Goal: Transaction & Acquisition: Purchase product/service

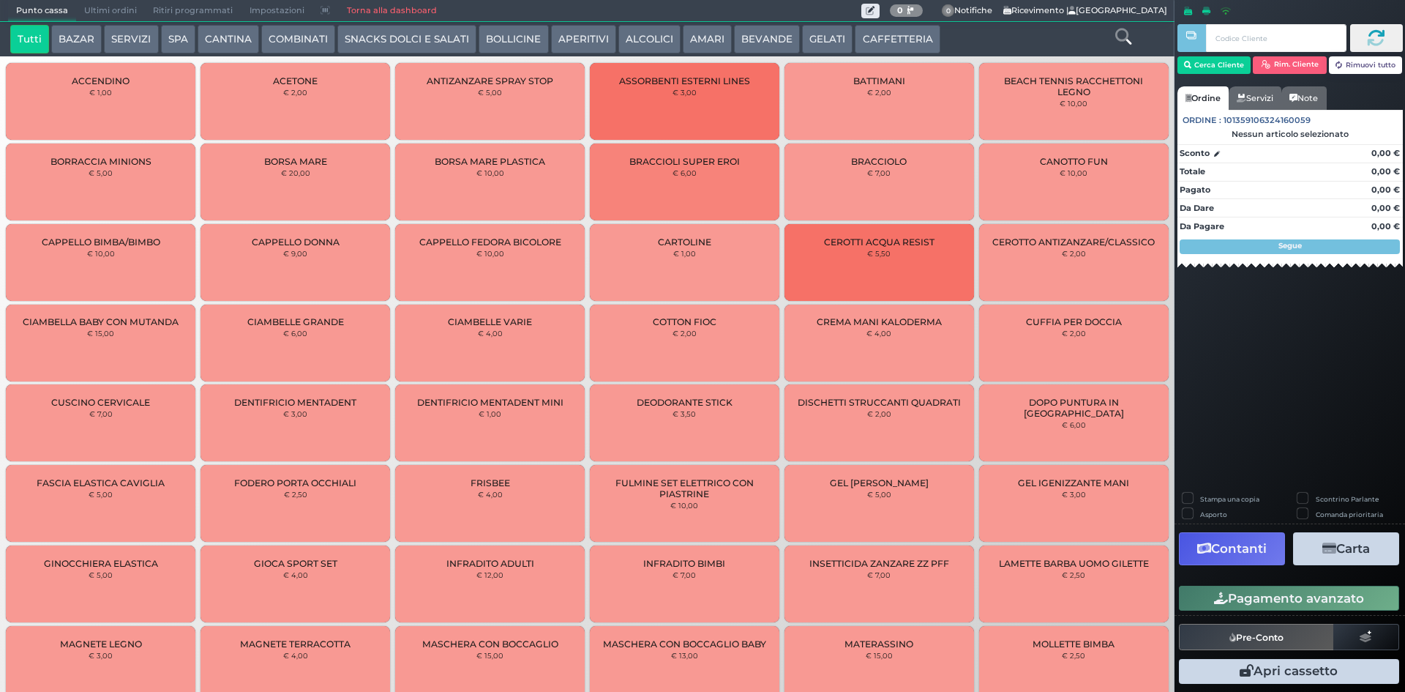
click at [905, 34] on button "CAFFETTERIA" at bounding box center [897, 39] width 85 height 29
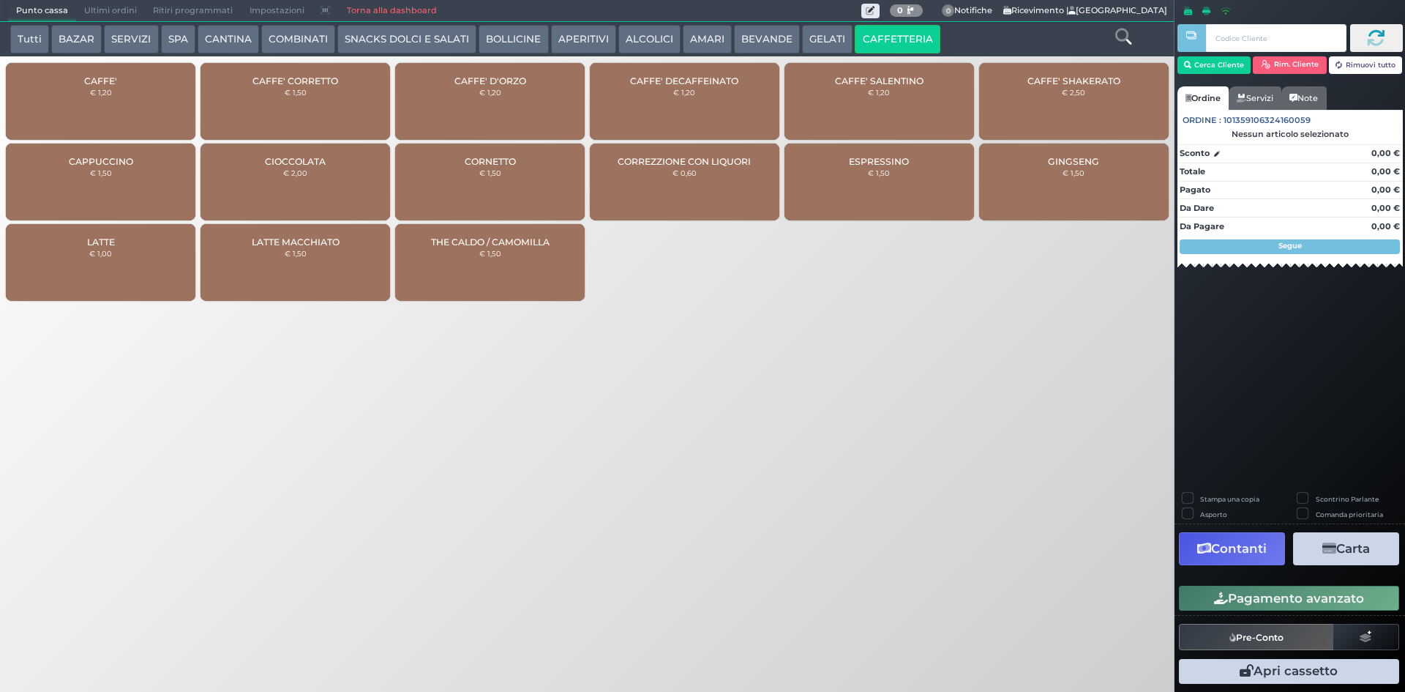
click at [92, 88] on small "€ 1,20" at bounding box center [101, 92] width 22 height 9
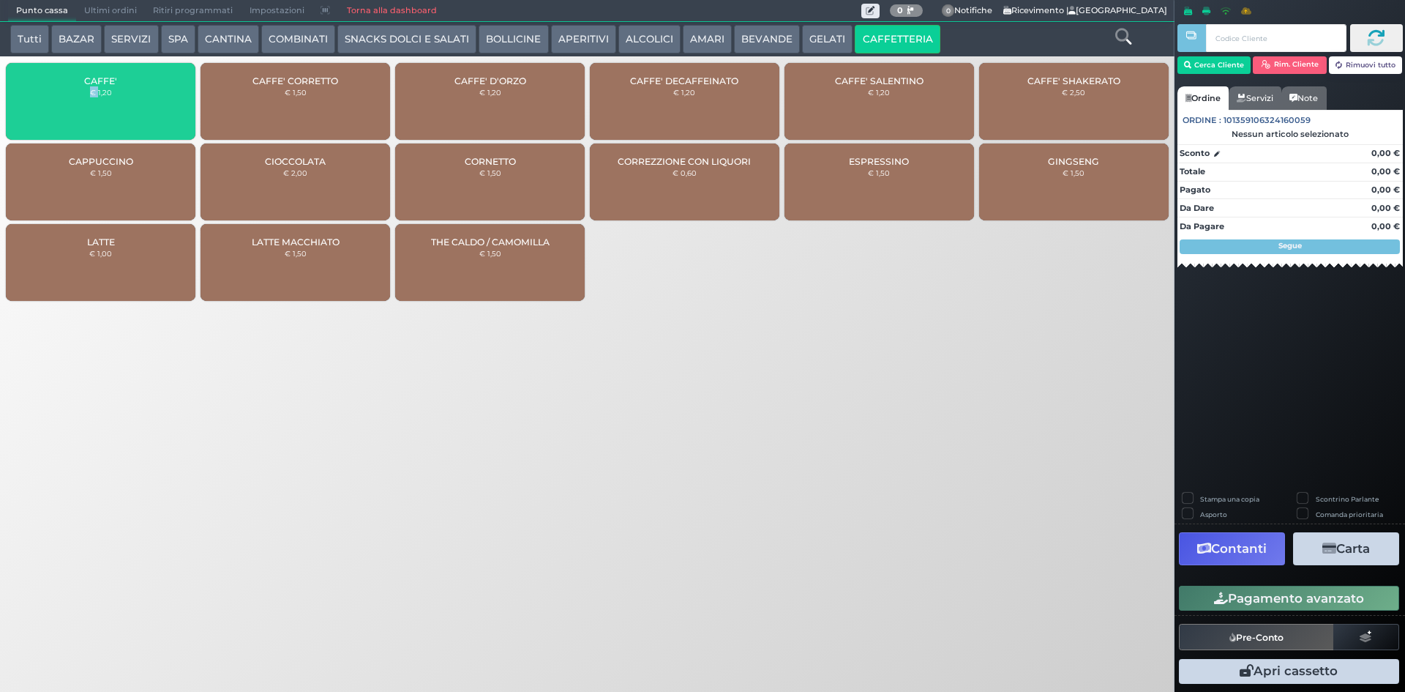
click at [92, 88] on small "€ 1,20" at bounding box center [101, 92] width 22 height 9
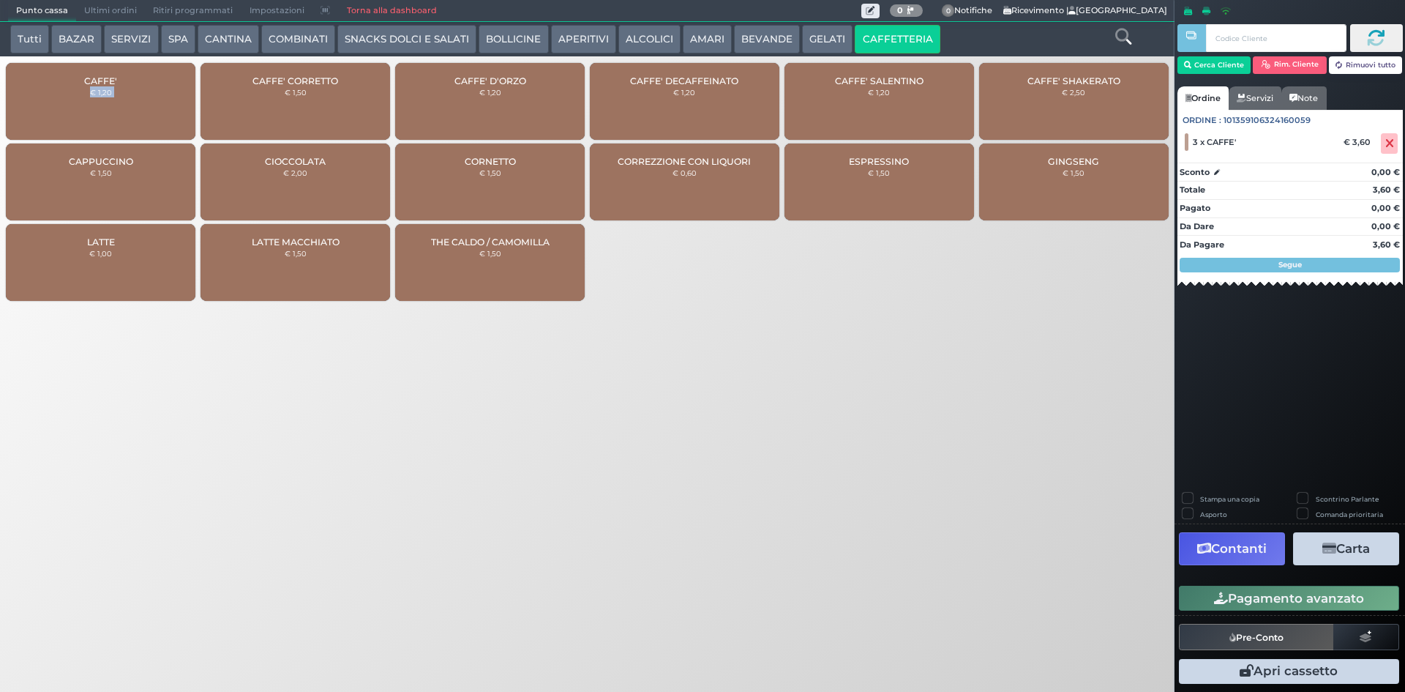
click at [1342, 607] on button "Pagamento avanzato" at bounding box center [1289, 598] width 220 height 25
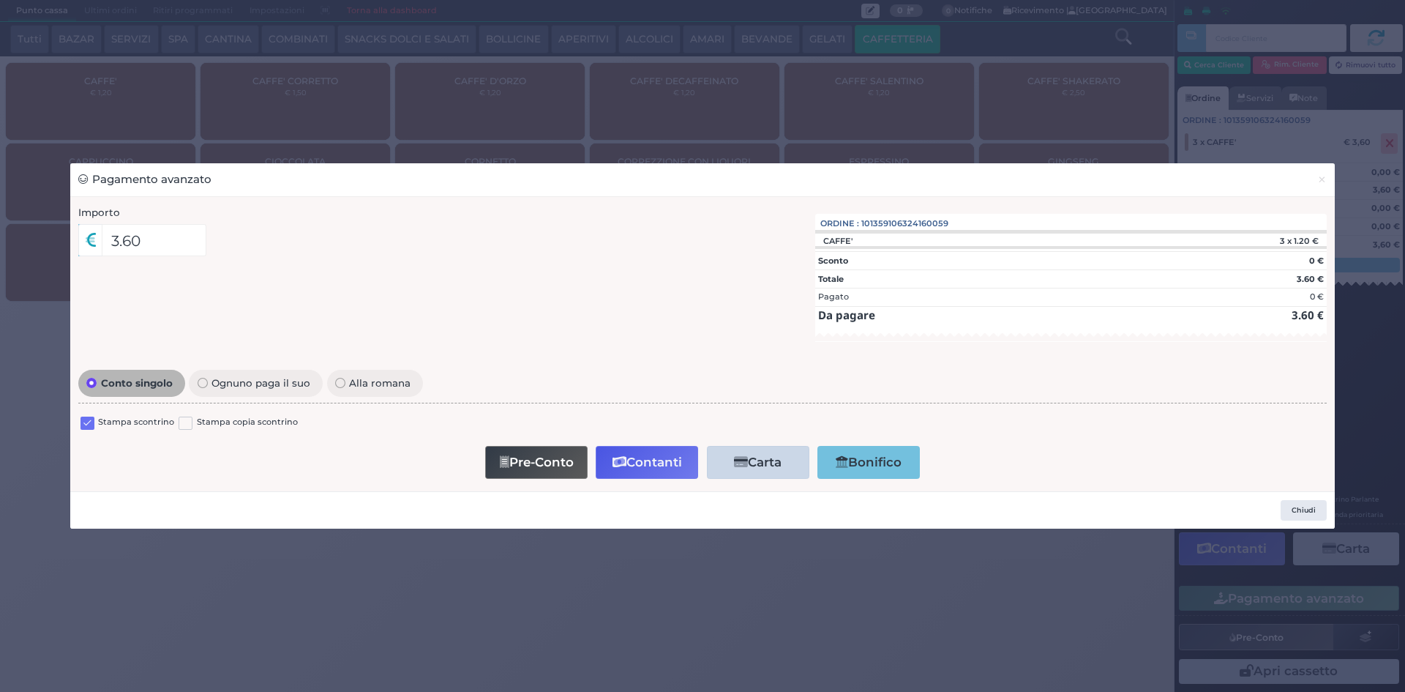
click at [94, 419] on div "Stampa scontrino" at bounding box center [128, 425] width 94 height 18
click at [86, 419] on label at bounding box center [88, 423] width 14 height 14
click at [0, 0] on input "checkbox" at bounding box center [0, 0] width 0 height 0
click at [640, 470] on button "Contanti" at bounding box center [647, 462] width 102 height 33
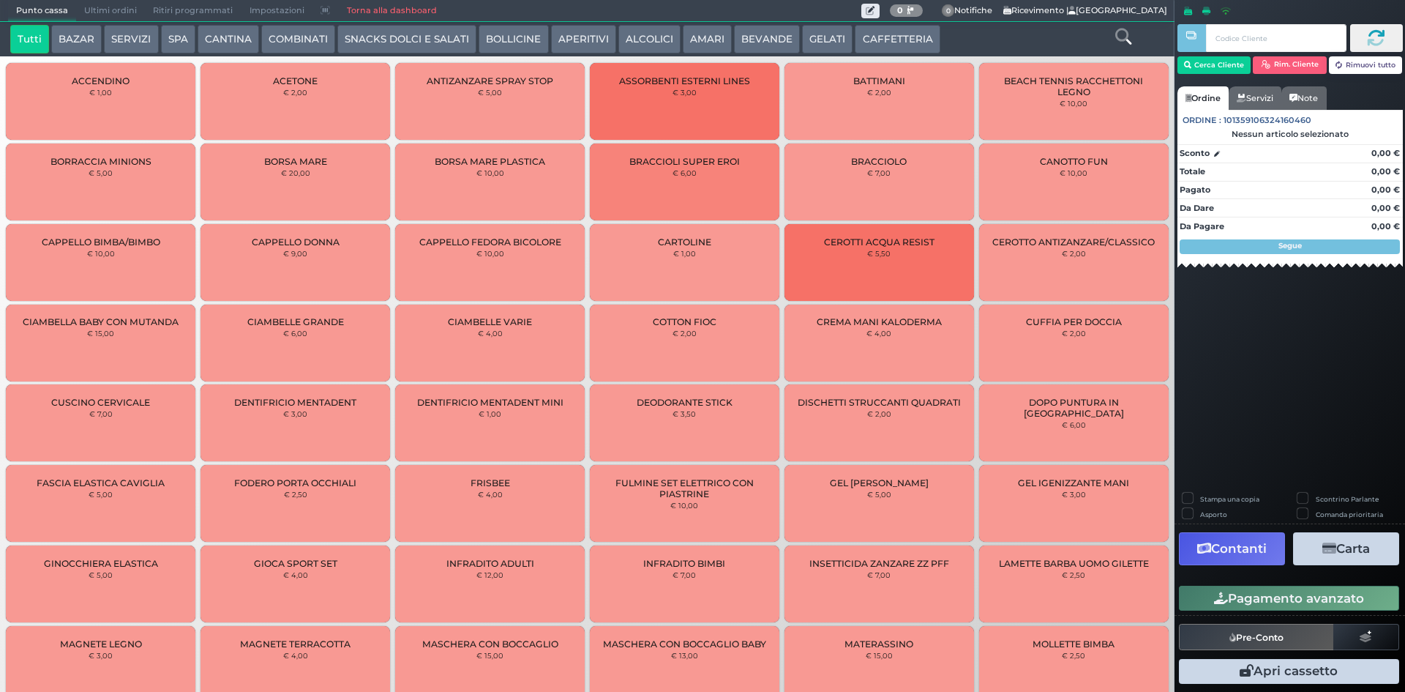
click at [103, 7] on span "Ultimi ordini" at bounding box center [110, 11] width 69 height 20
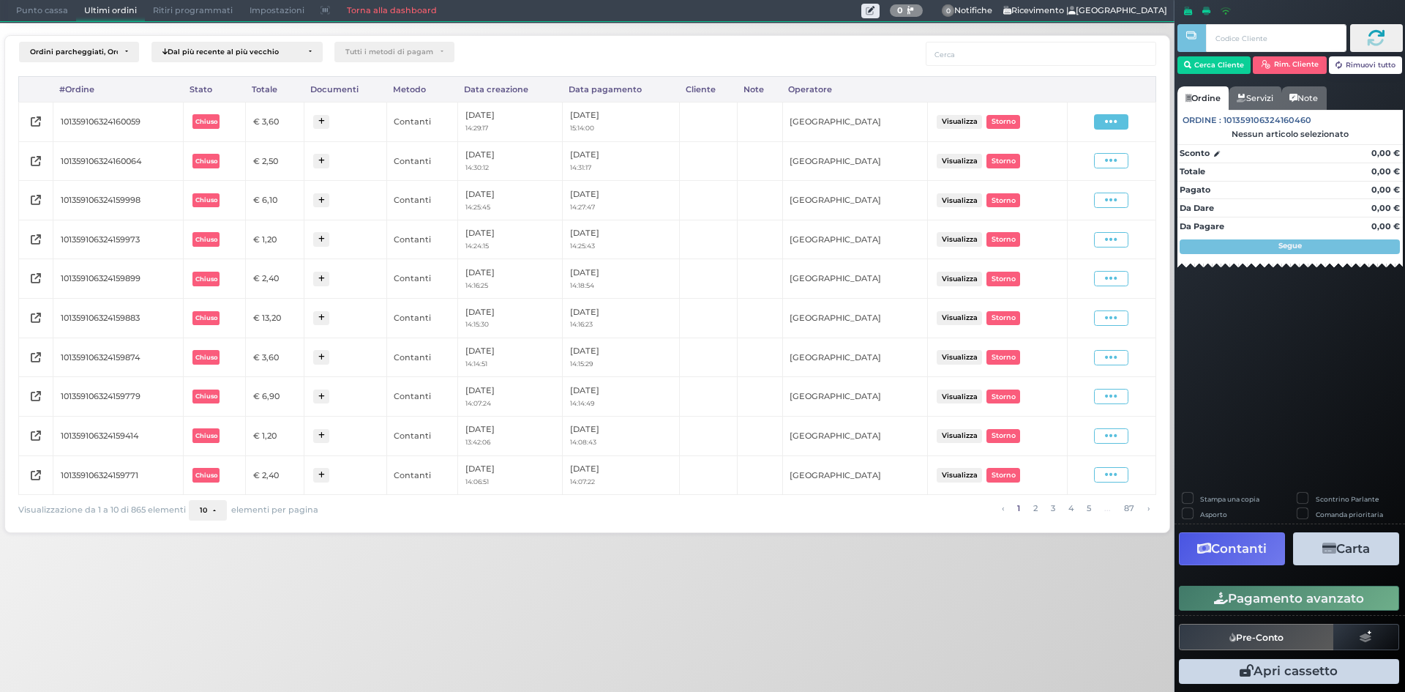
click at [1117, 128] on icon at bounding box center [1111, 122] width 12 height 14
click at [1058, 174] on span "Ristampa Pre-Conto" at bounding box center [1077, 164] width 60 height 25
click at [28, 18] on span "Punto cassa" at bounding box center [42, 11] width 68 height 20
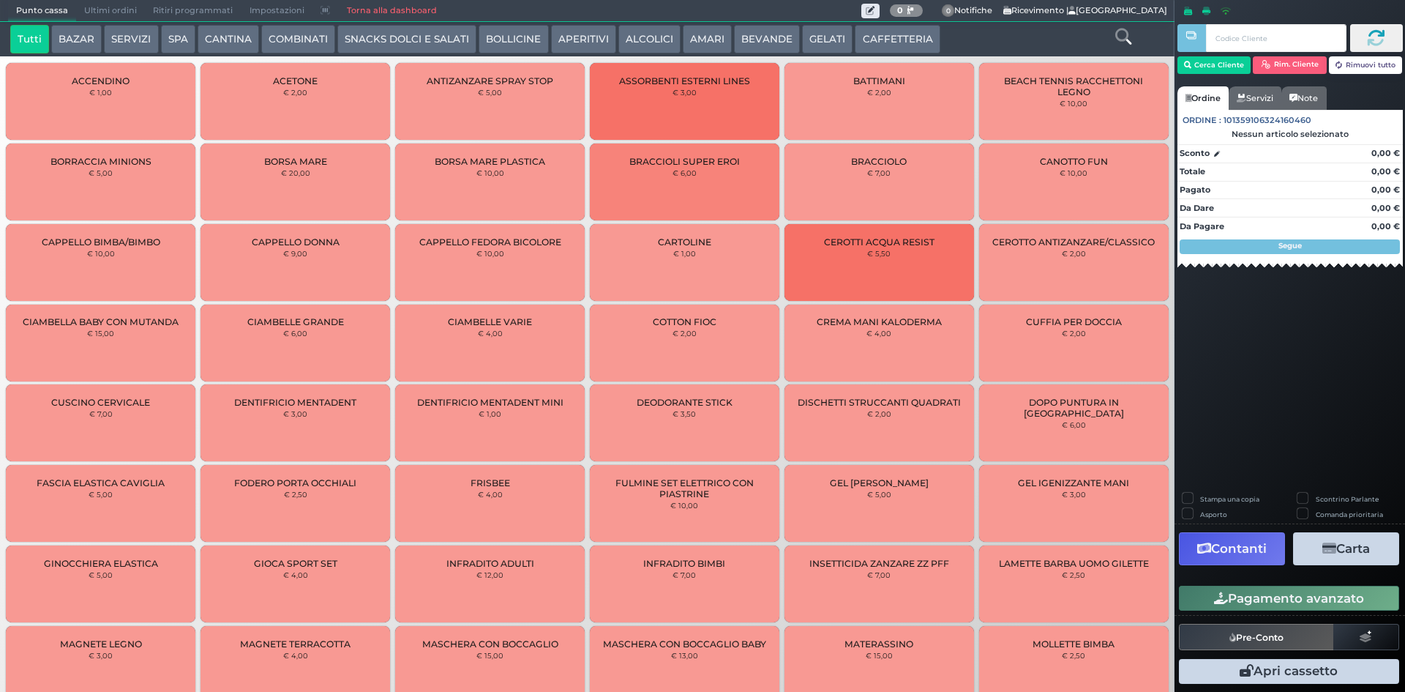
click at [871, 36] on button "CAFFETTERIA" at bounding box center [897, 39] width 85 height 29
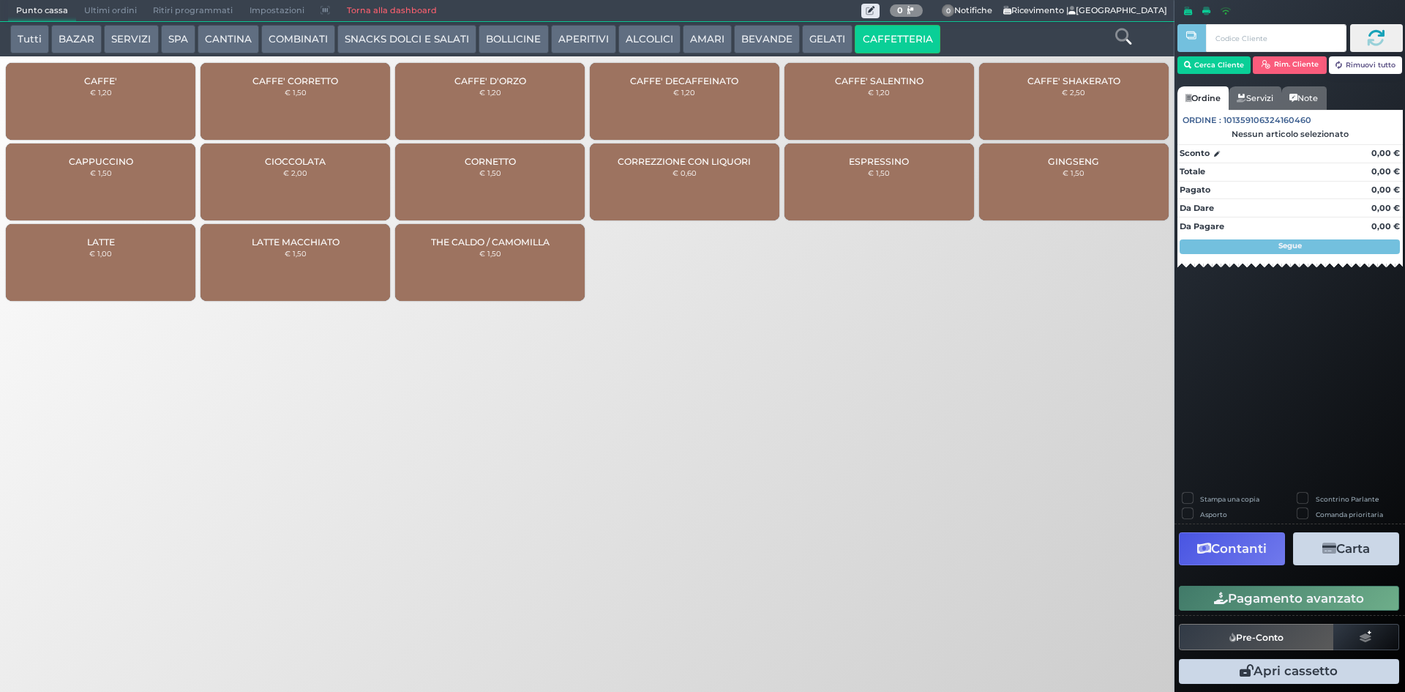
click at [84, 112] on div "CAFFE' € 1,20" at bounding box center [101, 101] width 190 height 77
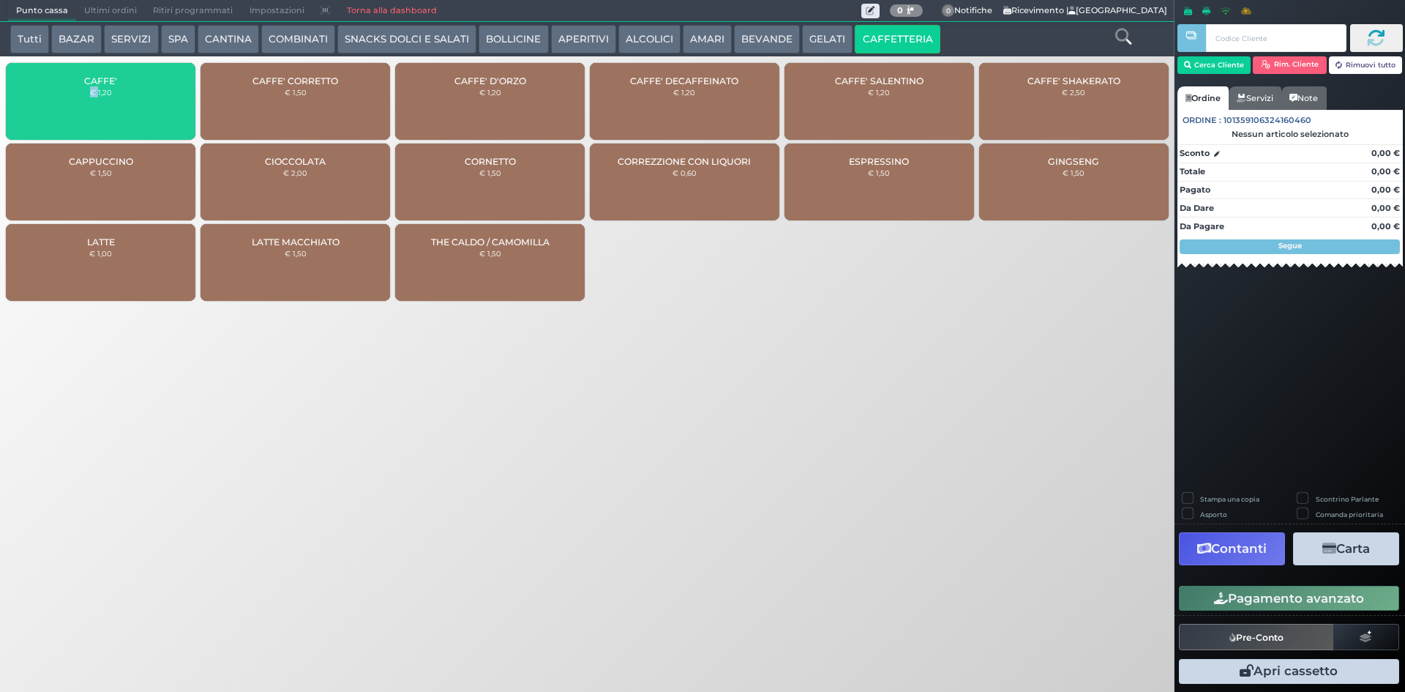
click at [84, 112] on div "CAFFE' € 1,20" at bounding box center [101, 101] width 190 height 77
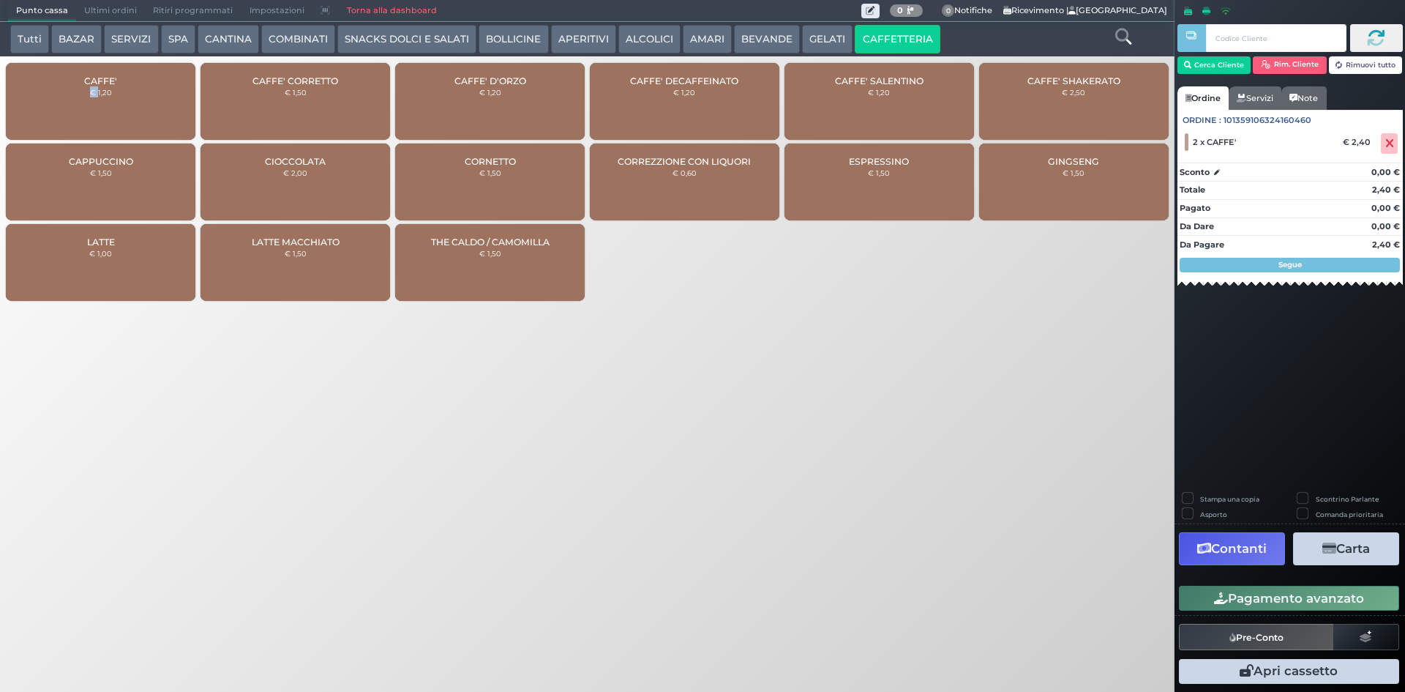
click at [1312, 601] on button "Pagamento avanzato" at bounding box center [1289, 598] width 220 height 25
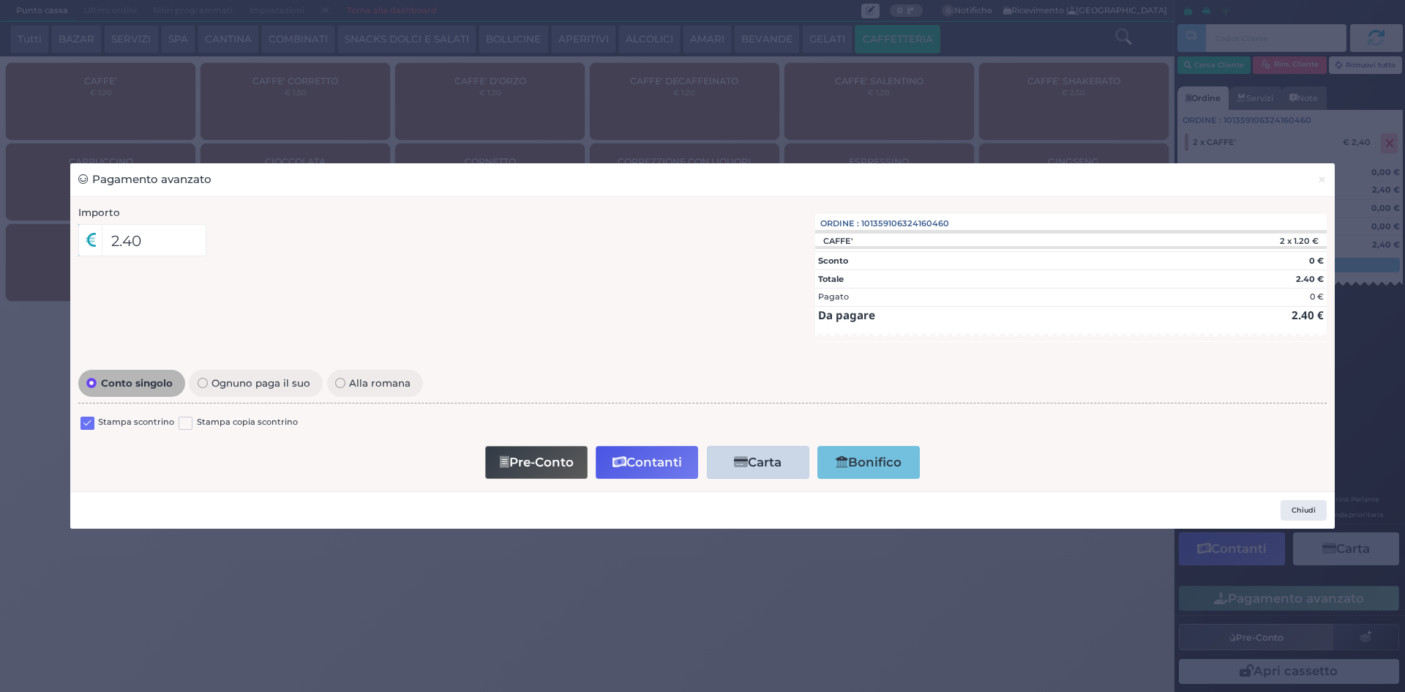
click at [88, 422] on label at bounding box center [88, 423] width 14 height 14
click at [0, 0] on input "checkbox" at bounding box center [0, 0] width 0 height 0
click at [639, 468] on button "Contanti" at bounding box center [647, 462] width 102 height 33
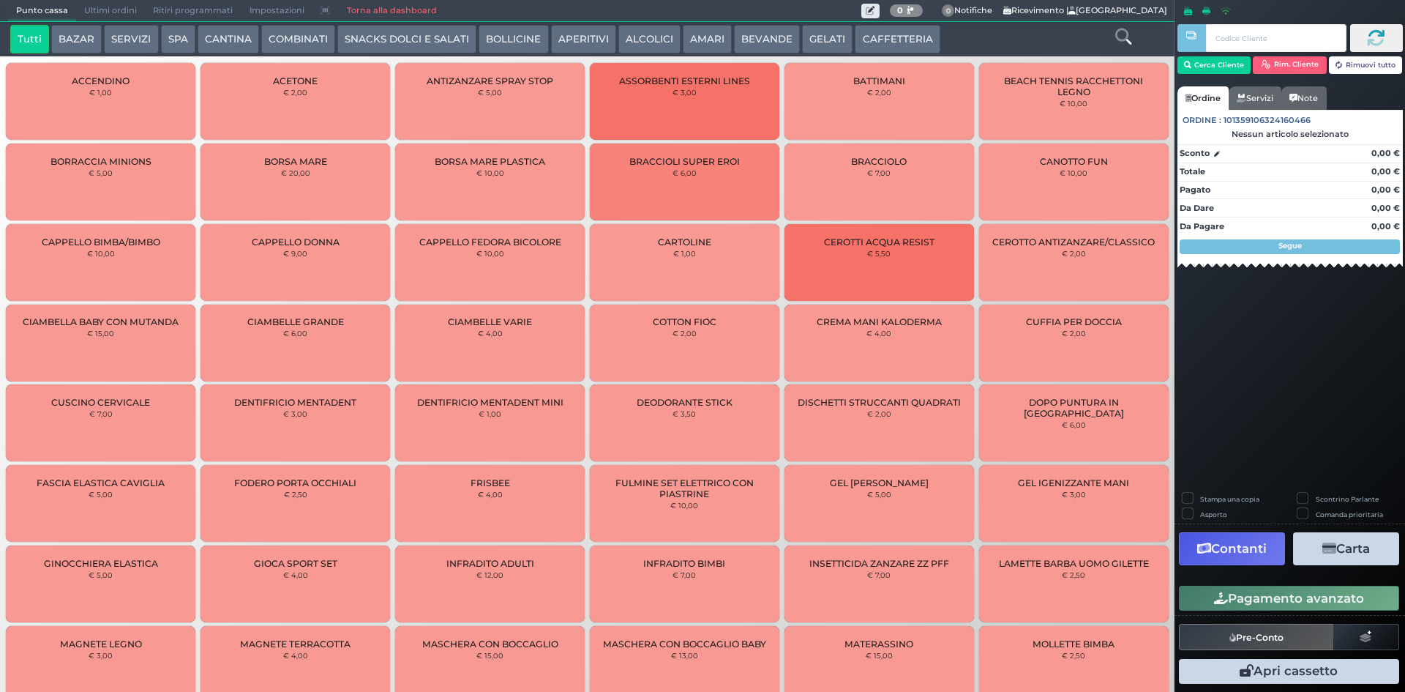
click at [100, 3] on span "Ultimi ordini" at bounding box center [110, 11] width 69 height 20
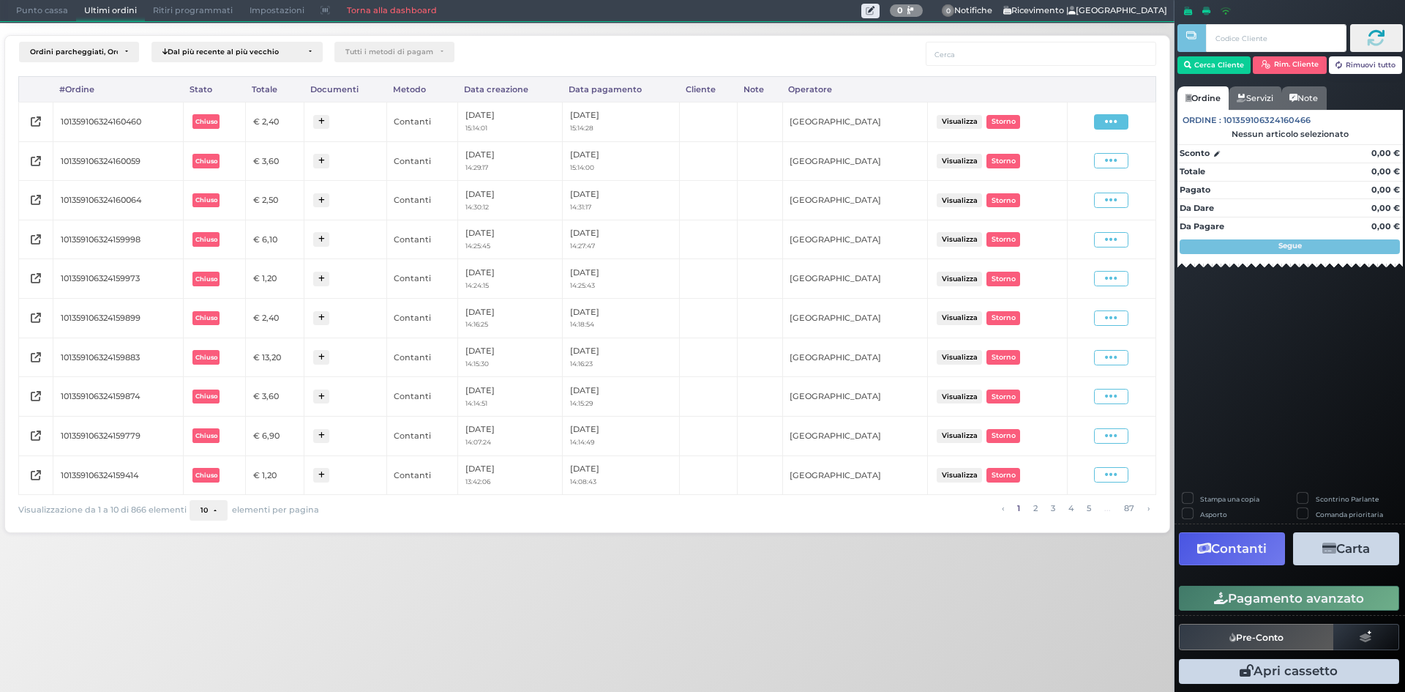
click at [1107, 115] on icon at bounding box center [1111, 122] width 12 height 14
click at [1069, 169] on span "Ristampa Pre-Conto" at bounding box center [1077, 164] width 60 height 25
click at [47, 15] on span "Punto cassa" at bounding box center [42, 11] width 68 height 20
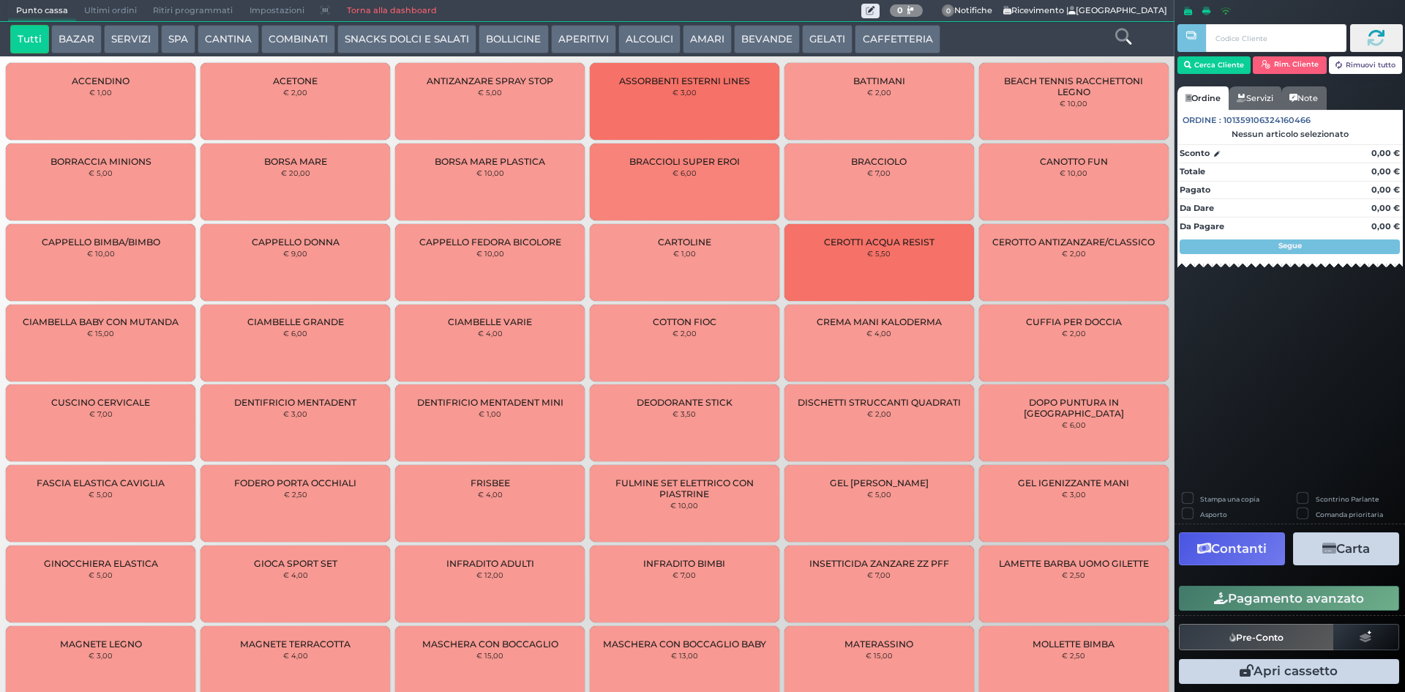
click at [750, 42] on button "BEVANDE" at bounding box center [767, 39] width 66 height 29
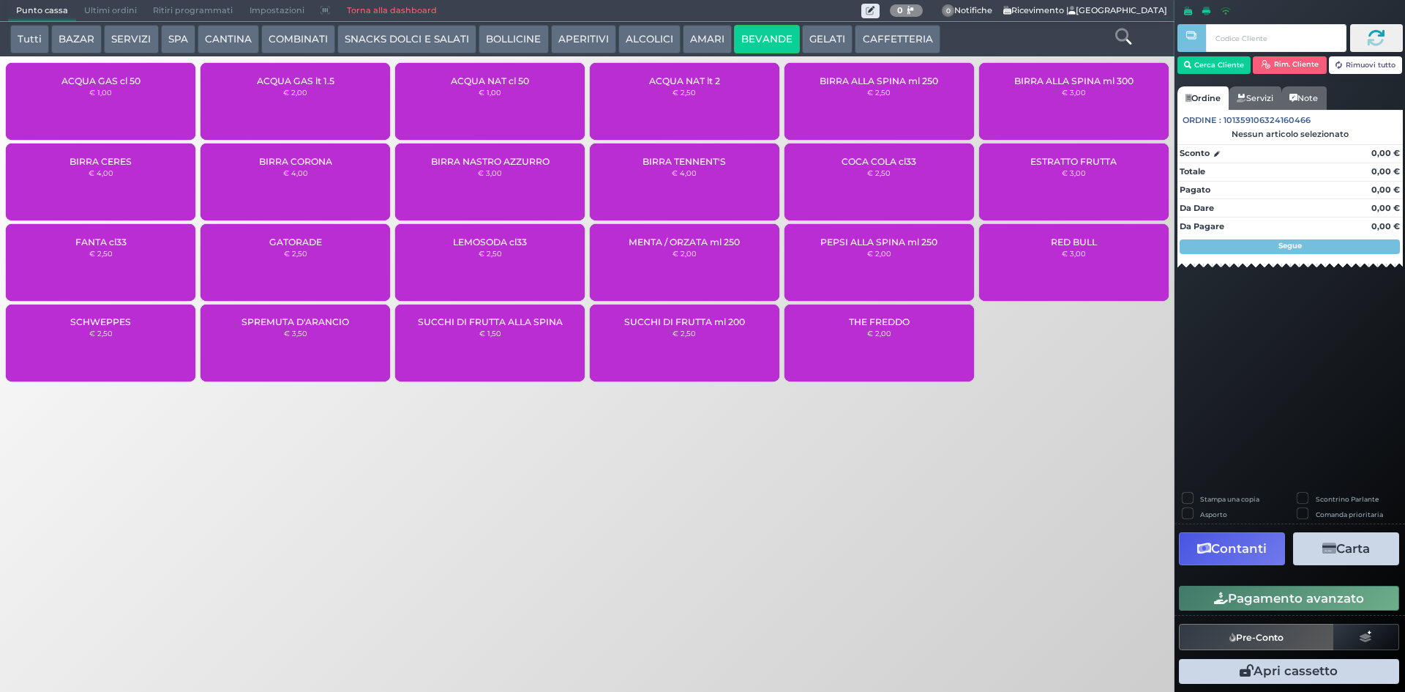
click at [494, 94] on small "€ 1,00" at bounding box center [490, 92] width 23 height 9
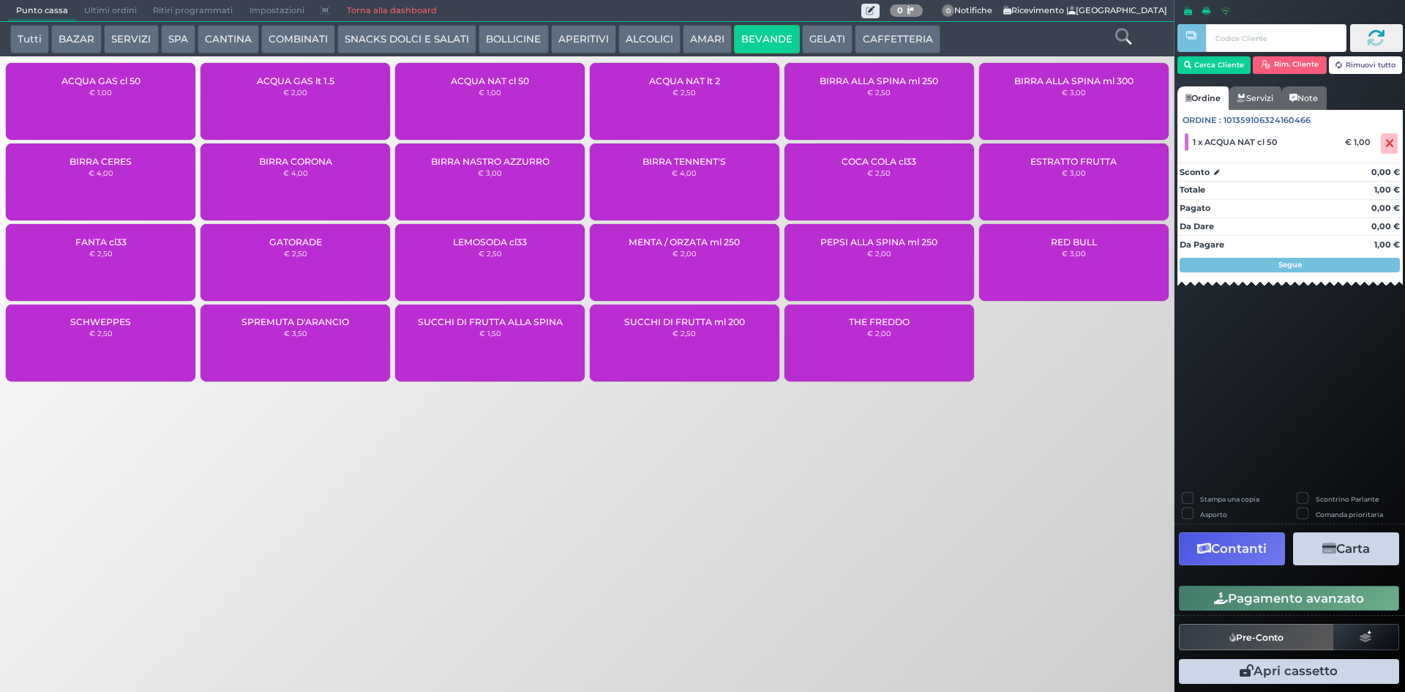
click at [1353, 596] on button "Pagamento avanzato" at bounding box center [1289, 598] width 220 height 25
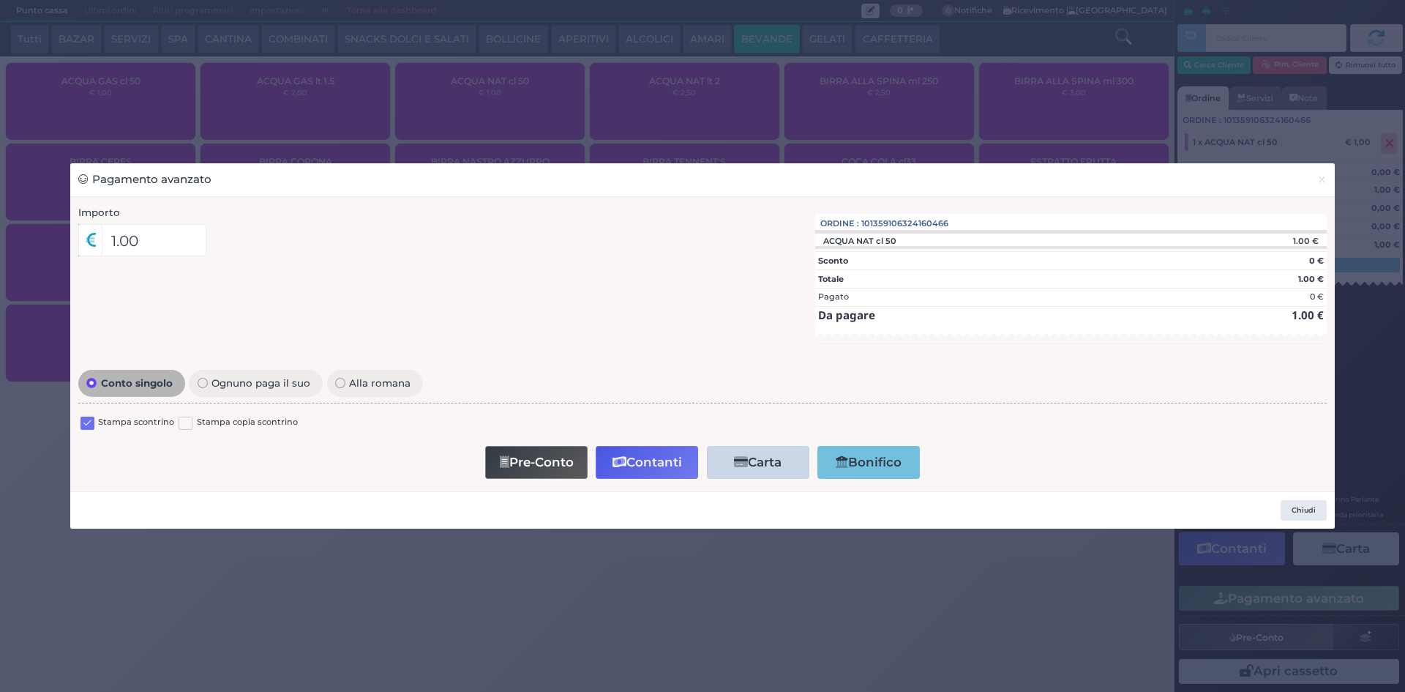
click at [84, 419] on label at bounding box center [88, 423] width 14 height 14
click at [0, 0] on input "checkbox" at bounding box center [0, 0] width 0 height 0
click at [629, 465] on button "Contanti" at bounding box center [647, 462] width 102 height 33
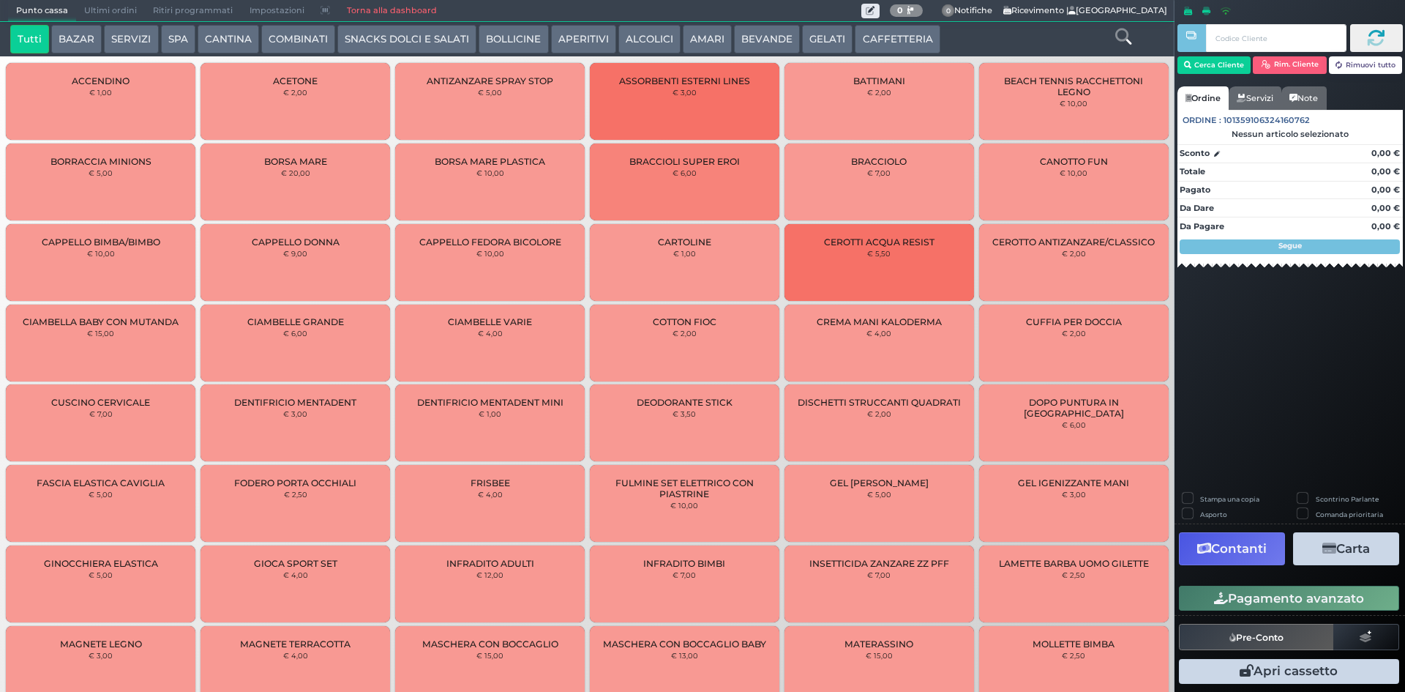
click at [105, 7] on span "Ultimi ordini" at bounding box center [110, 11] width 69 height 20
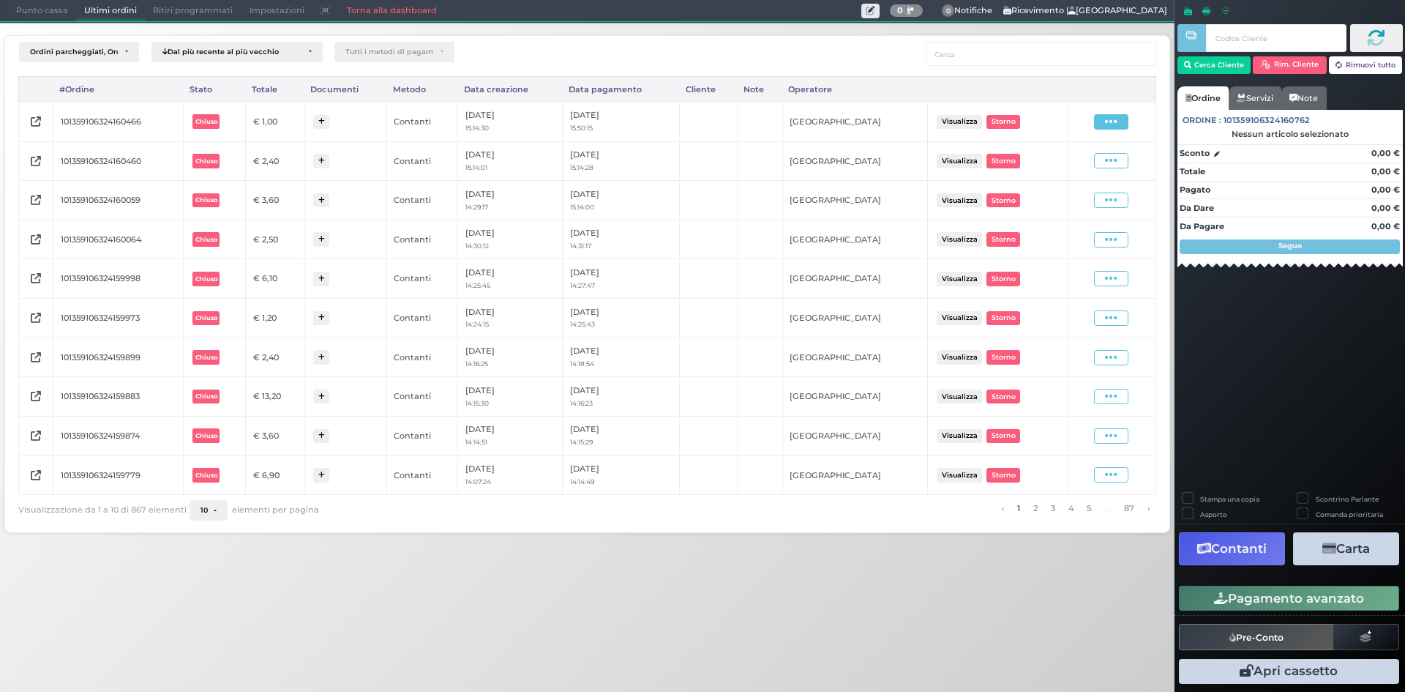
click at [1107, 121] on icon at bounding box center [1111, 122] width 12 height 14
click at [1091, 160] on span "Ristampa Pre-Conto" at bounding box center [1077, 164] width 60 height 25
click at [20, 13] on span "Punto cassa" at bounding box center [42, 11] width 68 height 20
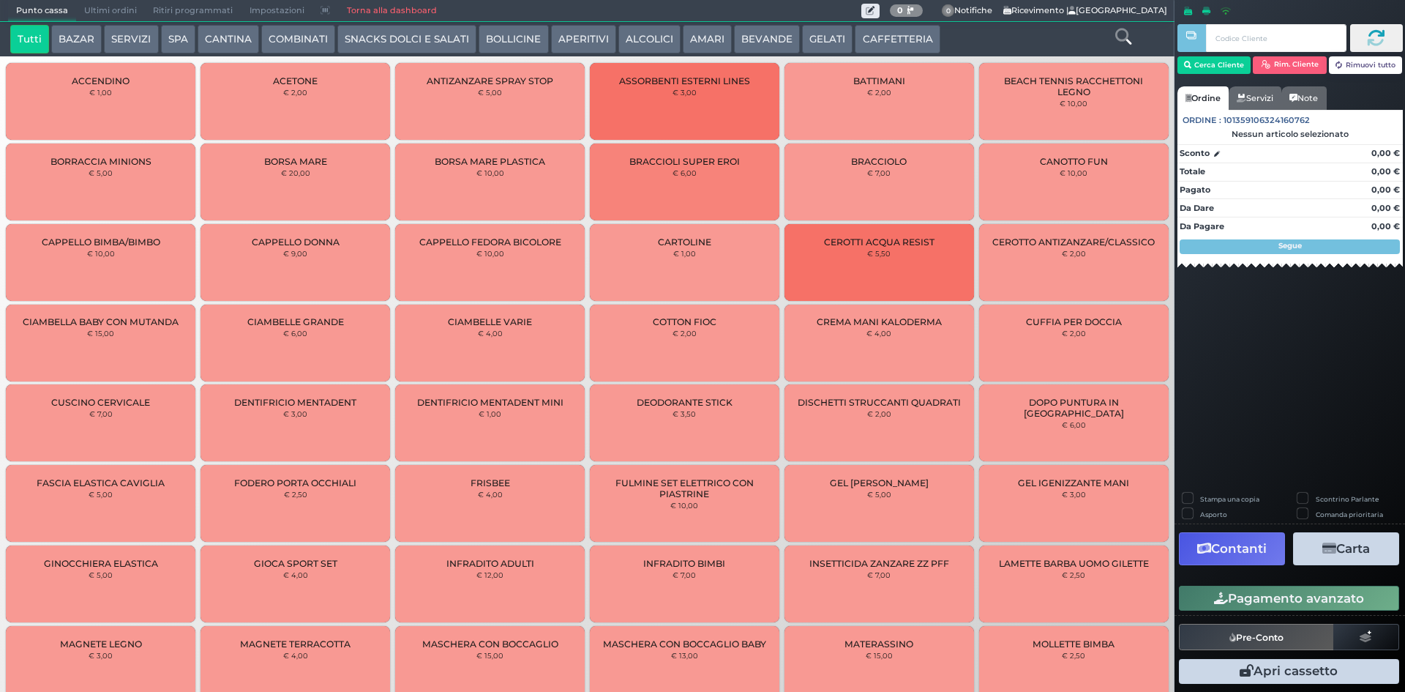
click at [903, 31] on button "CAFFETTERIA" at bounding box center [897, 39] width 85 height 29
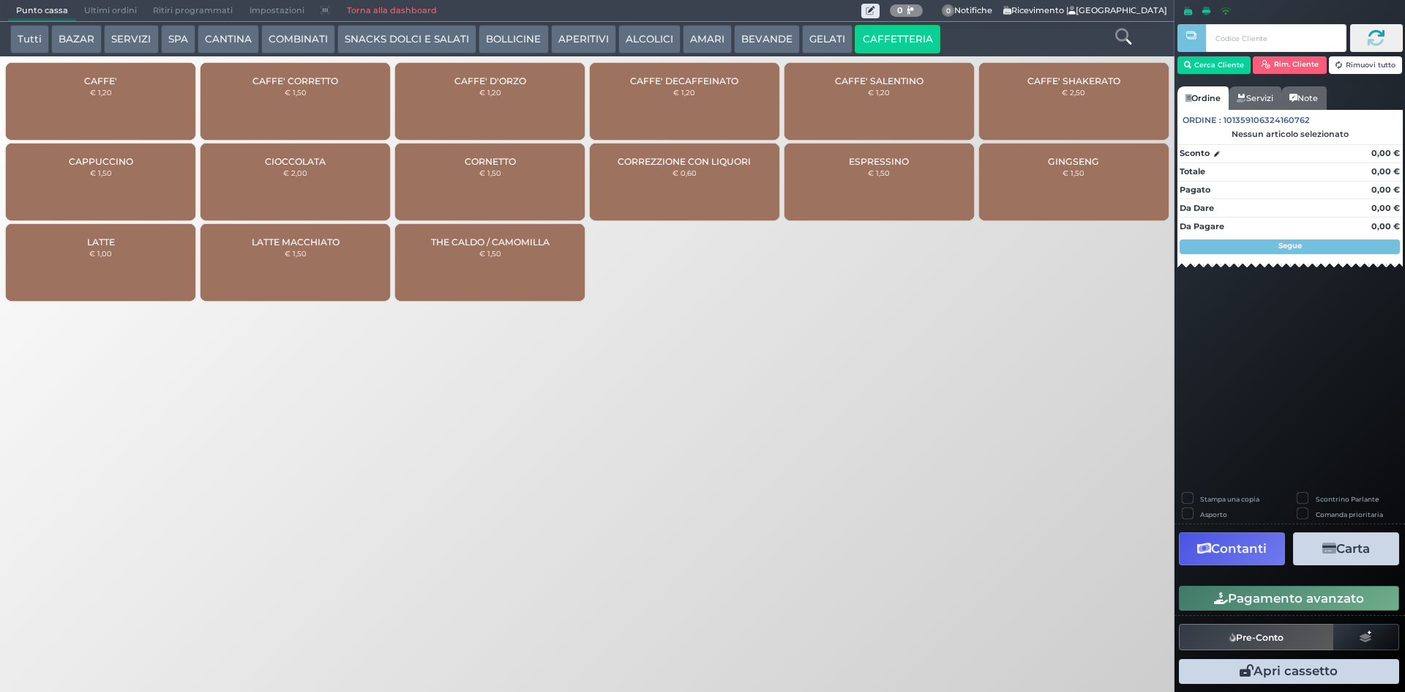
click at [70, 97] on div "CAFFE' € 1,20" at bounding box center [101, 101] width 190 height 77
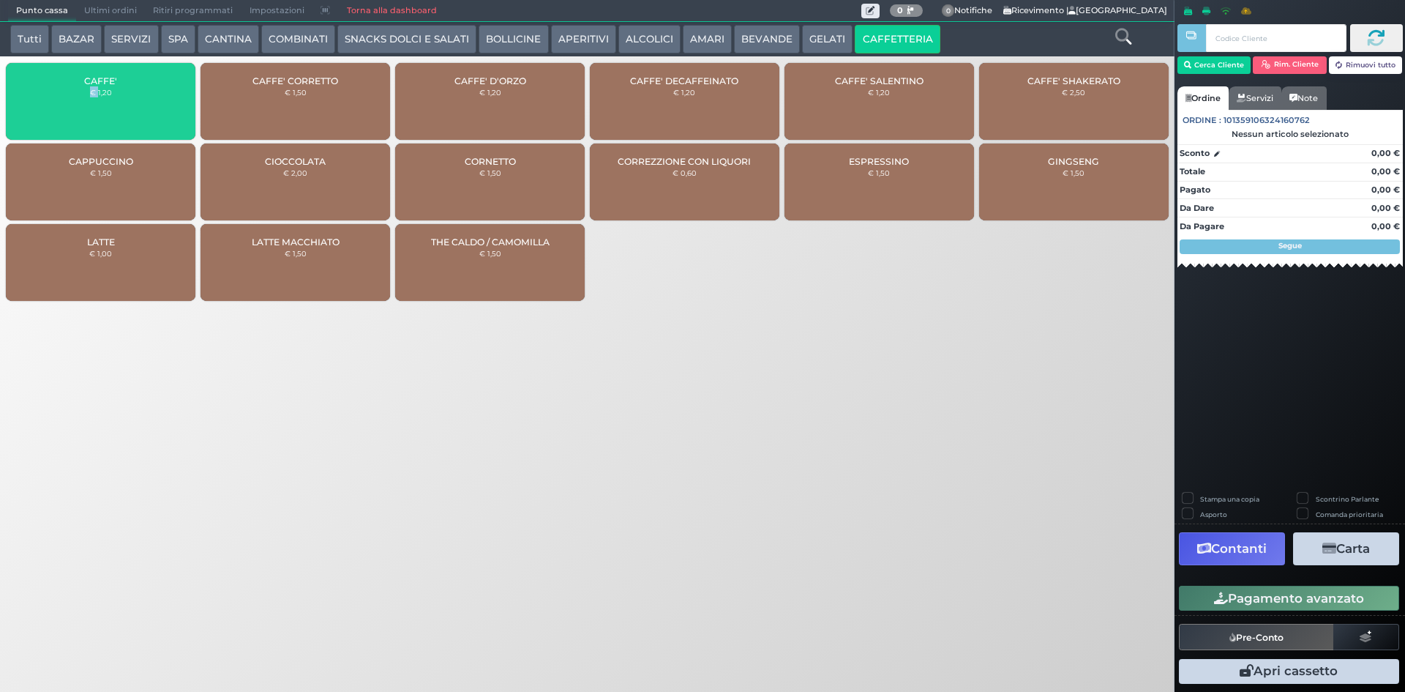
click at [70, 97] on div "CAFFE' € 1,20" at bounding box center [101, 101] width 190 height 77
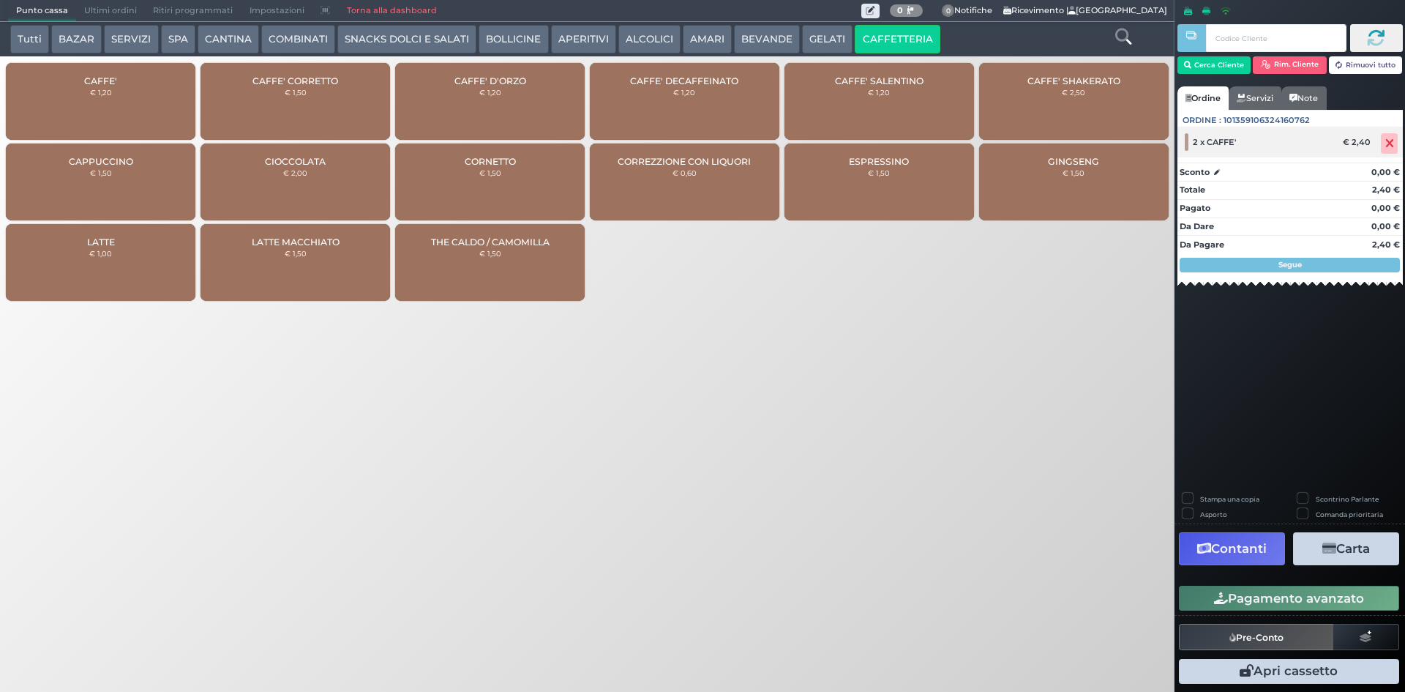
click at [1383, 143] on span at bounding box center [1389, 143] width 17 height 20
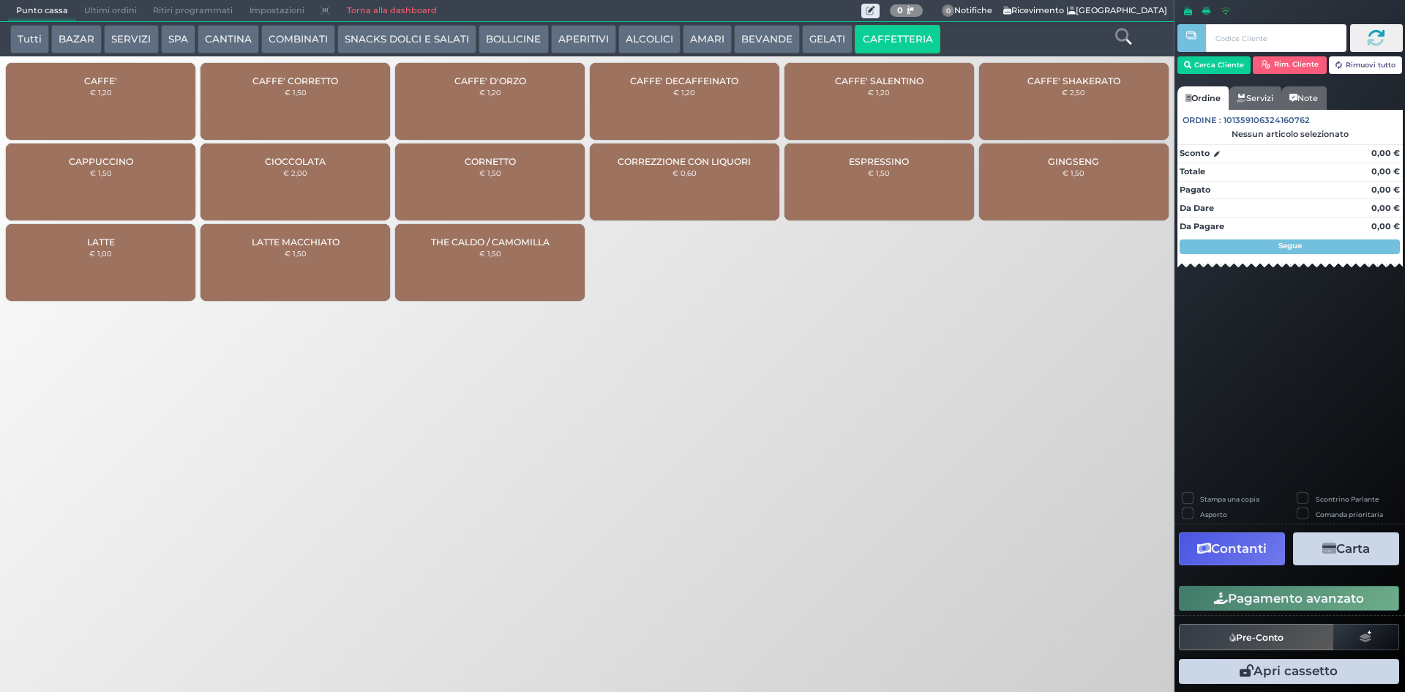
click at [132, 97] on div "CAFFE' € 1,20" at bounding box center [101, 101] width 190 height 77
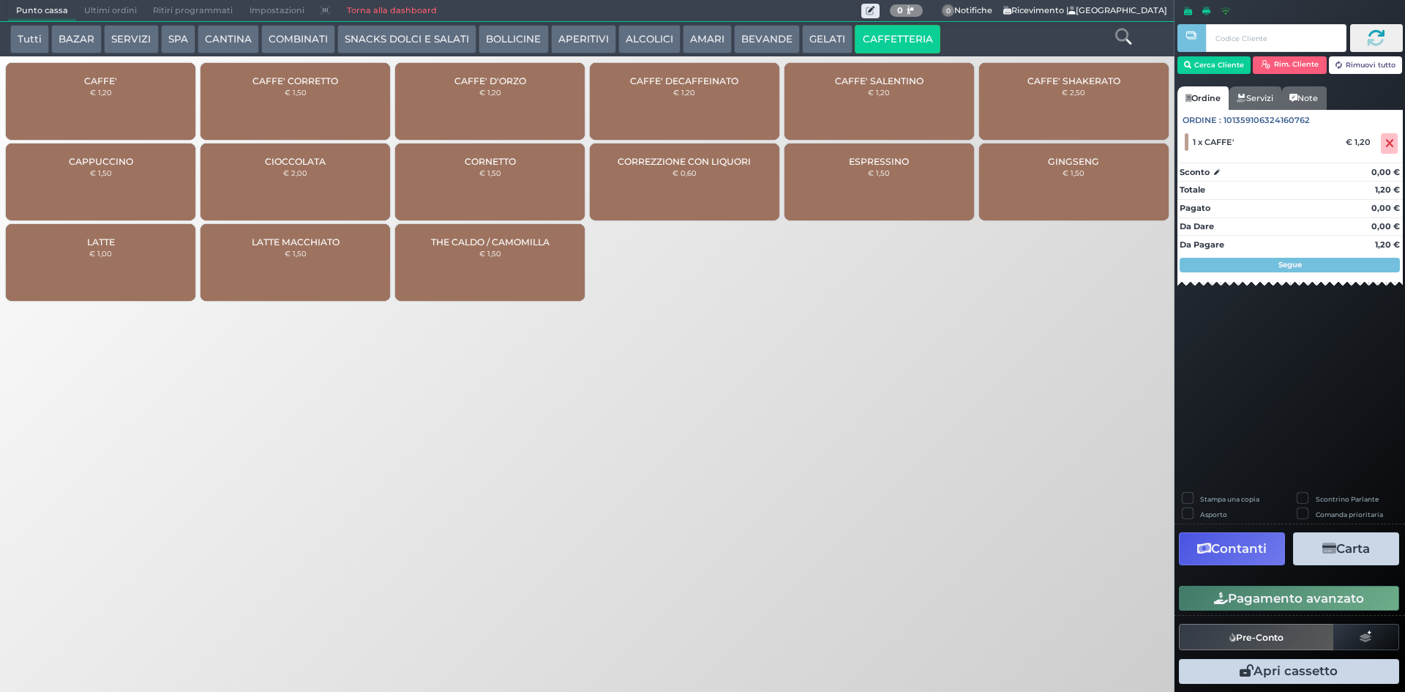
click at [1249, 603] on button "Pagamento avanzato" at bounding box center [1289, 598] width 220 height 25
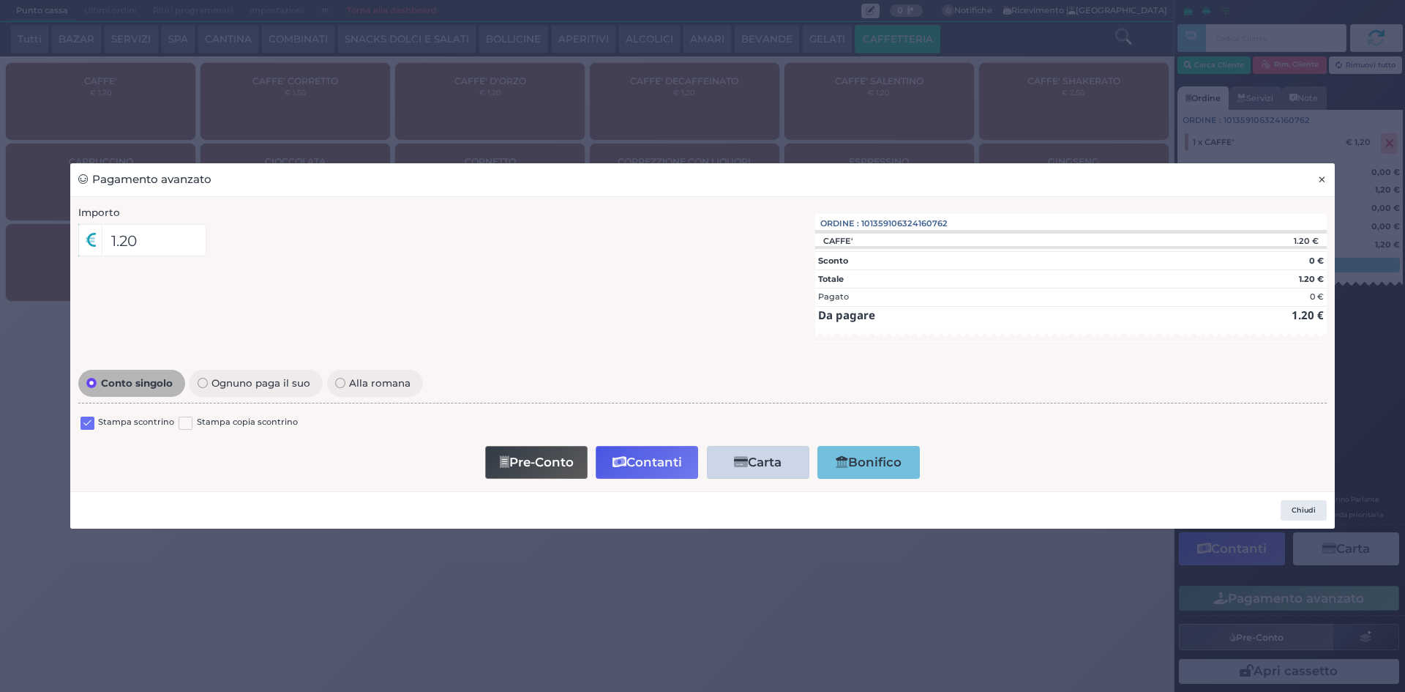
click at [1323, 182] on span "×" at bounding box center [1323, 179] width 10 height 16
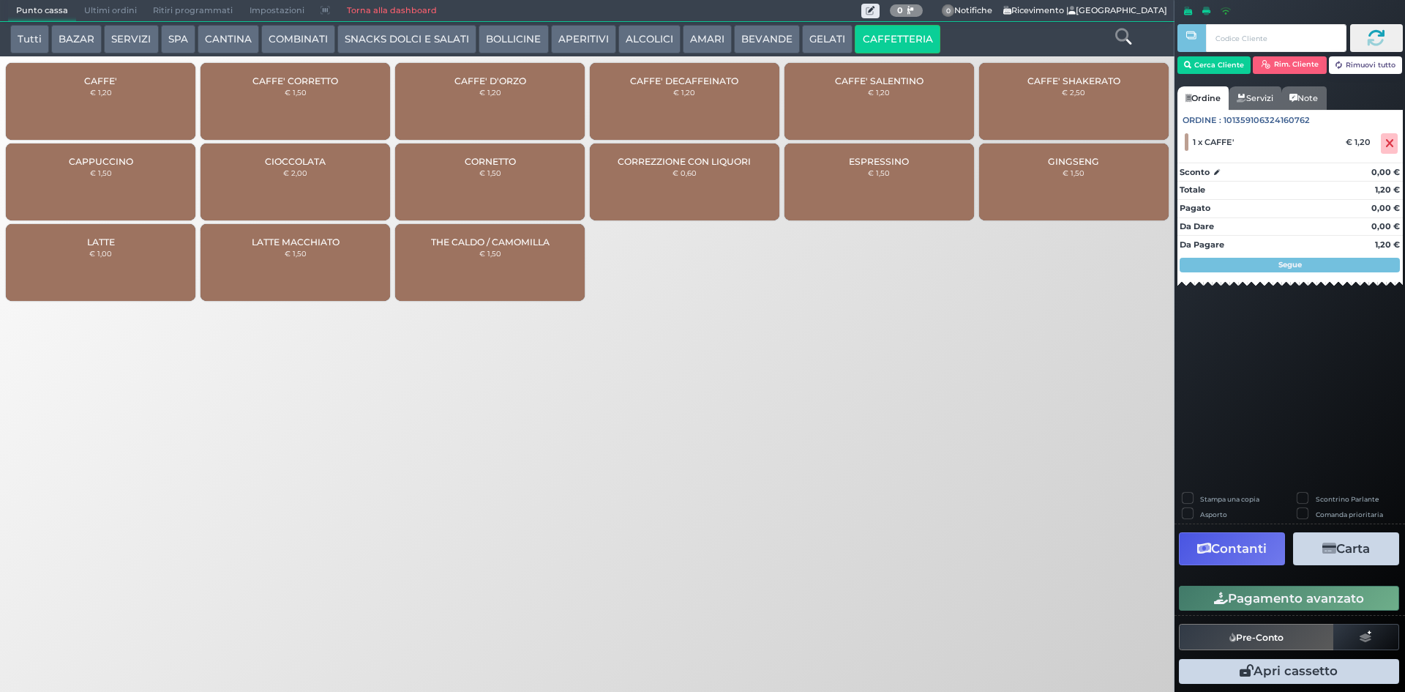
click at [94, 143] on div "CAPPUCCINO € 1,50" at bounding box center [101, 181] width 190 height 77
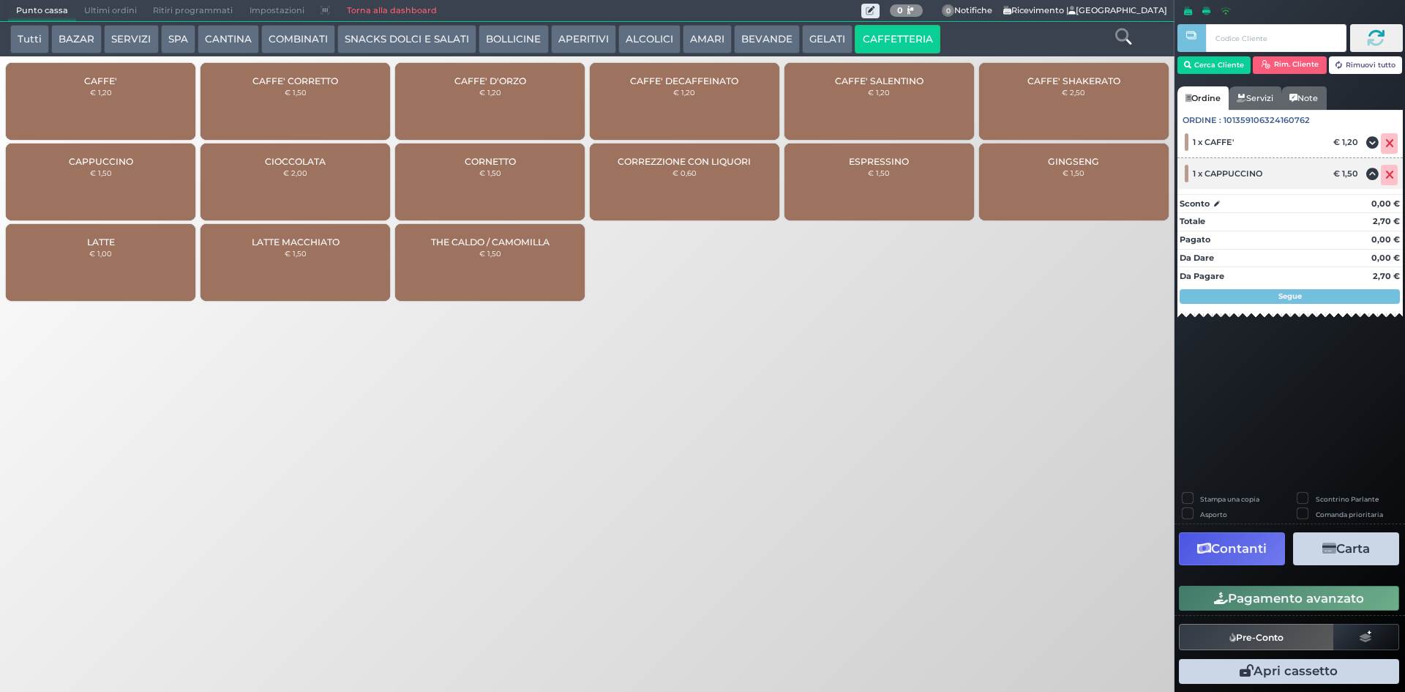
click at [1393, 166] on span at bounding box center [1389, 175] width 17 height 20
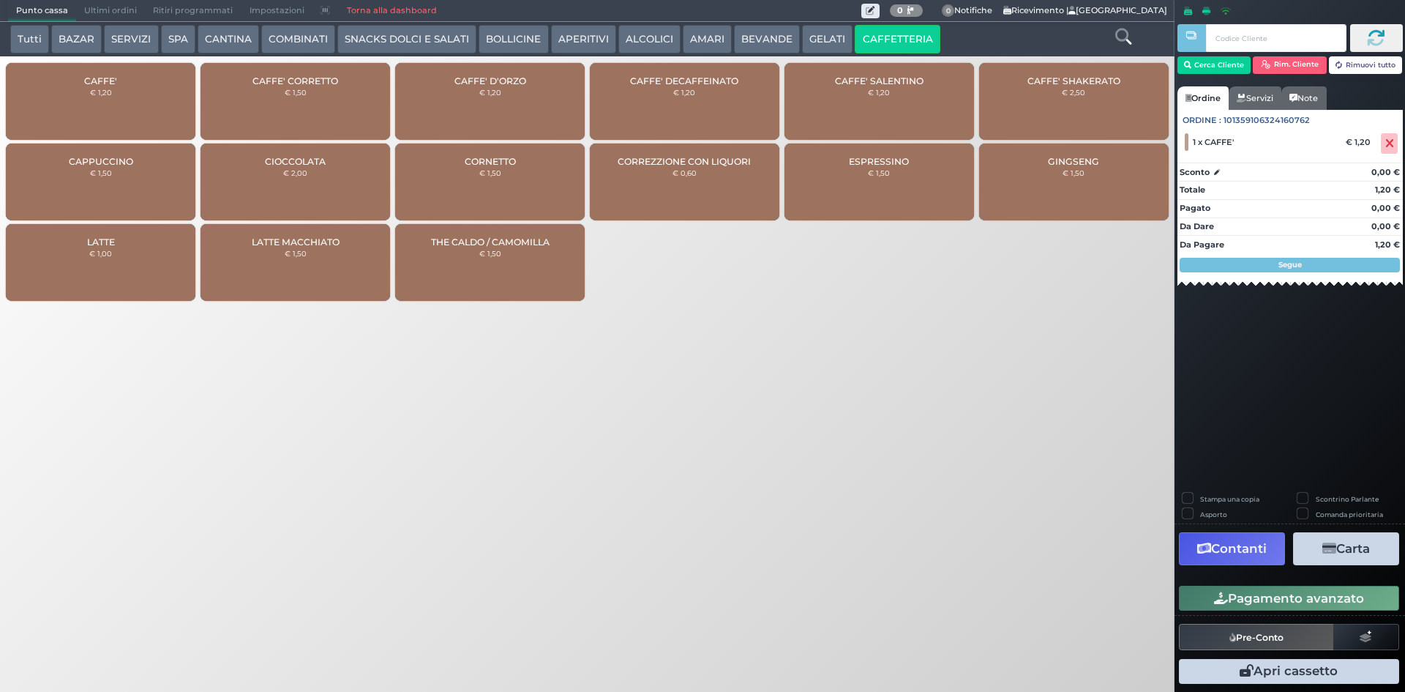
click at [77, 107] on div "CAFFE' € 1,20" at bounding box center [101, 101] width 190 height 77
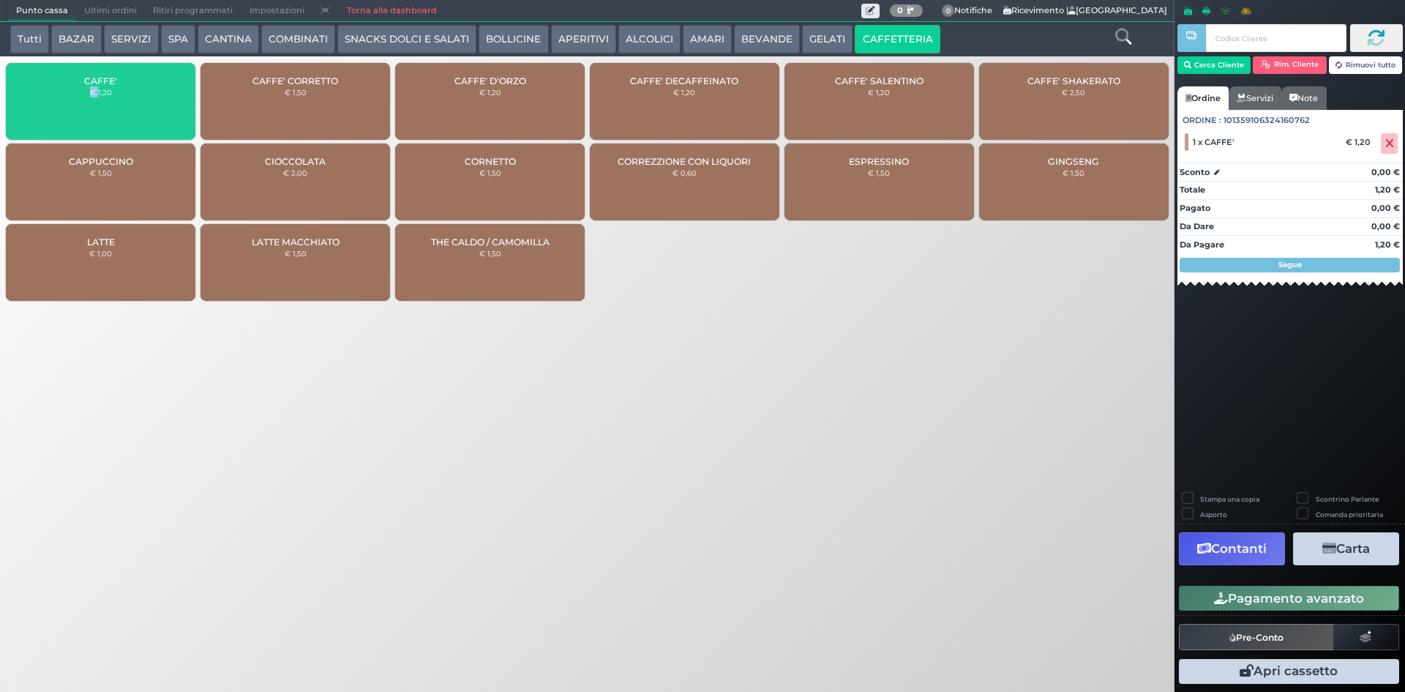
click at [77, 107] on div "CAFFE' € 1,20" at bounding box center [101, 101] width 190 height 77
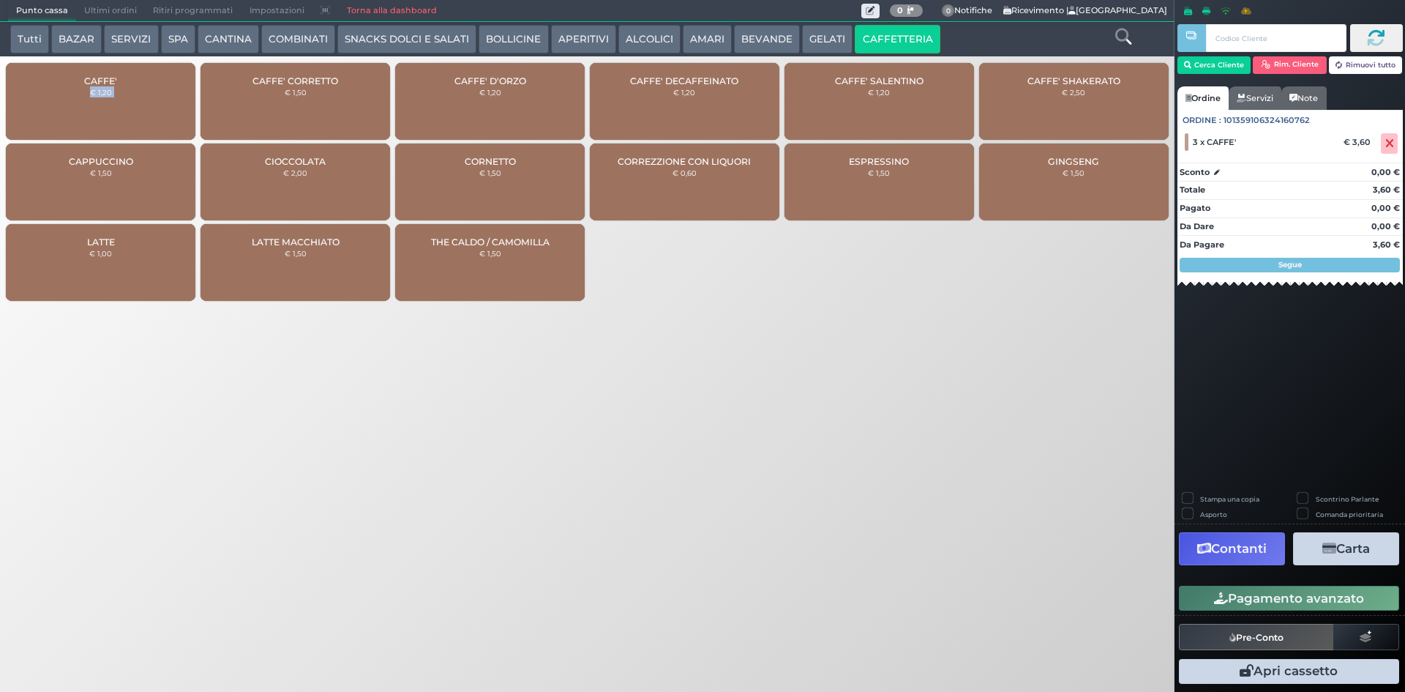
click at [77, 107] on div "CAFFE' € 1,20" at bounding box center [101, 101] width 190 height 77
click at [1387, 144] on icon at bounding box center [1390, 143] width 9 height 1
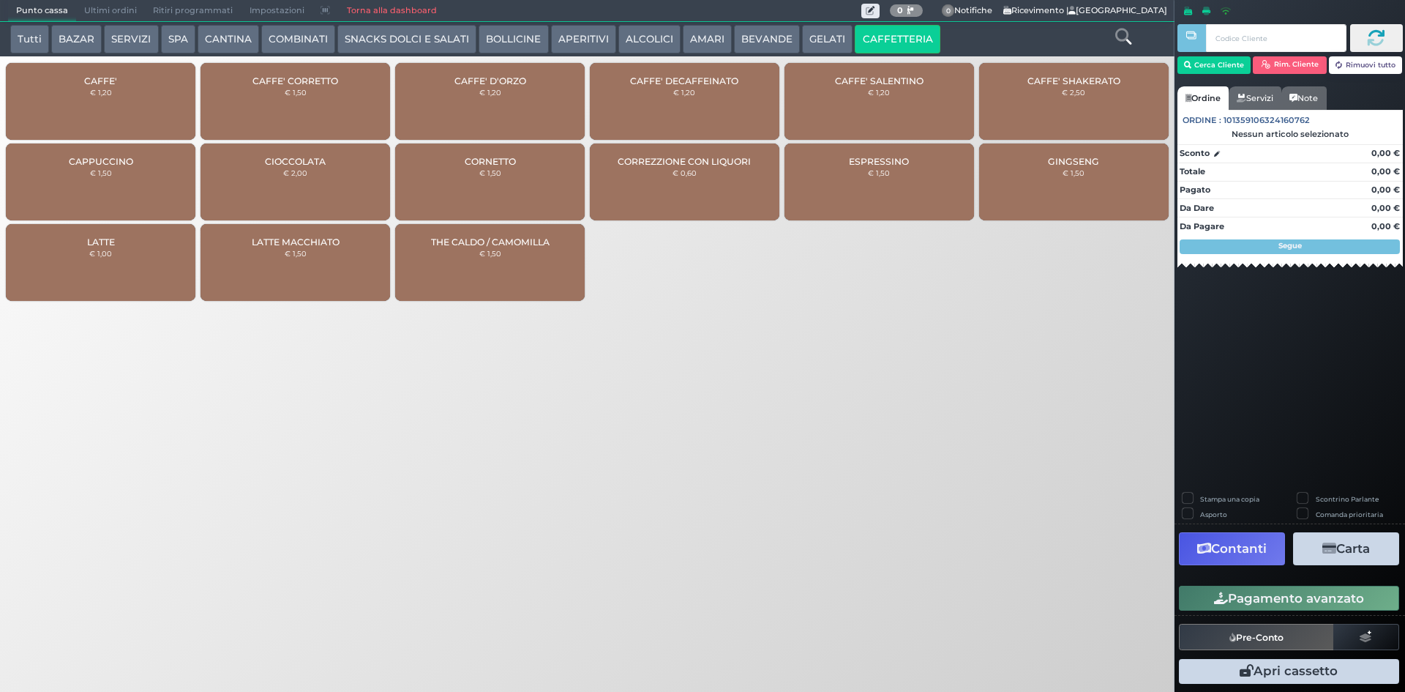
click at [116, 111] on div "CAFFE' € 1,20" at bounding box center [101, 101] width 190 height 77
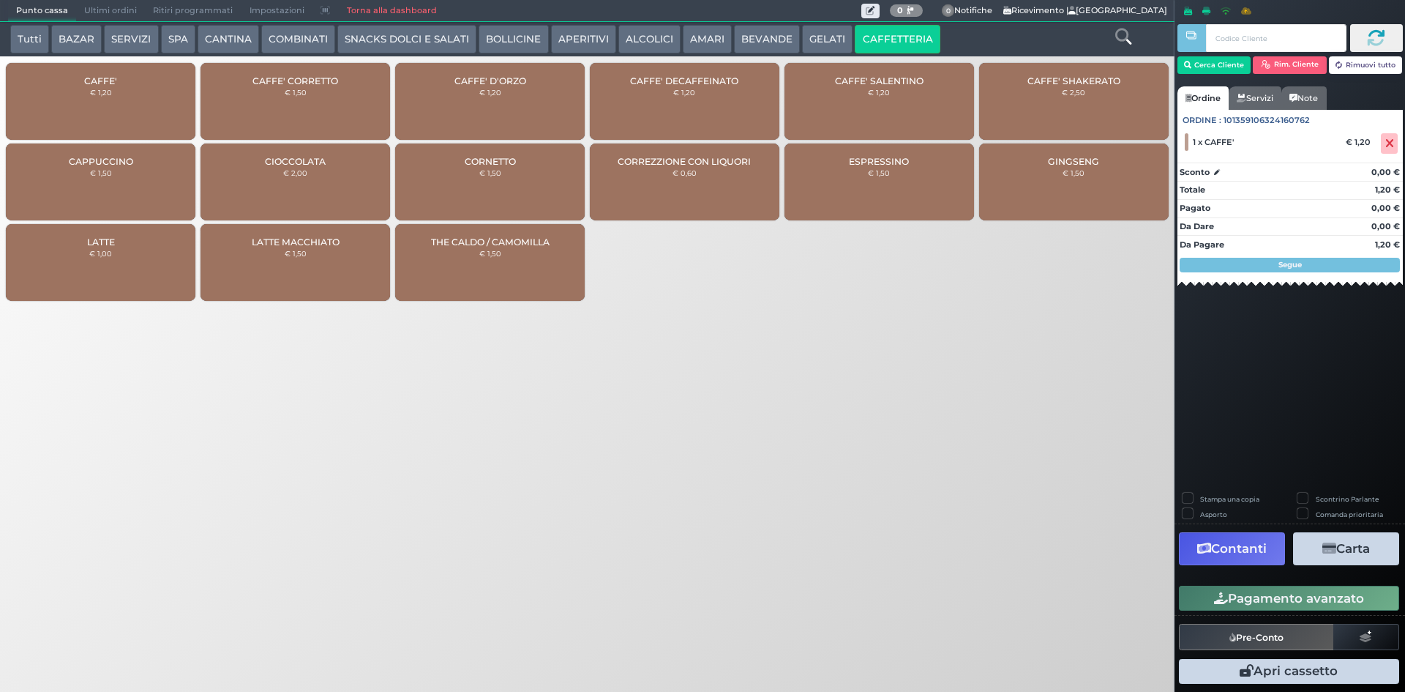
click at [116, 111] on div "CAFFE' € 1,20" at bounding box center [101, 101] width 190 height 77
click at [1399, 137] on div at bounding box center [1391, 143] width 24 height 20
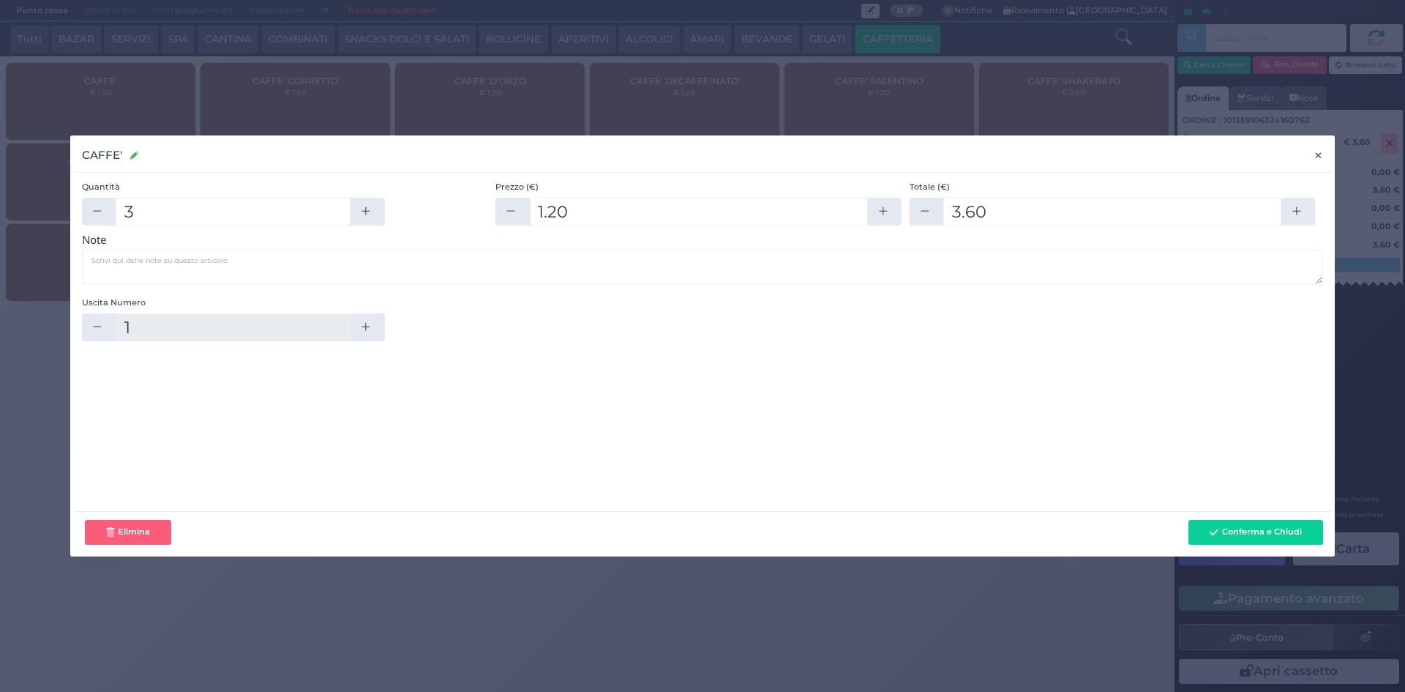
click at [1323, 146] on button "×" at bounding box center [1319, 155] width 26 height 33
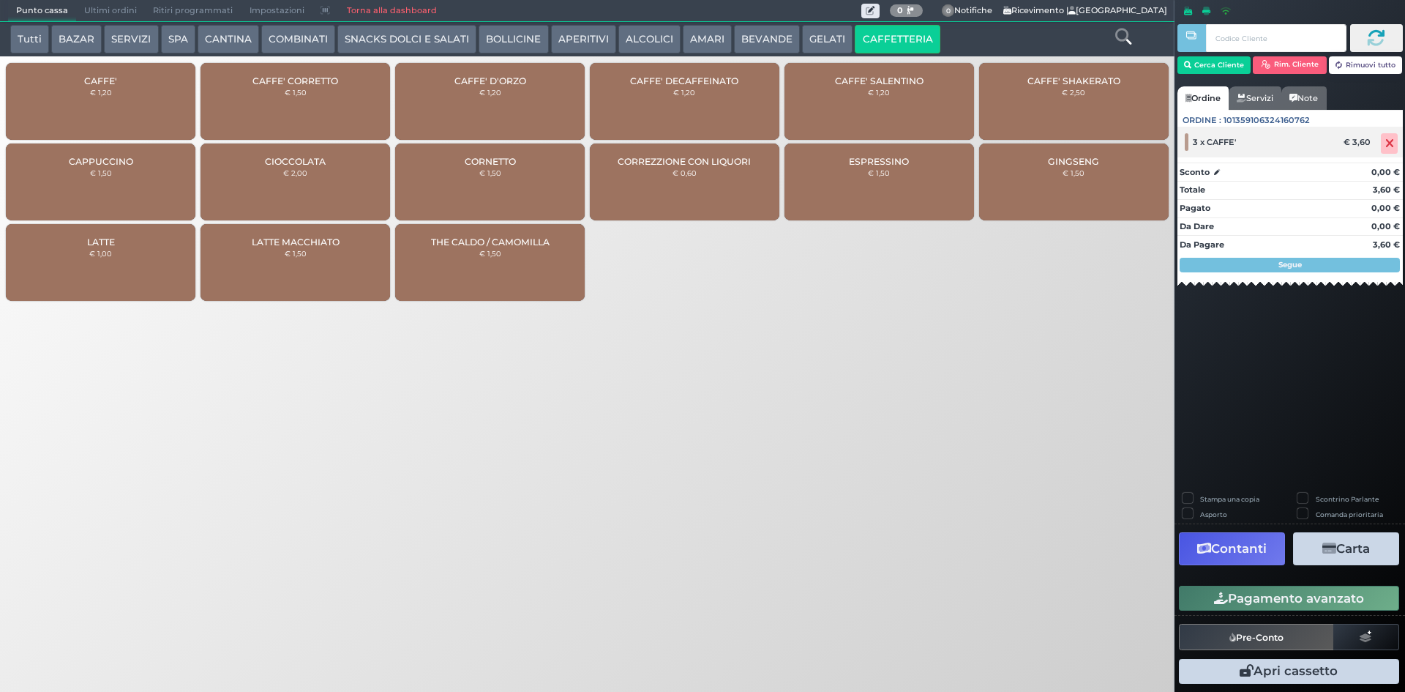
click at [1388, 144] on icon at bounding box center [1390, 143] width 9 height 1
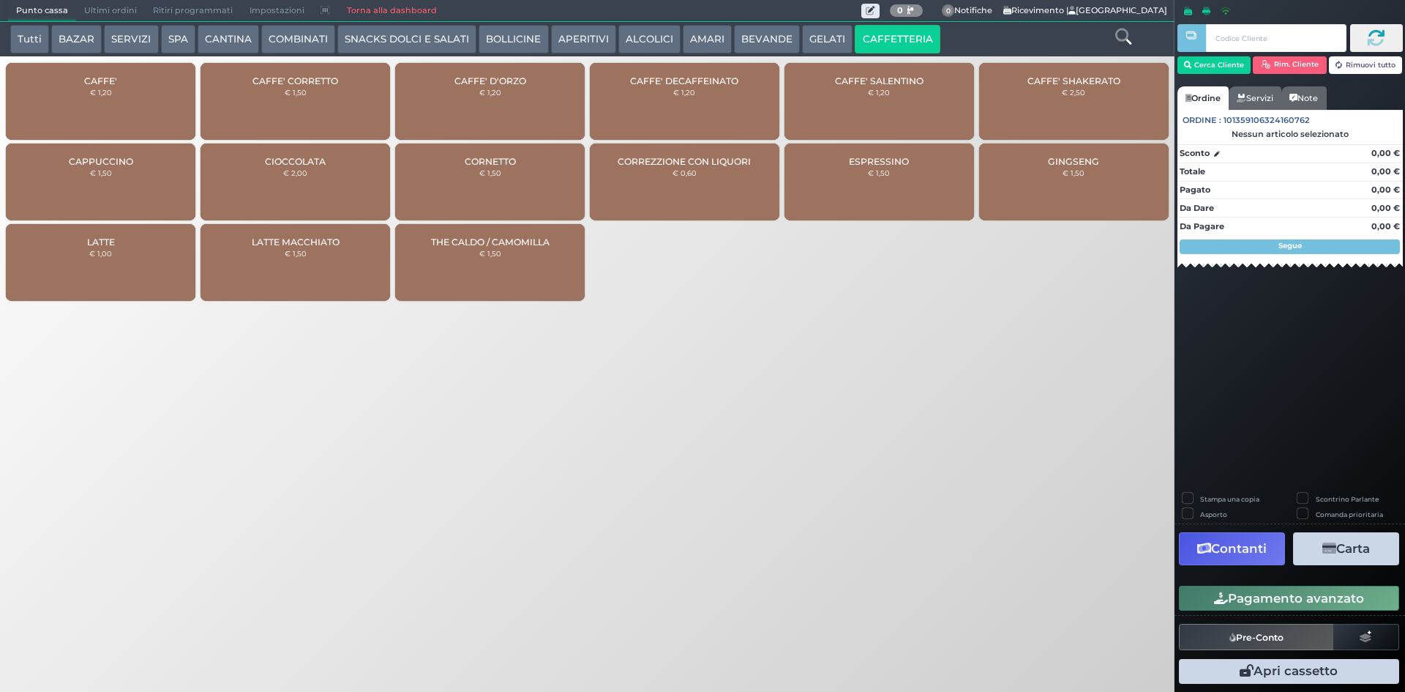
click at [137, 111] on div "CAFFE' € 1,20" at bounding box center [101, 101] width 190 height 77
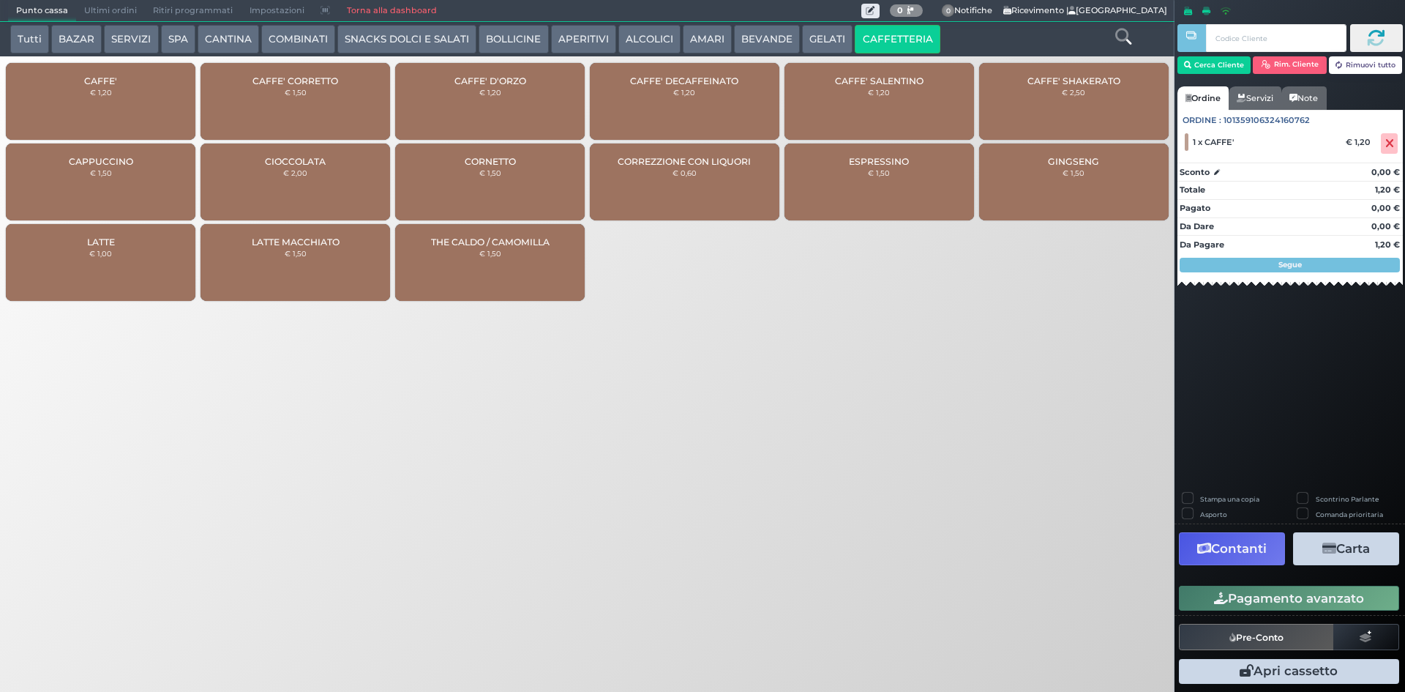
click at [1263, 597] on button "Pagamento avanzato" at bounding box center [1289, 598] width 220 height 25
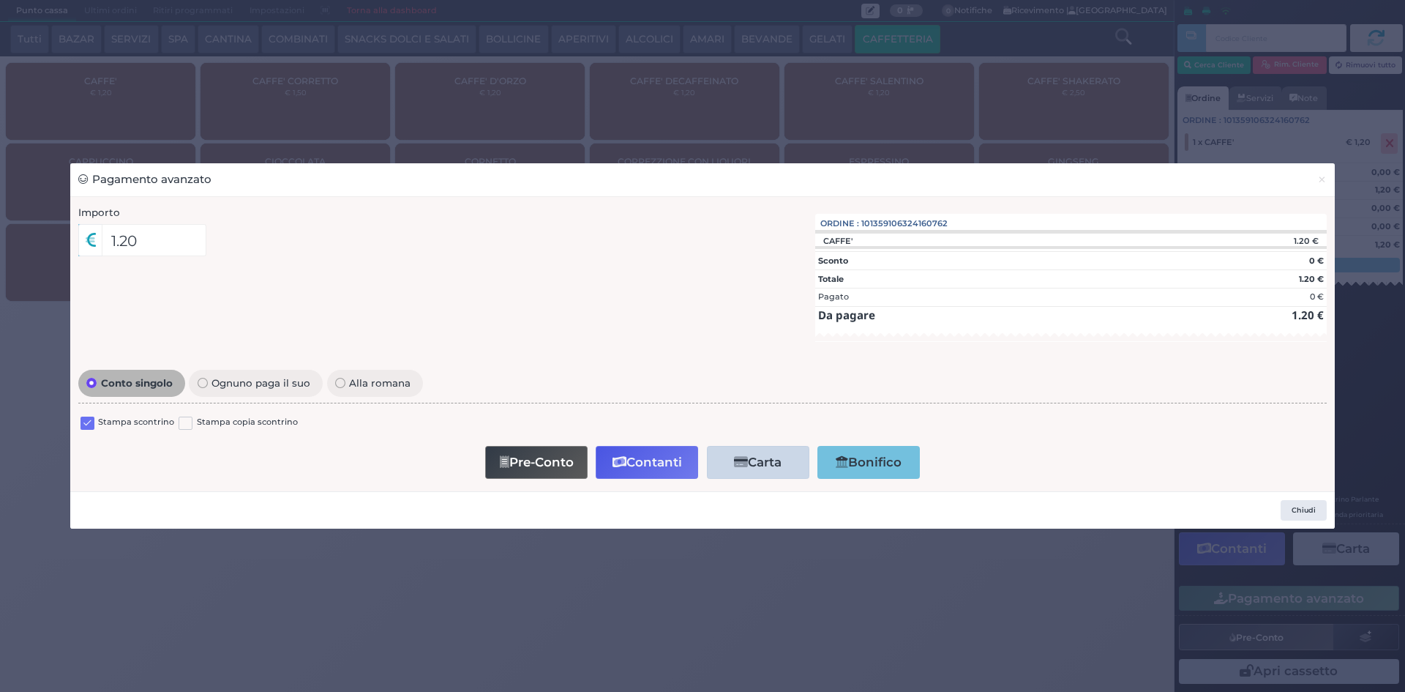
click at [79, 422] on div "Stampa scontrino Stampa copia scontrino" at bounding box center [702, 425] width 1249 height 34
click at [86, 421] on label at bounding box center [88, 423] width 14 height 14
click at [0, 0] on input "checkbox" at bounding box center [0, 0] width 0 height 0
click at [629, 467] on button "Contanti" at bounding box center [647, 462] width 102 height 33
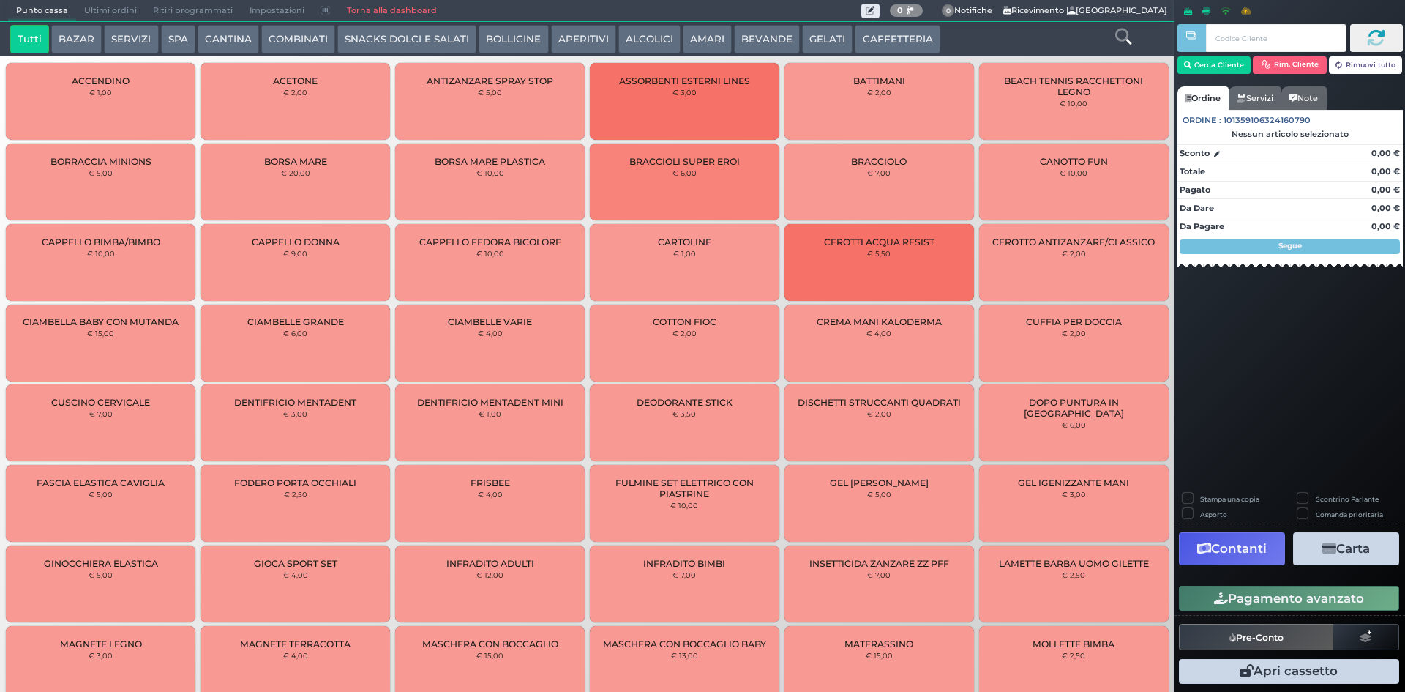
click at [96, 10] on span "Ultimi ordini" at bounding box center [110, 11] width 69 height 20
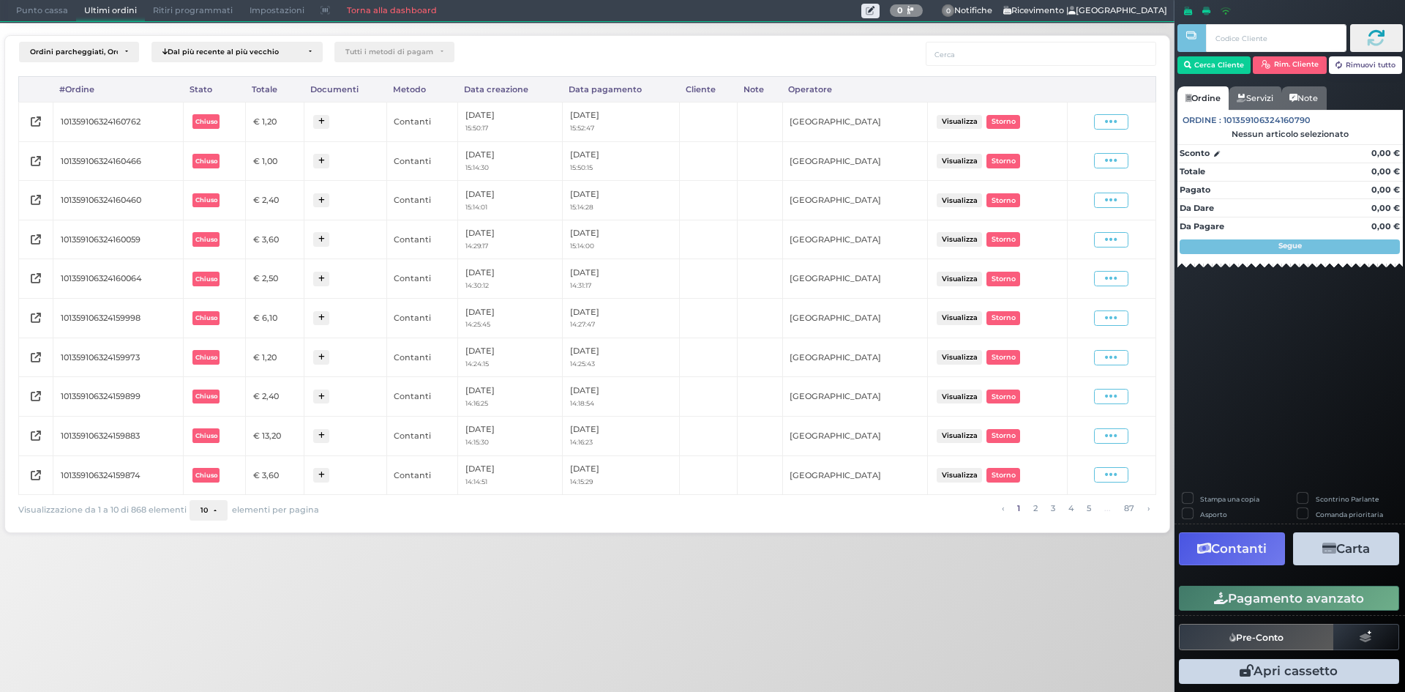
click at [39, 8] on span "Punto cassa" at bounding box center [42, 11] width 68 height 20
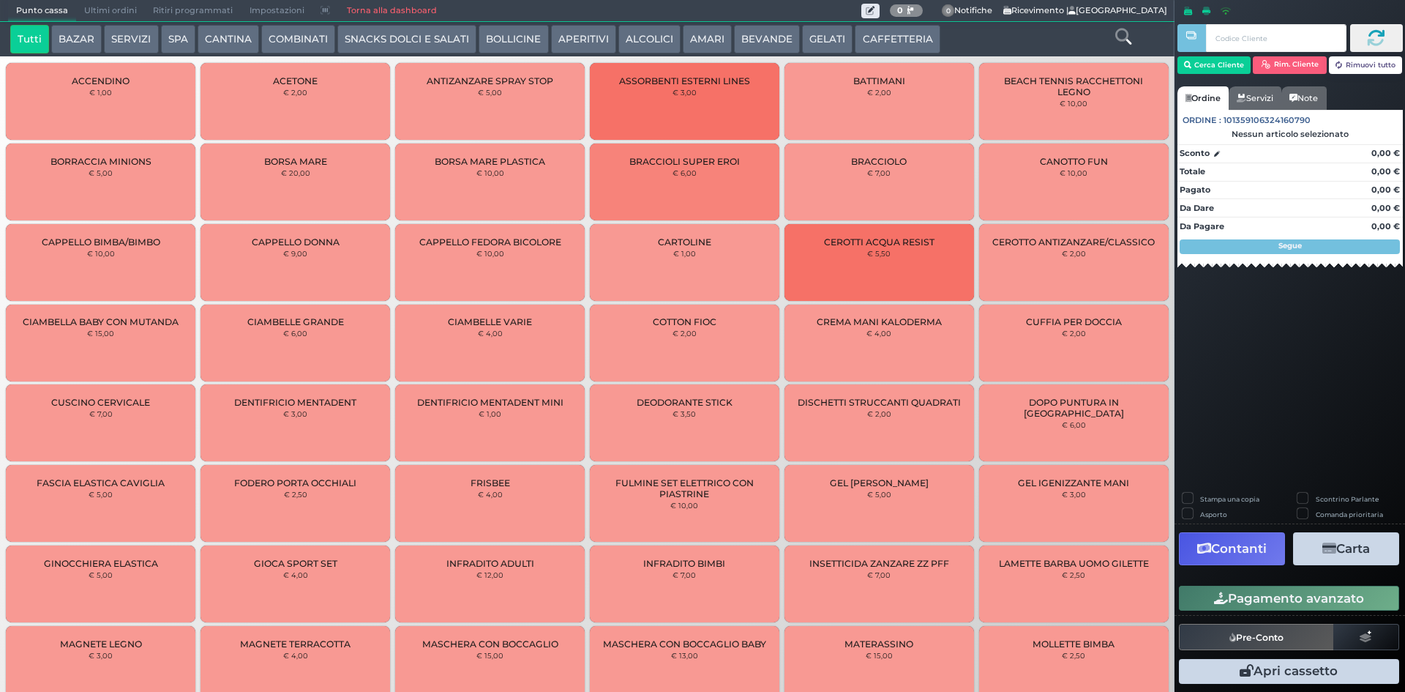
click at [881, 42] on button "CAFFETTERIA" at bounding box center [897, 39] width 85 height 29
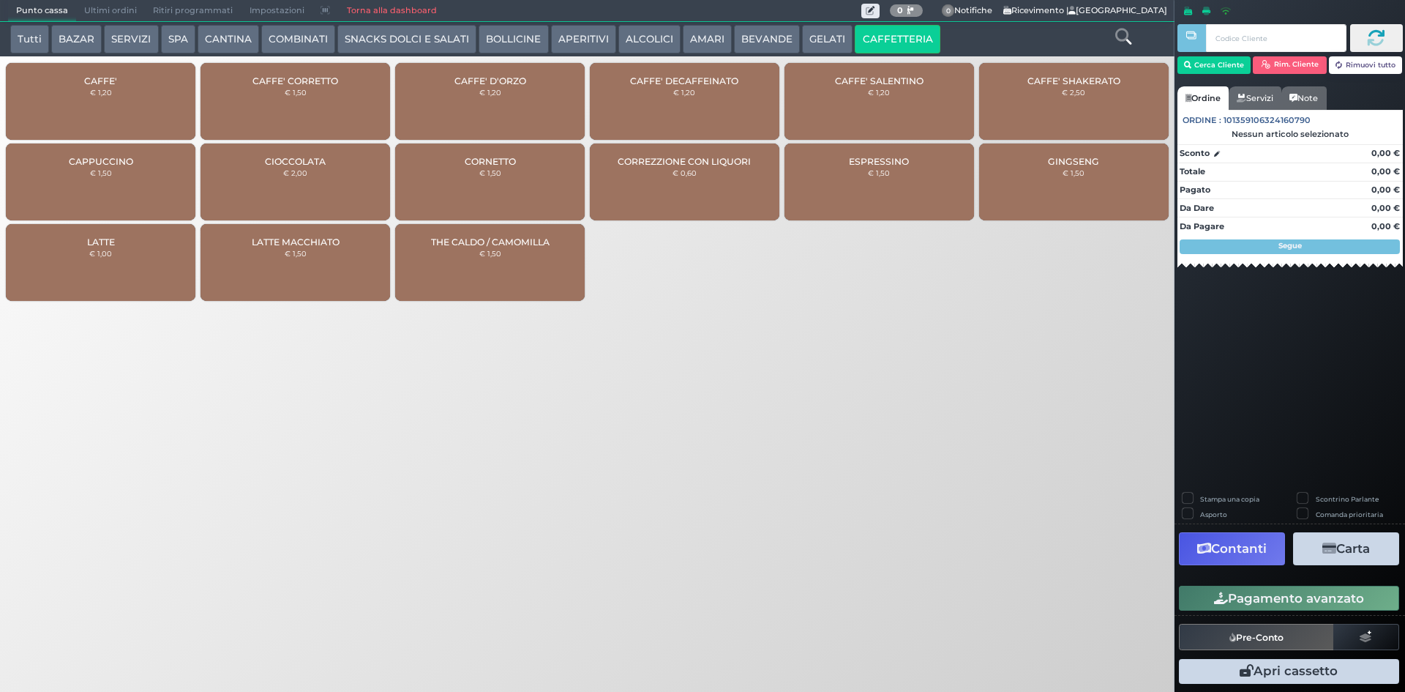
click at [160, 72] on div "CAFFE' € 1,20" at bounding box center [101, 101] width 190 height 77
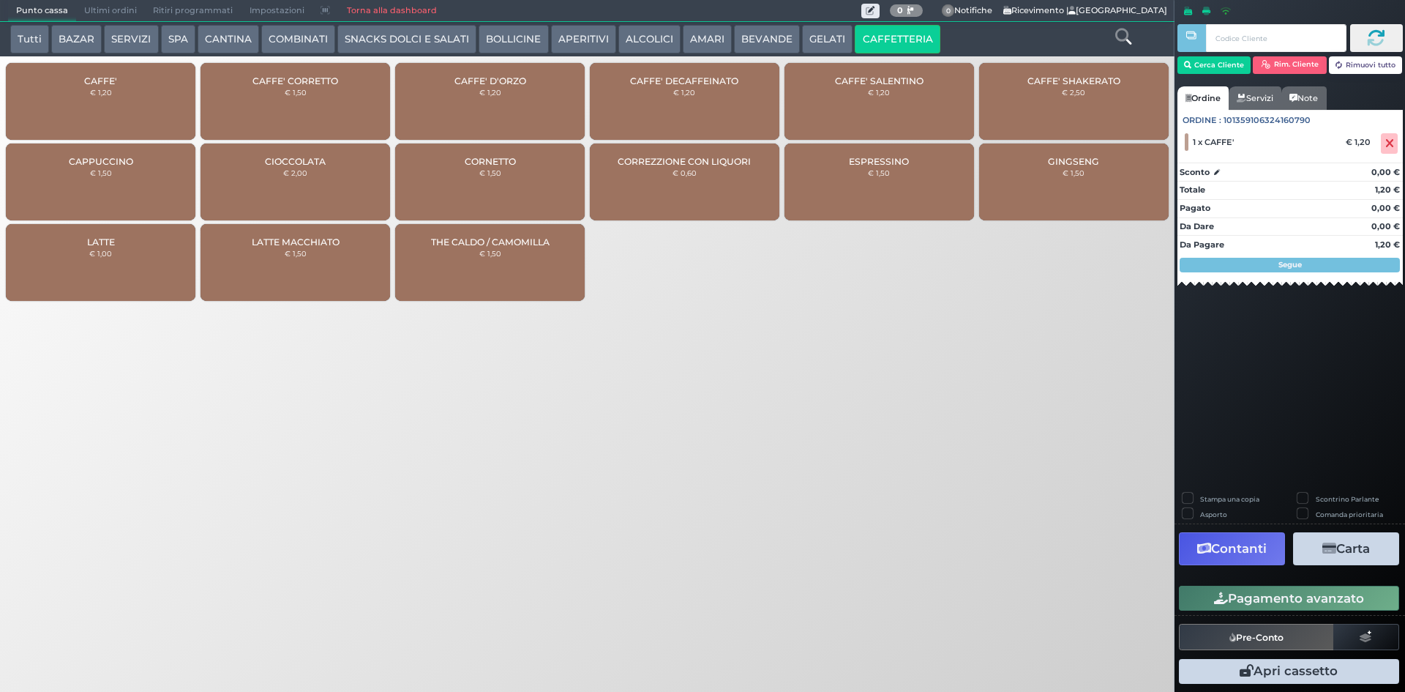
click at [1206, 590] on button "Pagamento avanzato" at bounding box center [1289, 598] width 220 height 25
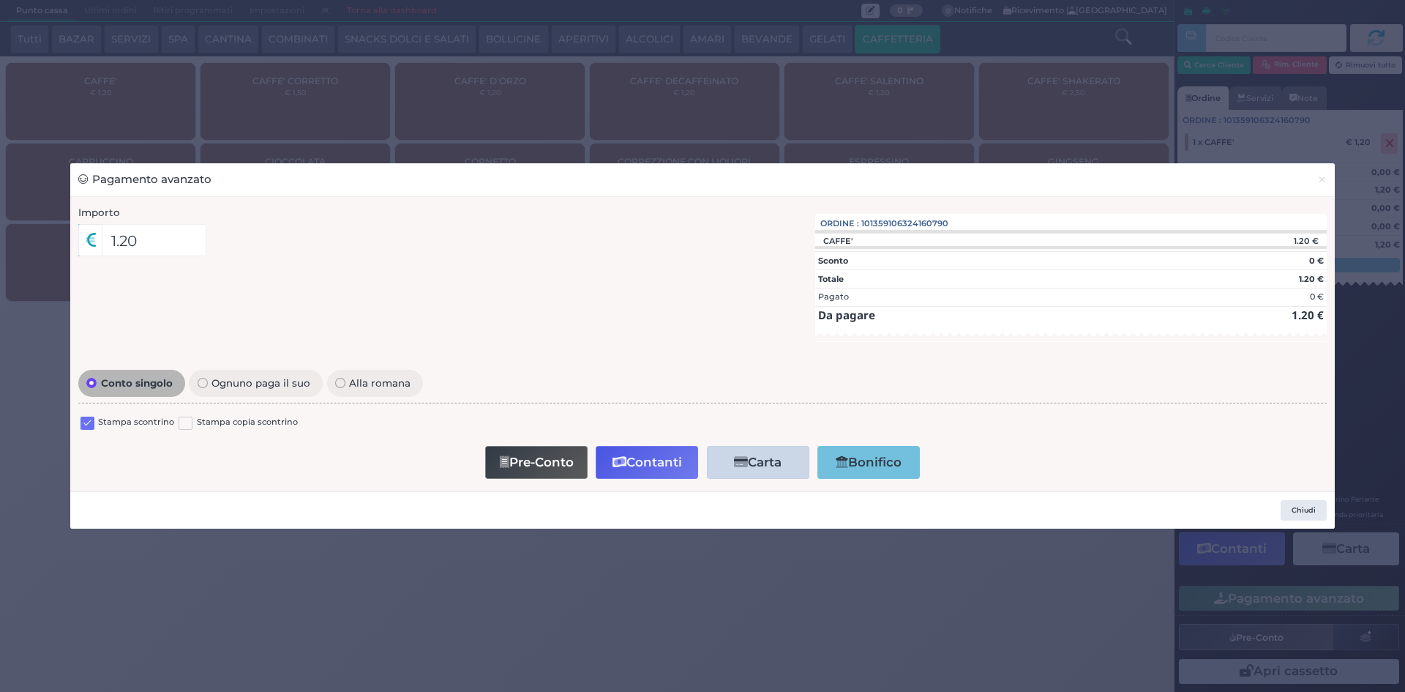
click at [85, 422] on label at bounding box center [88, 423] width 14 height 14
click at [0, 0] on input "checkbox" at bounding box center [0, 0] width 0 height 0
click at [648, 469] on button "Contanti" at bounding box center [647, 462] width 102 height 33
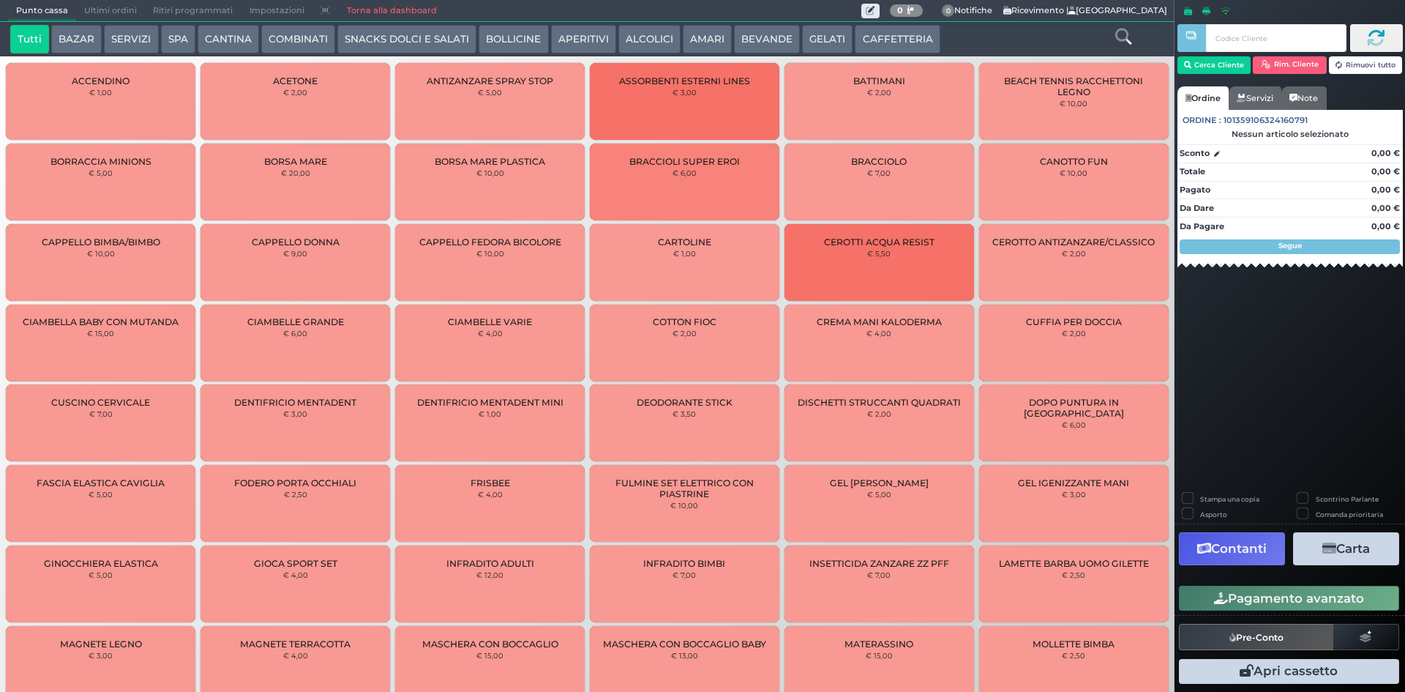
click at [896, 27] on button "CAFFETTERIA" at bounding box center [897, 39] width 85 height 29
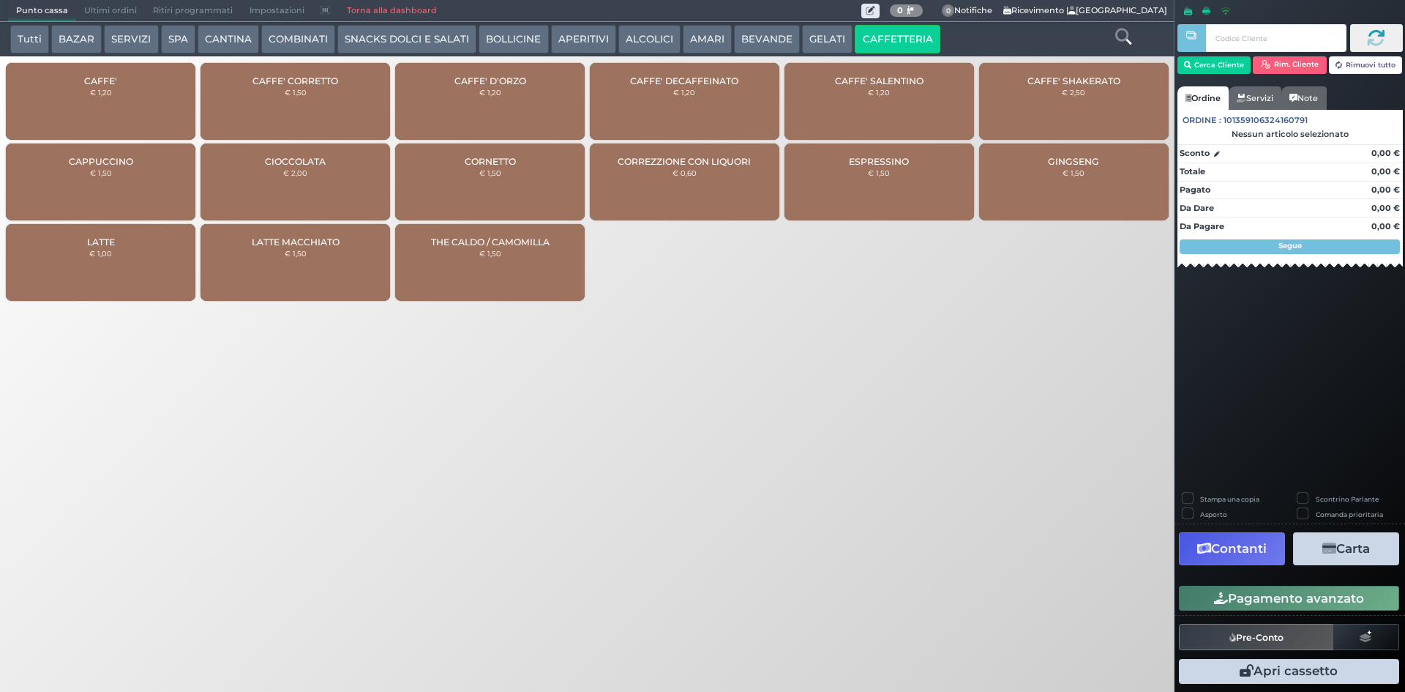
click at [168, 107] on div "CAFFE' € 1,20" at bounding box center [101, 101] width 190 height 77
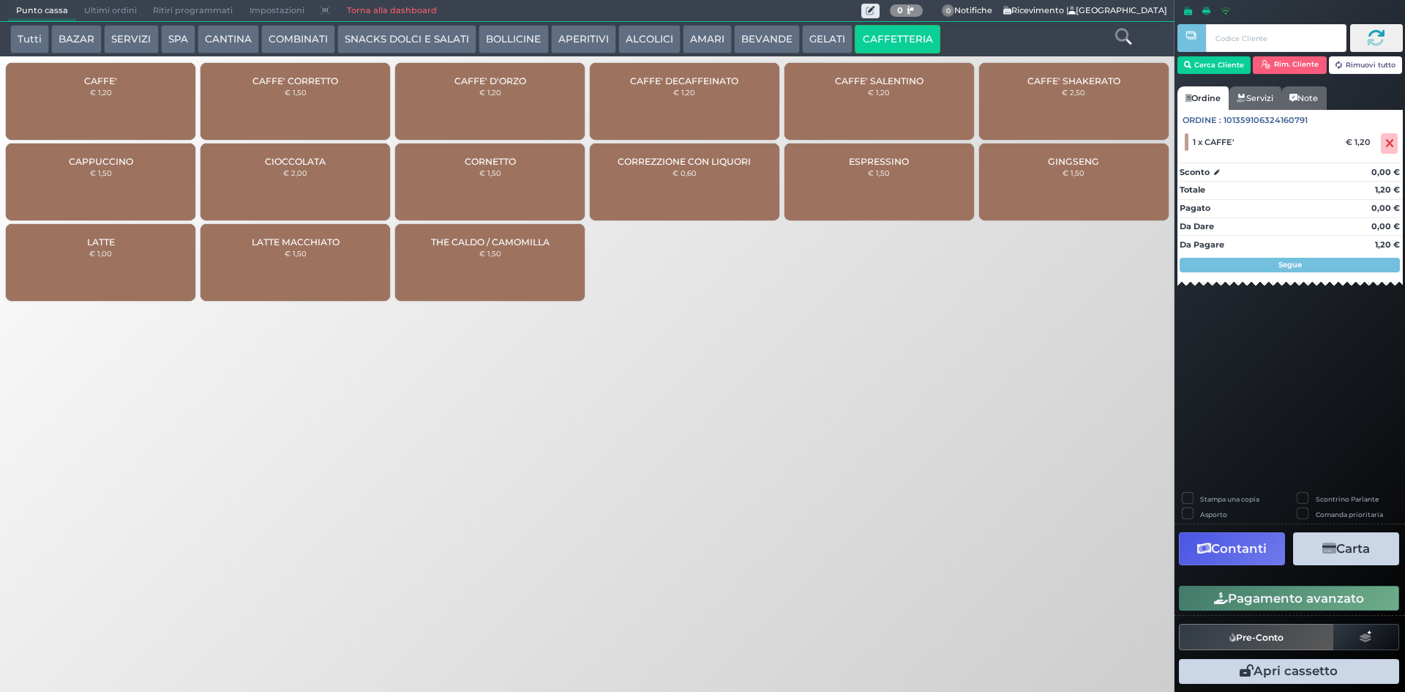
click at [1192, 593] on button "Pagamento avanzato" at bounding box center [1289, 598] width 220 height 25
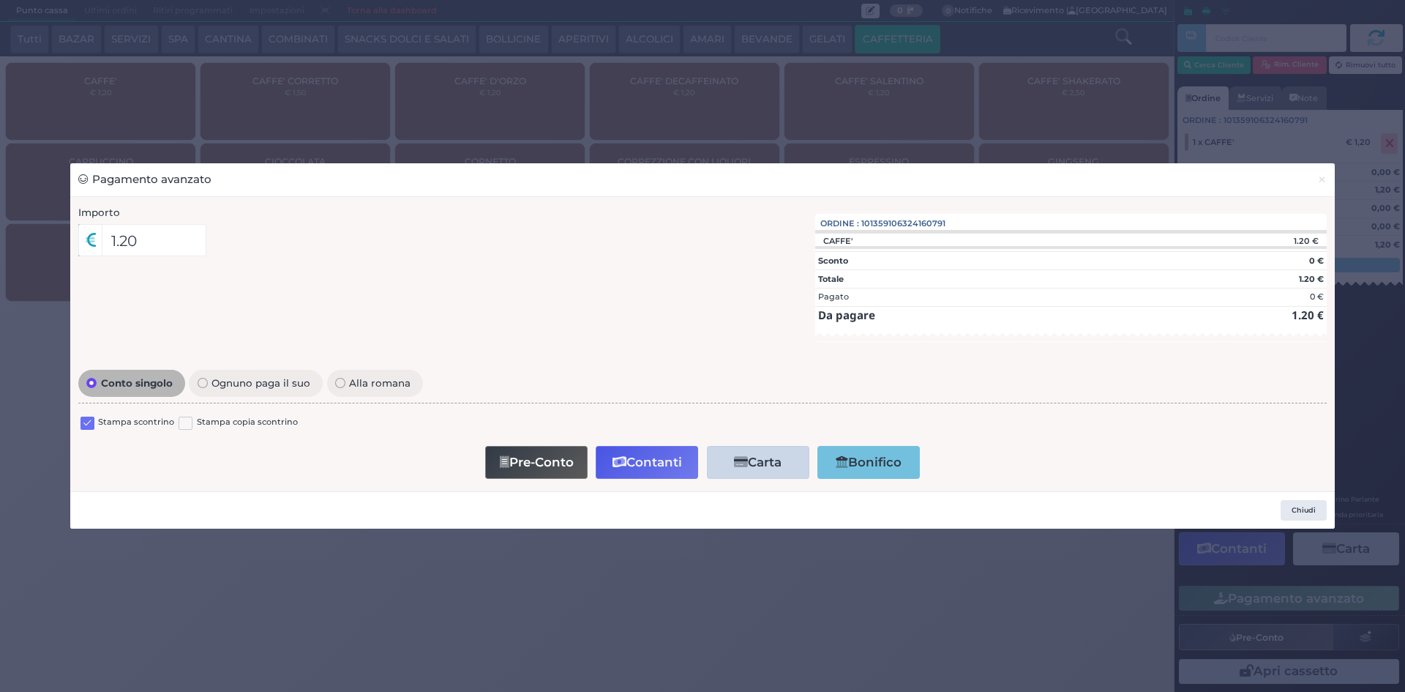
click at [77, 421] on div "Conto singolo Ognuno paga il suo Alla romana Stampa scontrino Stampa copia scon…" at bounding box center [703, 424] width 1264 height 117
click at [89, 421] on label at bounding box center [88, 423] width 14 height 14
click at [0, 0] on input "checkbox" at bounding box center [0, 0] width 0 height 0
click at [627, 457] on button "Contanti" at bounding box center [647, 462] width 102 height 33
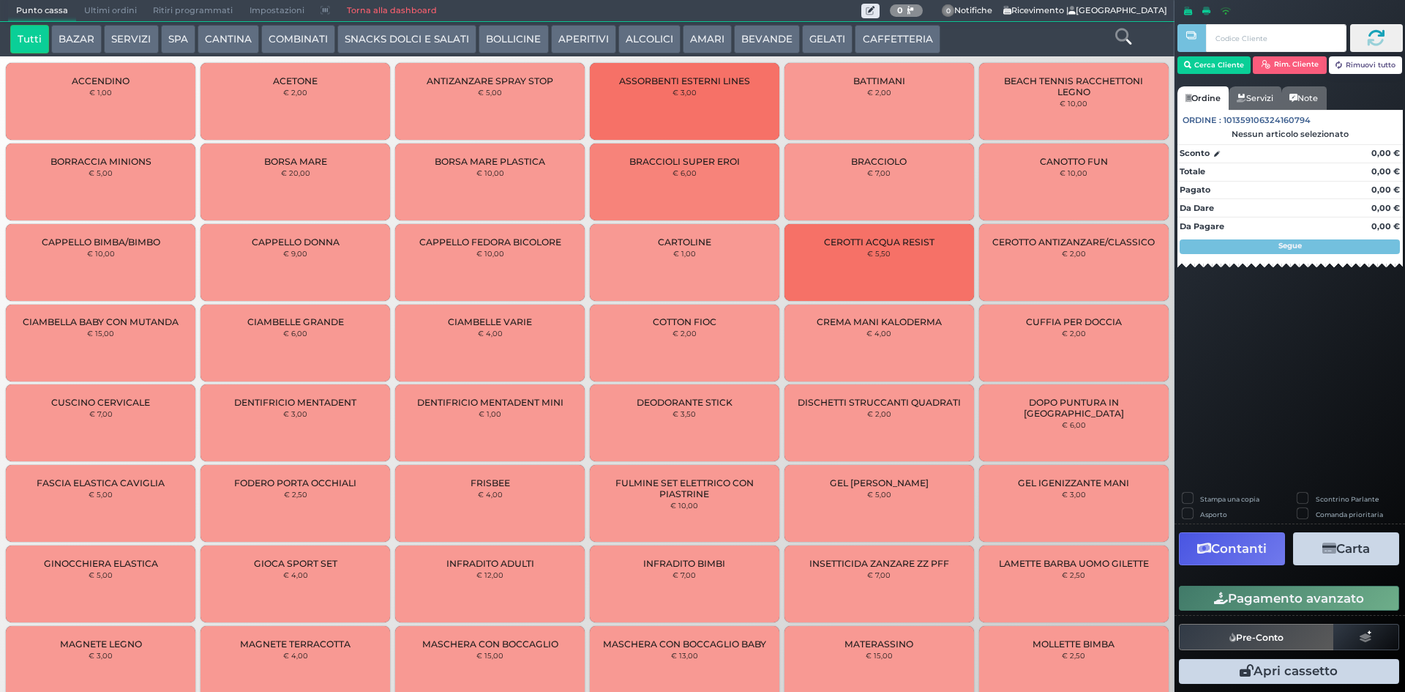
drag, startPoint x: 881, startPoint y: 45, endPoint x: 487, endPoint y: 37, distance: 393.9
click at [881, 44] on button "CAFFETTERIA" at bounding box center [897, 39] width 85 height 29
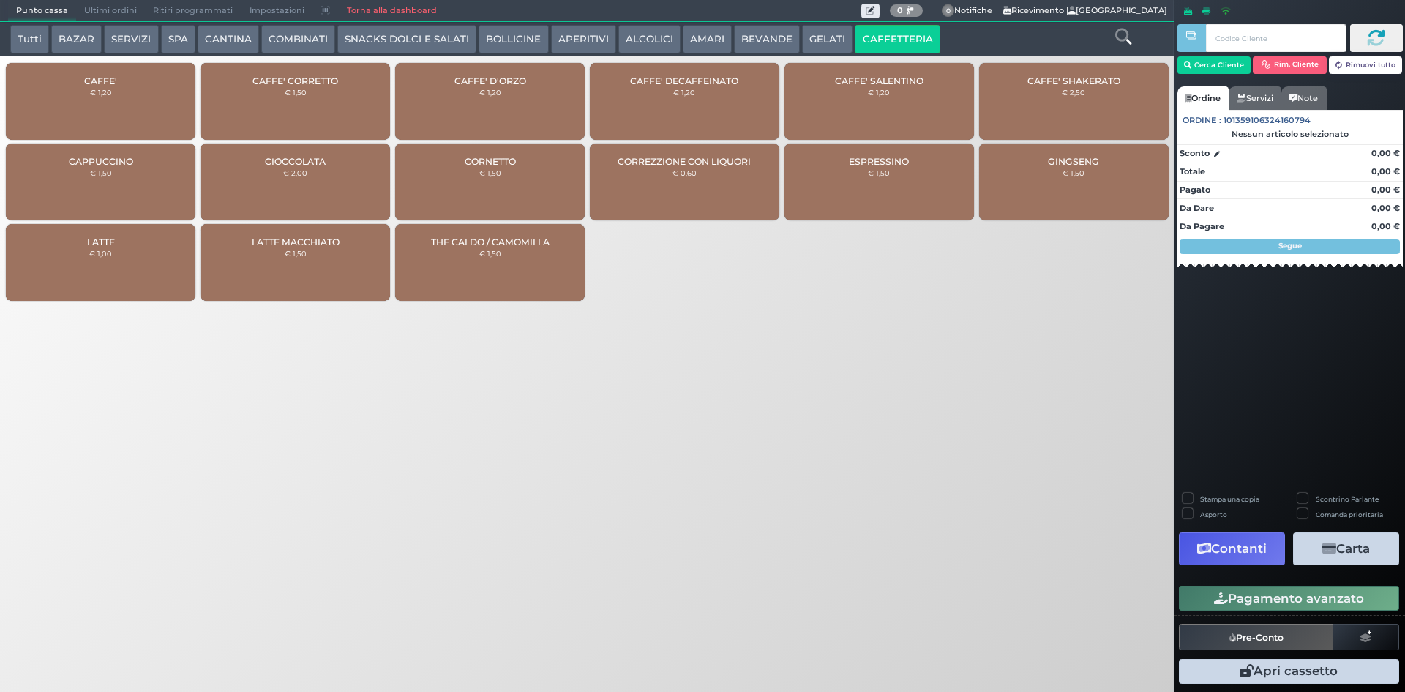
click at [157, 102] on div "CAFFE' € 1,20" at bounding box center [101, 101] width 190 height 77
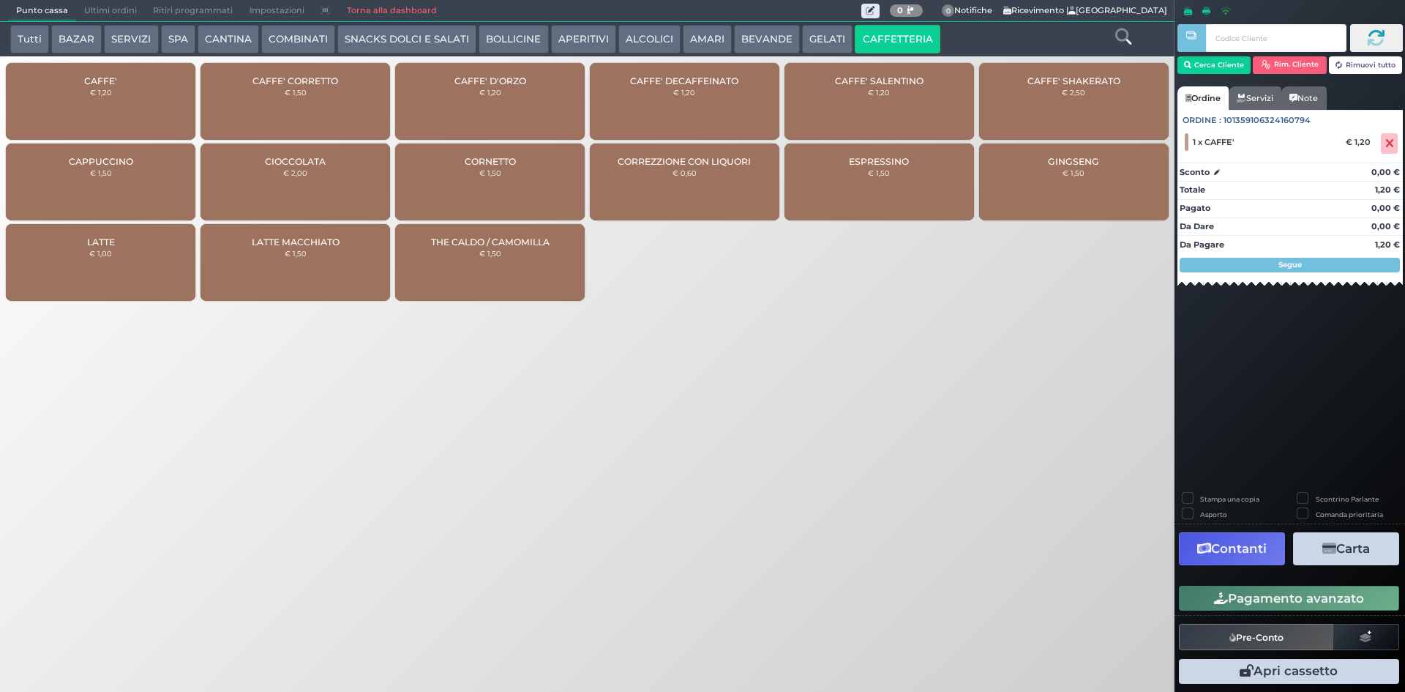
click at [1253, 605] on button "Pagamento avanzato" at bounding box center [1289, 598] width 220 height 25
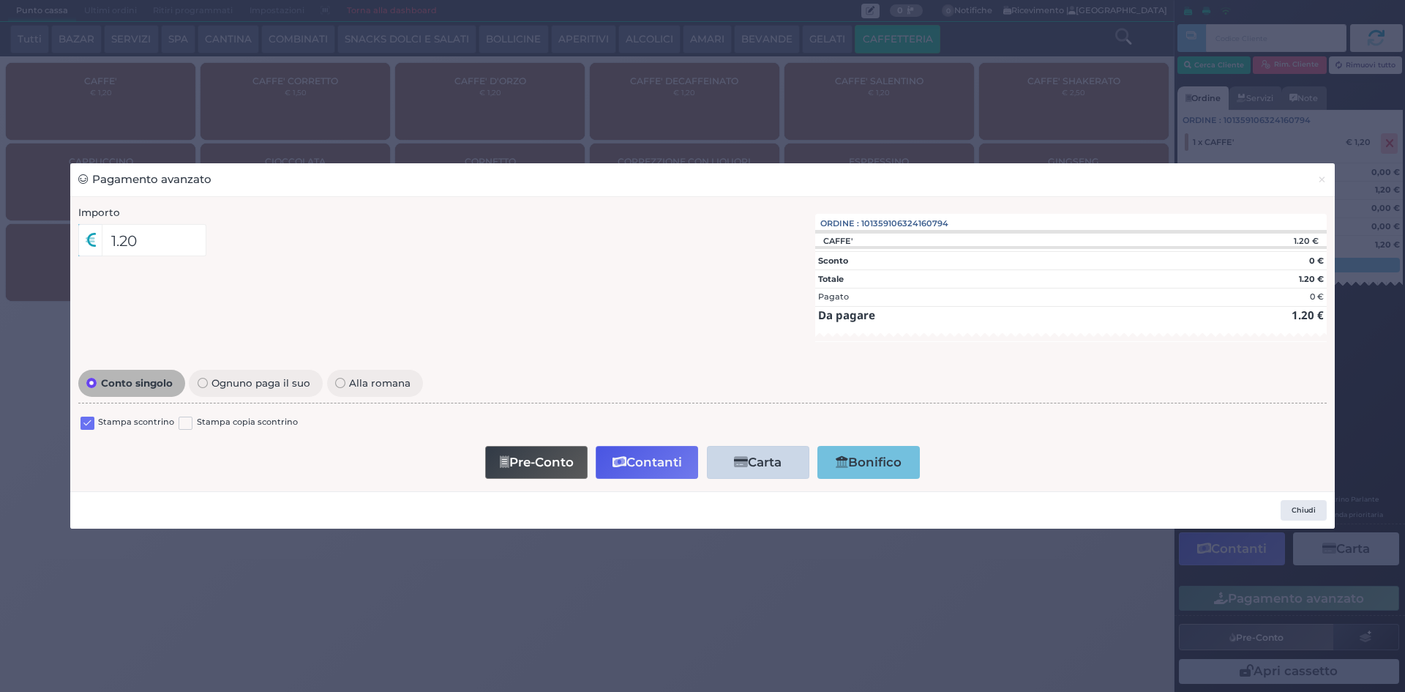
click at [91, 424] on label at bounding box center [88, 423] width 14 height 14
click at [0, 0] on input "checkbox" at bounding box center [0, 0] width 0 height 0
click at [631, 457] on button "Contanti" at bounding box center [647, 462] width 102 height 33
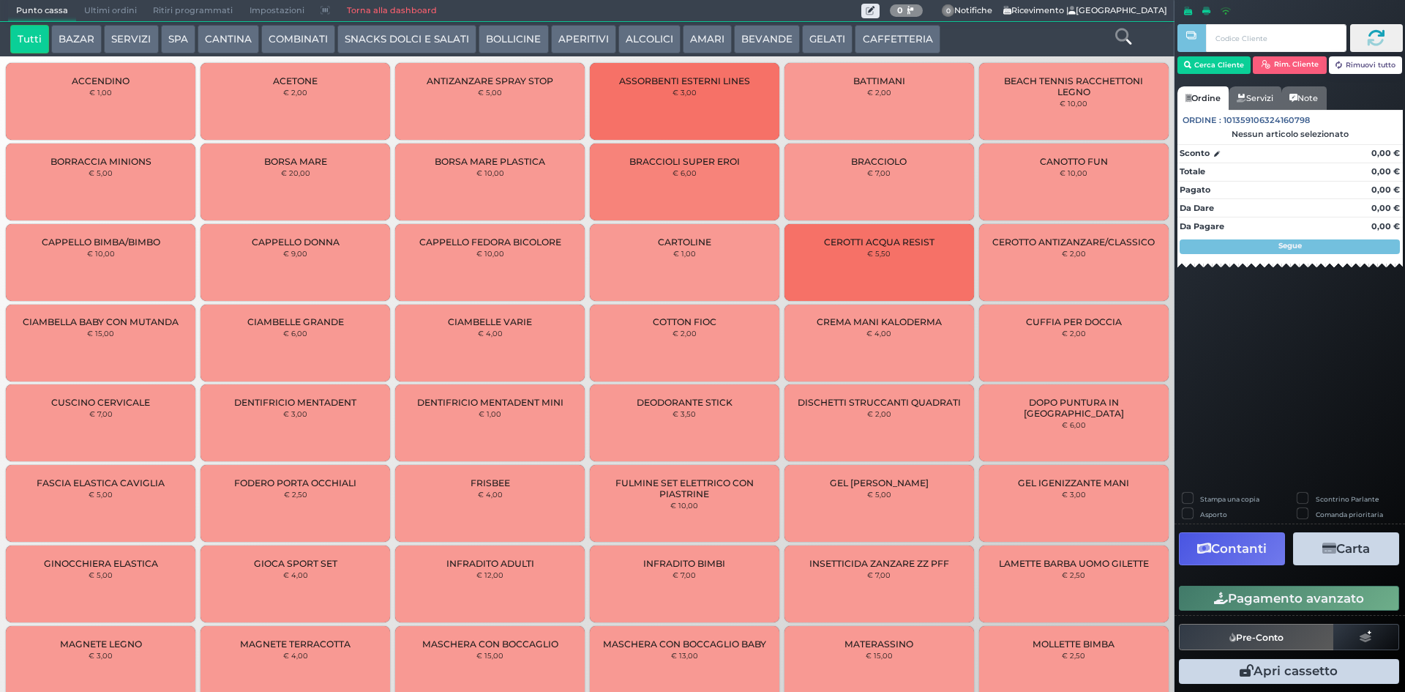
click at [100, 3] on span "Ultimi ordini" at bounding box center [110, 11] width 69 height 20
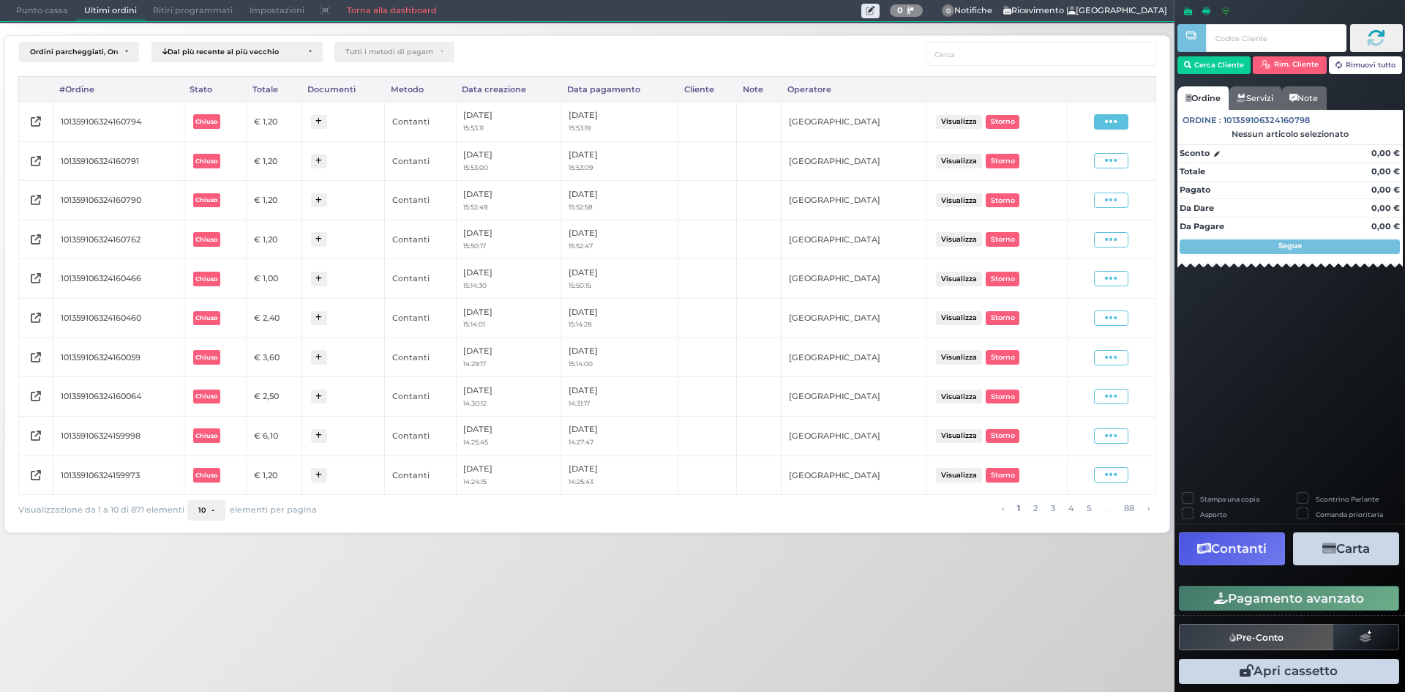
click at [1112, 127] on icon at bounding box center [1111, 122] width 12 height 14
click at [1085, 160] on span "Ristampa Pre-Conto" at bounding box center [1077, 164] width 60 height 25
click at [1105, 119] on span at bounding box center [1111, 121] width 34 height 15
click at [1087, 160] on span "Ristampa Pre-Conto" at bounding box center [1077, 164] width 60 height 25
click at [1107, 126] on icon at bounding box center [1111, 122] width 12 height 14
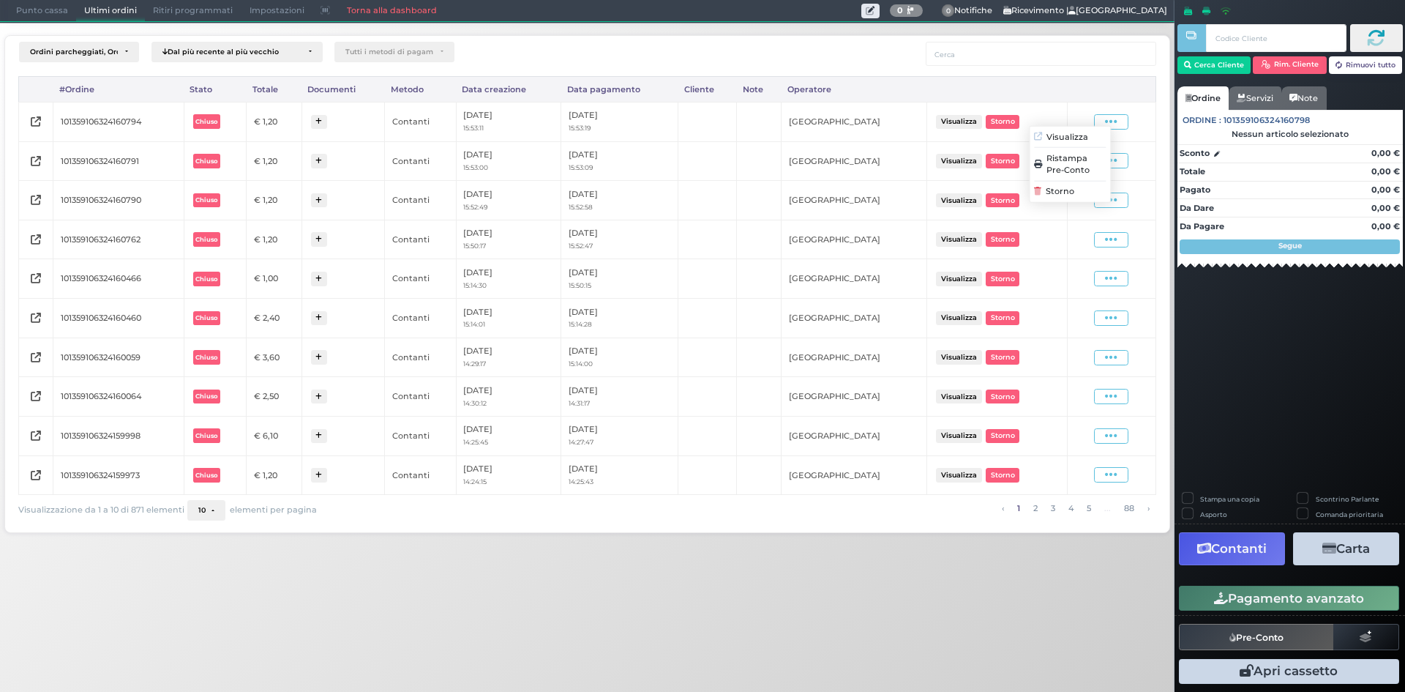
click at [1085, 160] on span "Ristampa Pre-Conto" at bounding box center [1077, 164] width 60 height 25
click at [1109, 115] on icon at bounding box center [1111, 122] width 12 height 14
click at [1089, 162] on span "Ristampa Pre-Conto" at bounding box center [1077, 164] width 60 height 25
click at [49, 8] on span "Punto cassa" at bounding box center [42, 11] width 68 height 20
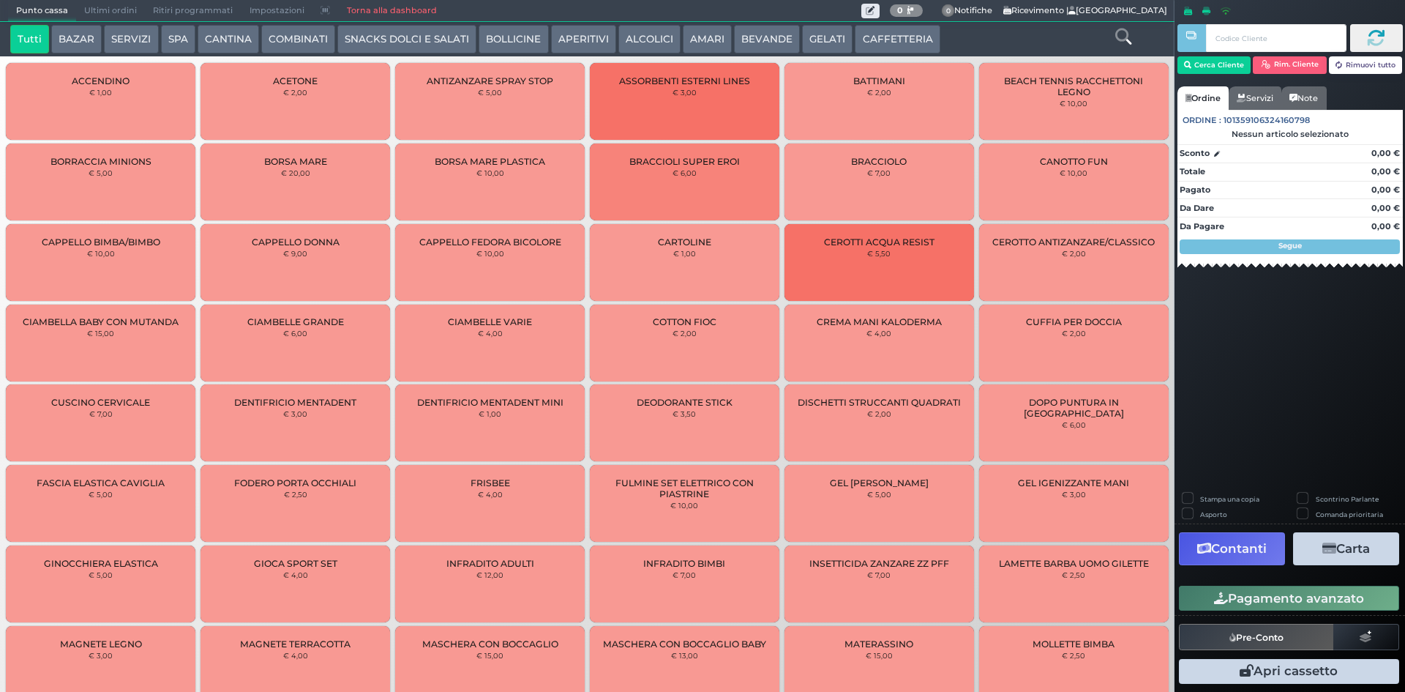
click at [863, 31] on button "CAFFETTERIA" at bounding box center [897, 39] width 85 height 29
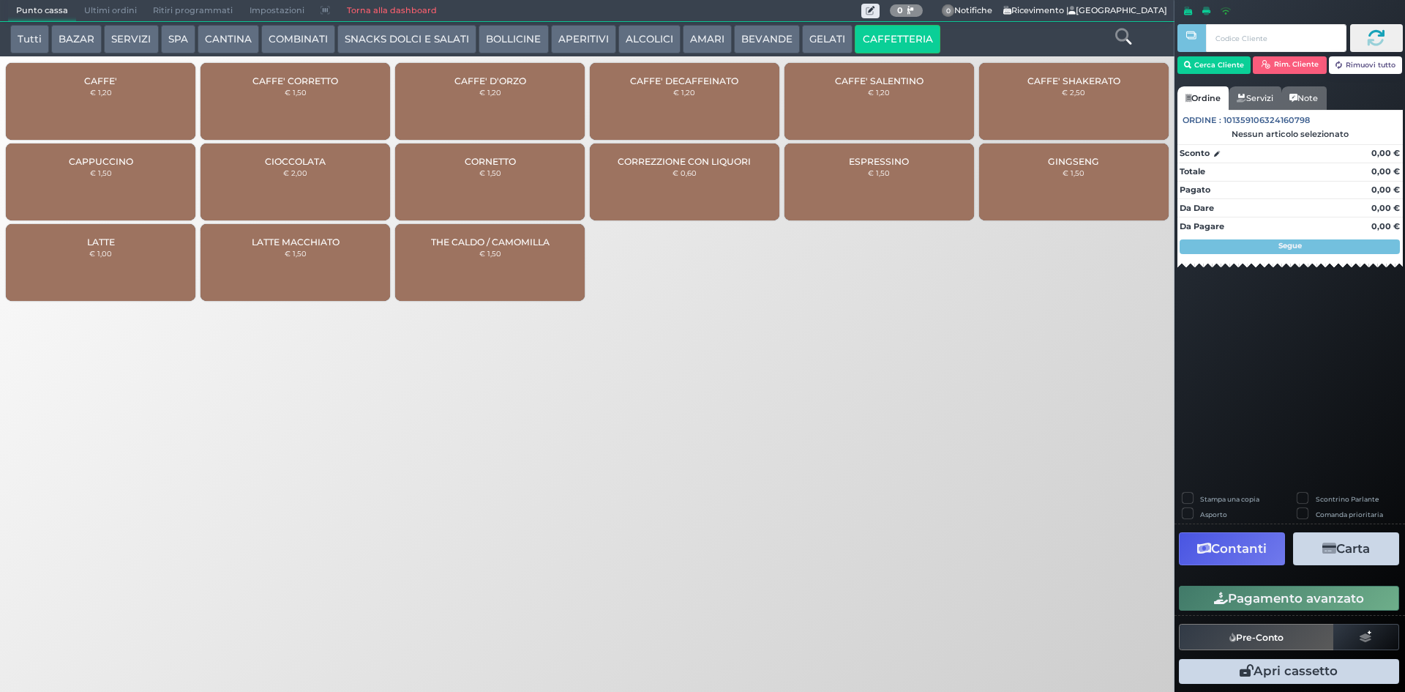
click at [138, 98] on div "CAFFE' € 1,20" at bounding box center [101, 101] width 190 height 77
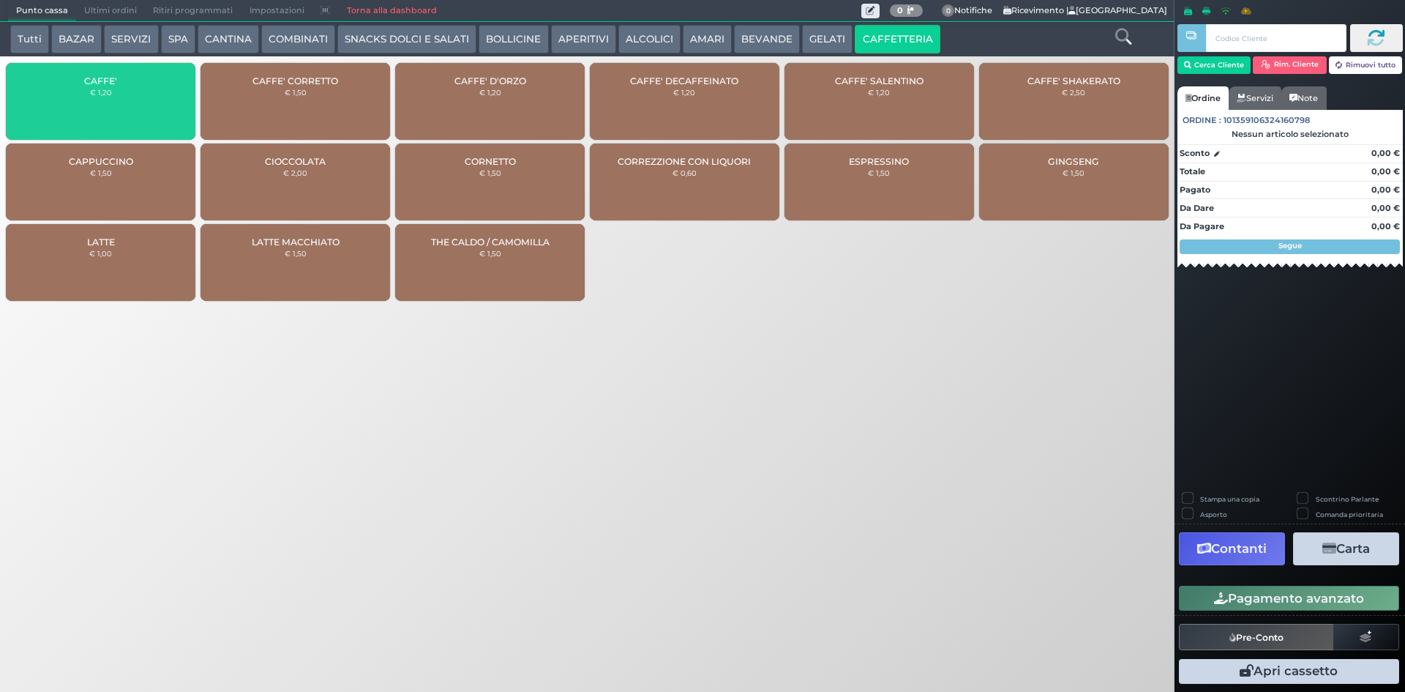
click at [138, 98] on div "CAFFE' € 1,20" at bounding box center [101, 101] width 190 height 77
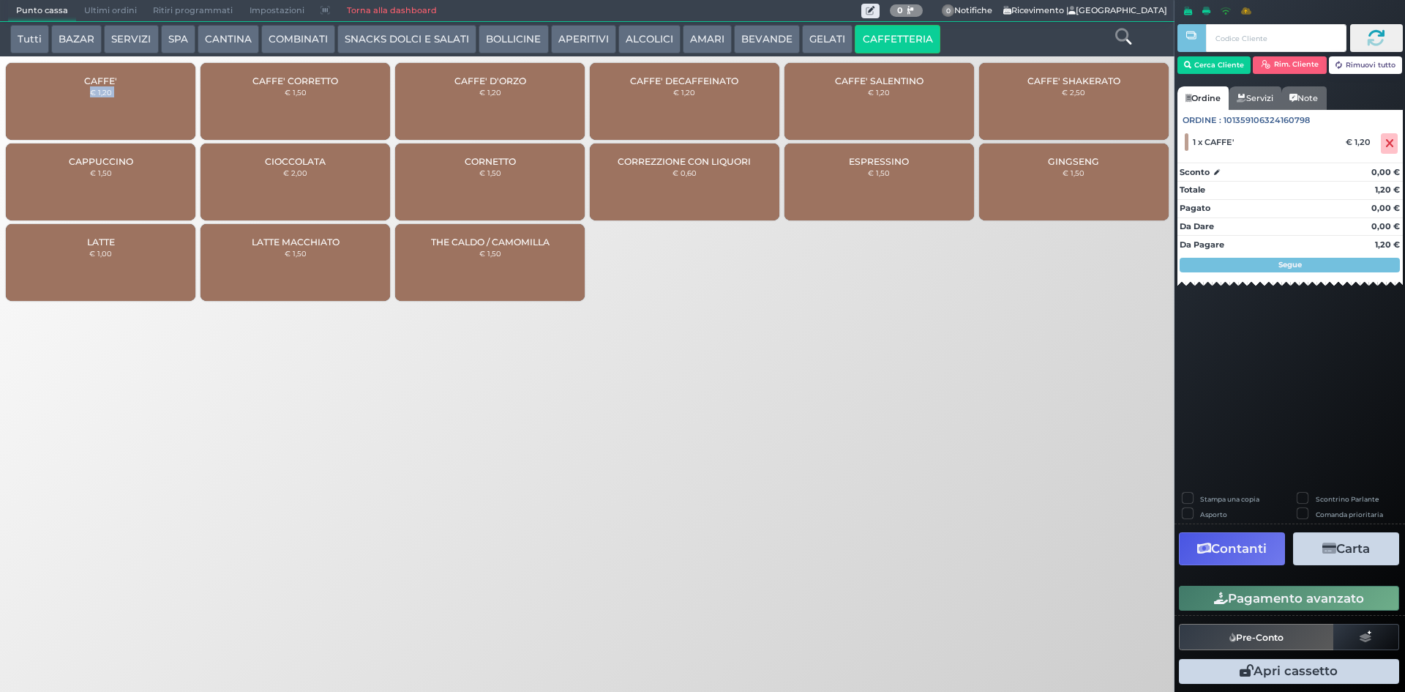
click at [138, 99] on div "CAFFE' € 1,20" at bounding box center [101, 101] width 190 height 77
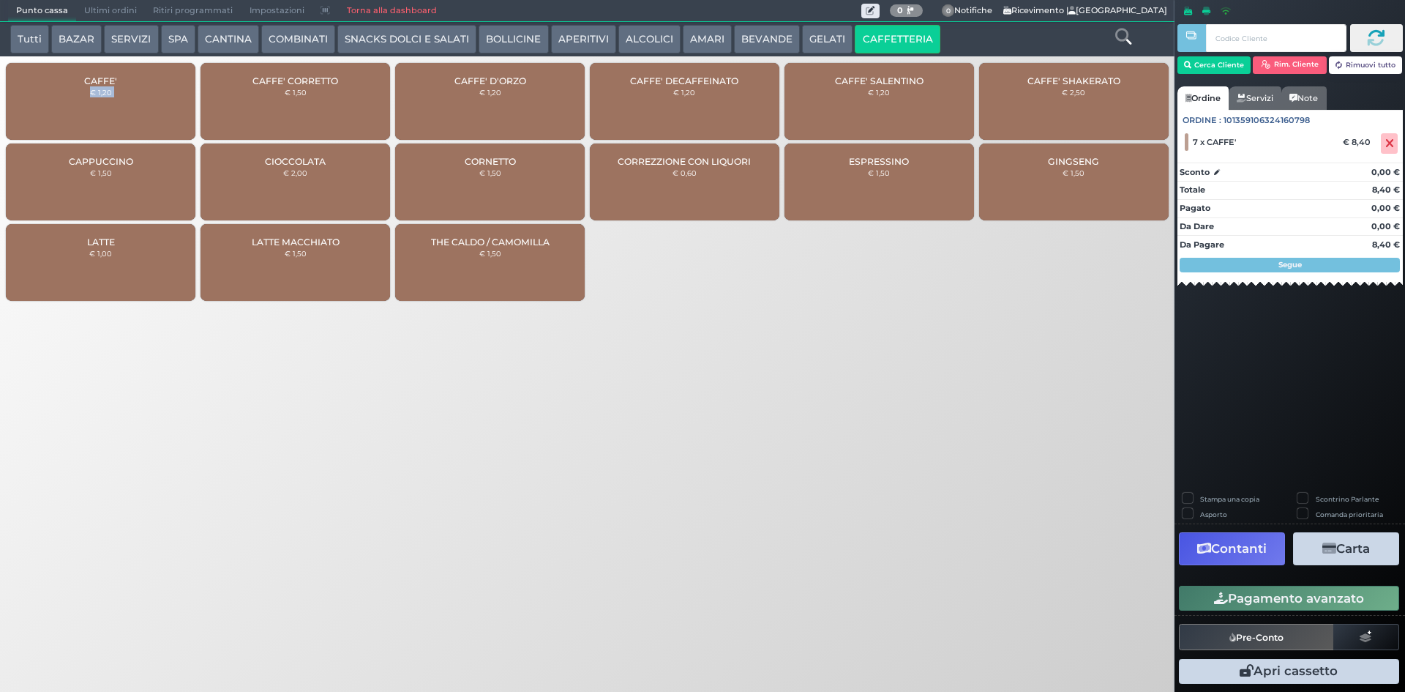
click at [138, 99] on div "CAFFE' € 1,20" at bounding box center [101, 101] width 190 height 77
click at [1388, 143] on icon at bounding box center [1390, 143] width 9 height 1
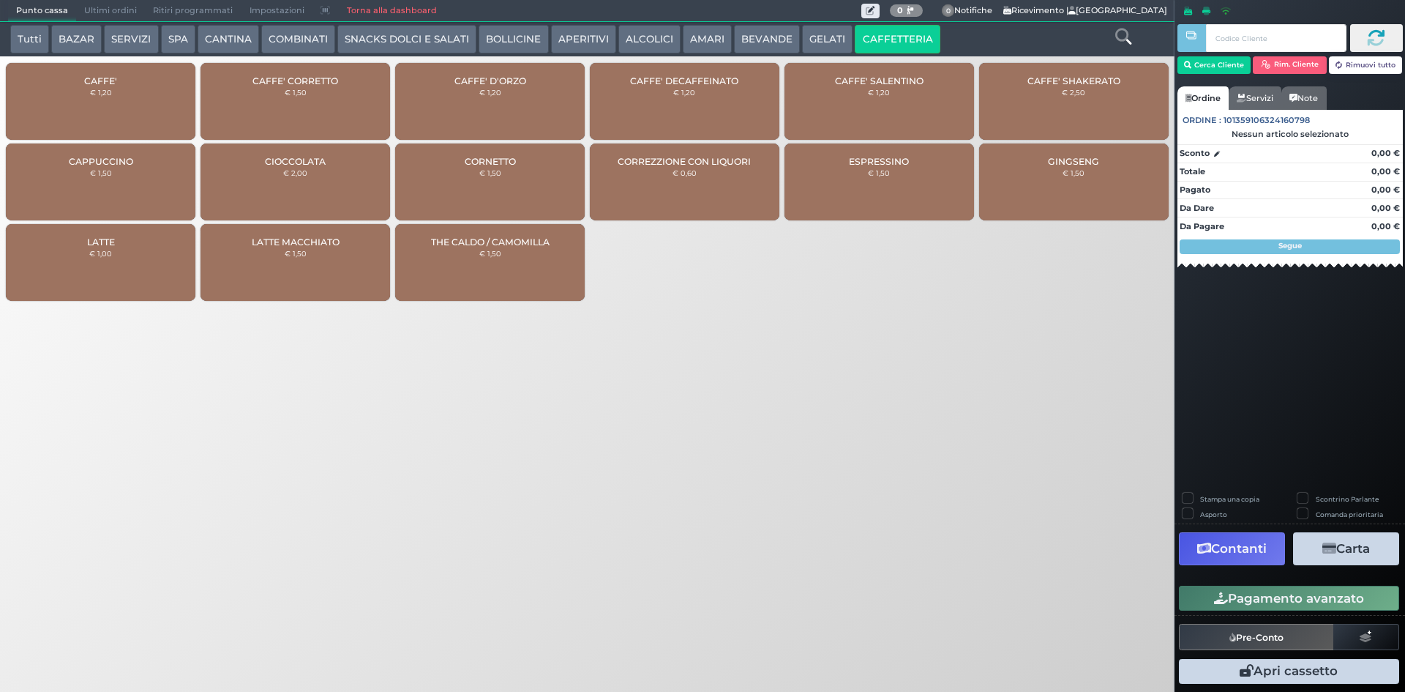
click at [172, 113] on div "CAFFE' € 1,20" at bounding box center [101, 101] width 190 height 77
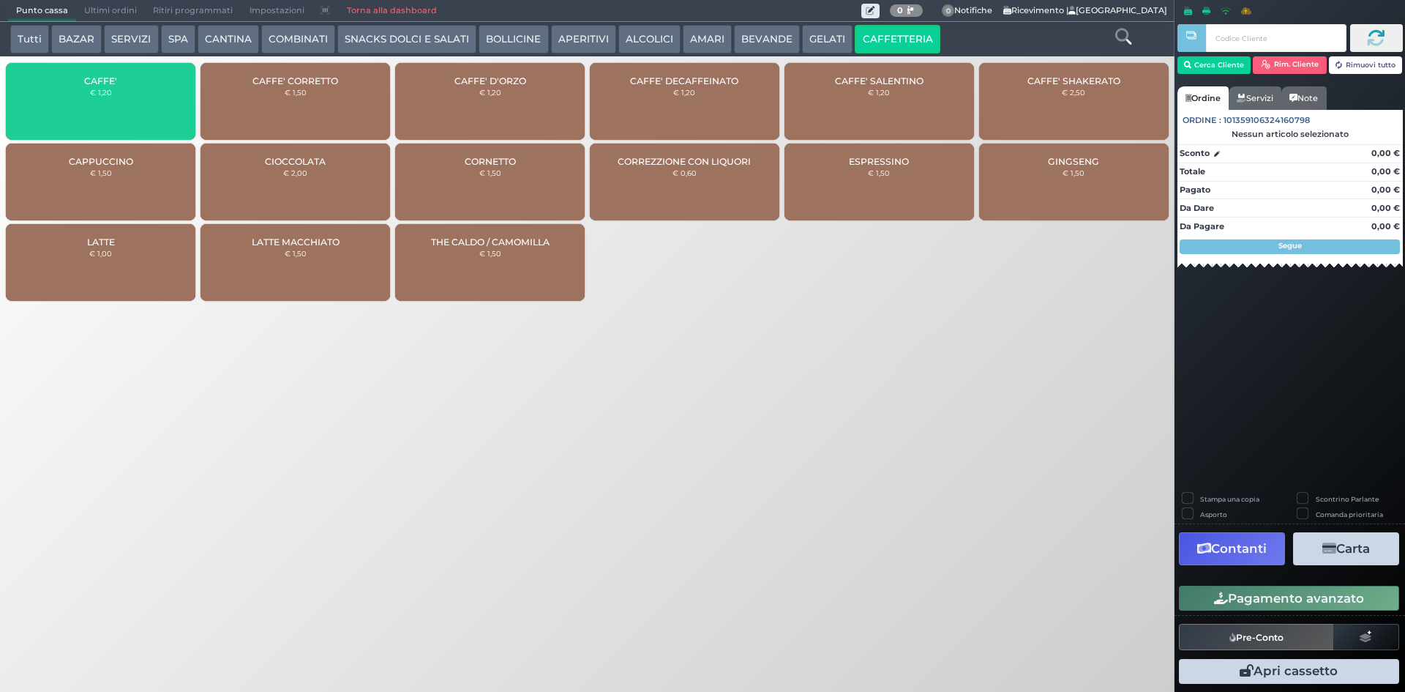
click at [172, 113] on div "CAFFE' € 1,20" at bounding box center [101, 101] width 190 height 77
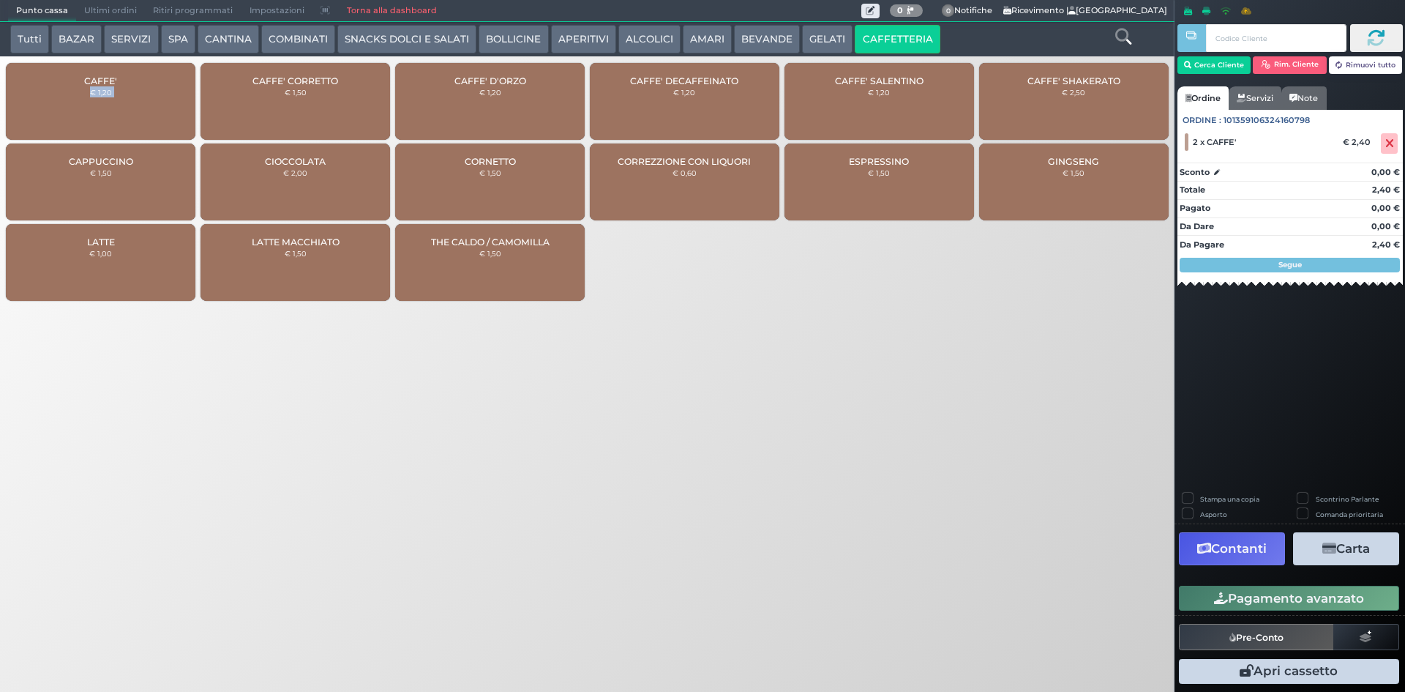
click at [172, 113] on div "CAFFE' € 1,20" at bounding box center [101, 101] width 190 height 77
click at [1394, 147] on span at bounding box center [1389, 143] width 17 height 20
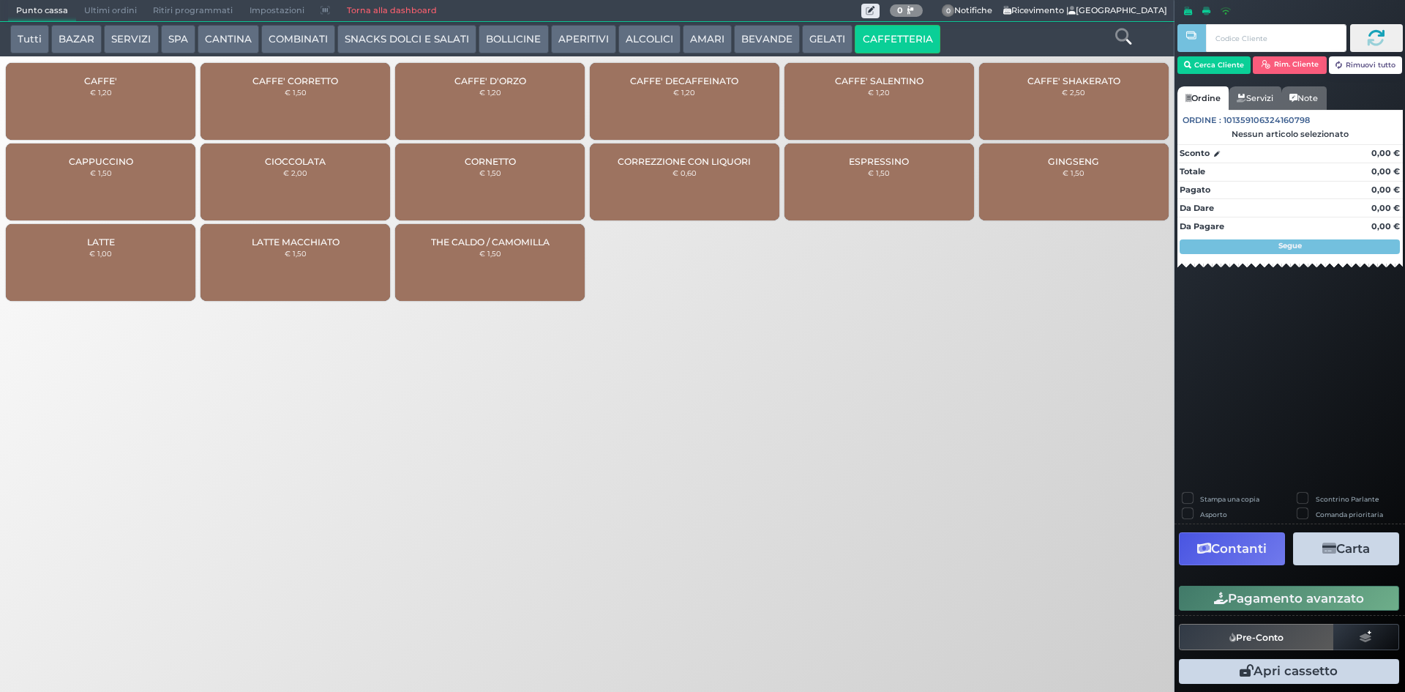
click at [82, 90] on div "CAFFE' € 1,20" at bounding box center [101, 101] width 190 height 77
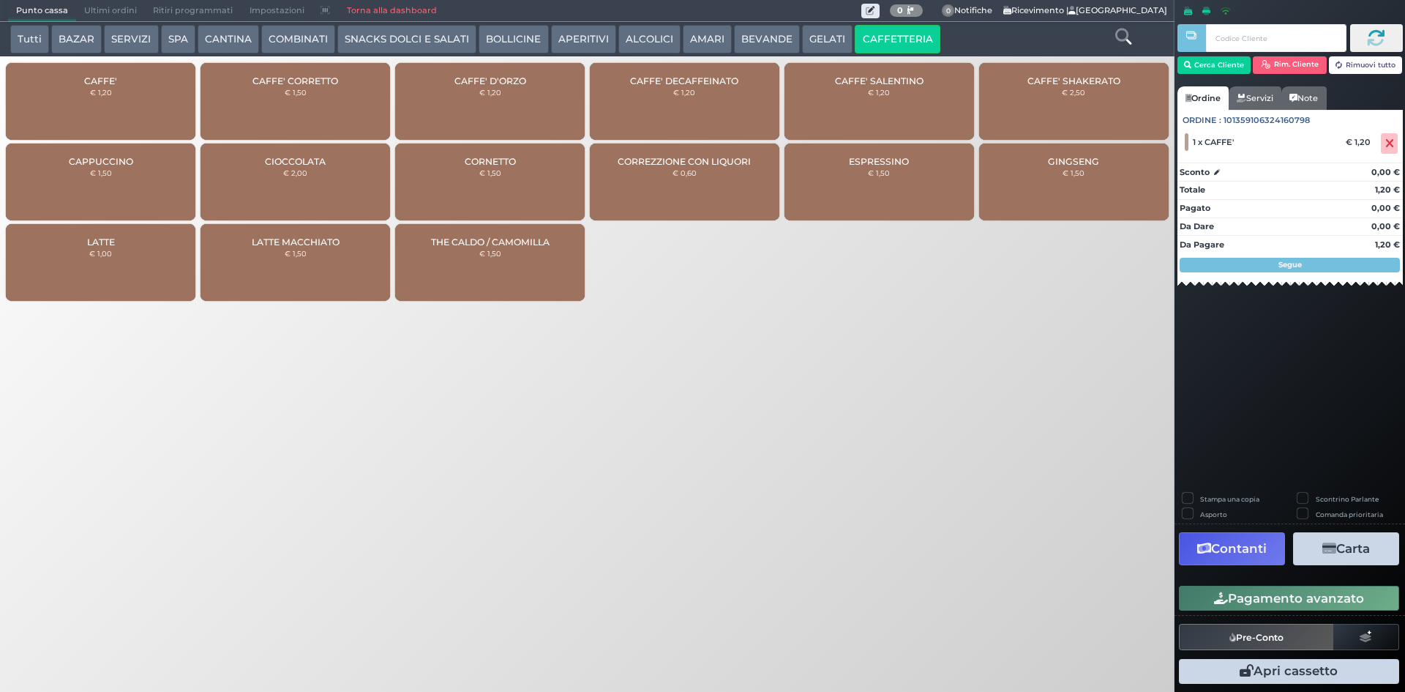
click at [1212, 610] on button "Pagamento avanzato" at bounding box center [1289, 598] width 220 height 25
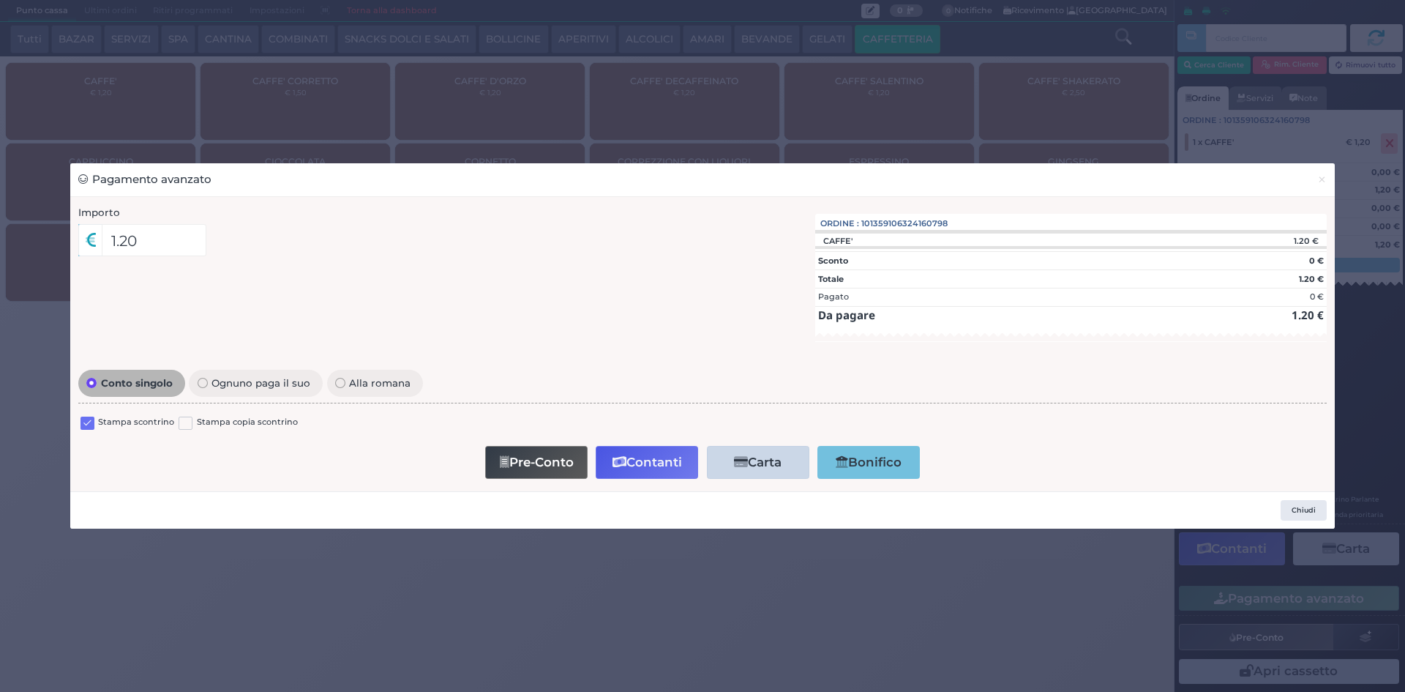
click at [89, 422] on label at bounding box center [88, 423] width 14 height 14
click at [0, 0] on input "checkbox" at bounding box center [0, 0] width 0 height 0
click at [510, 449] on button "Pre-Conto" at bounding box center [536, 462] width 102 height 33
click at [1329, 177] on button "×" at bounding box center [1322, 179] width 26 height 33
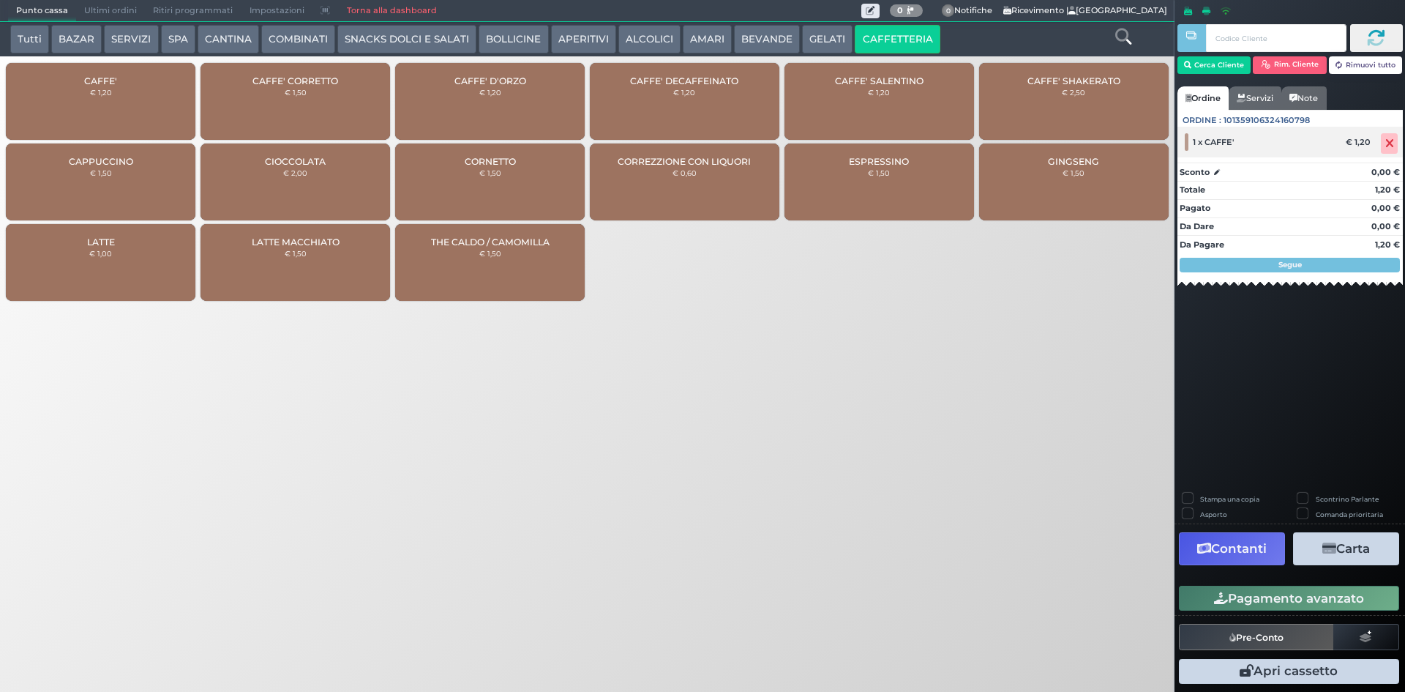
click at [1383, 141] on span at bounding box center [1389, 143] width 17 height 20
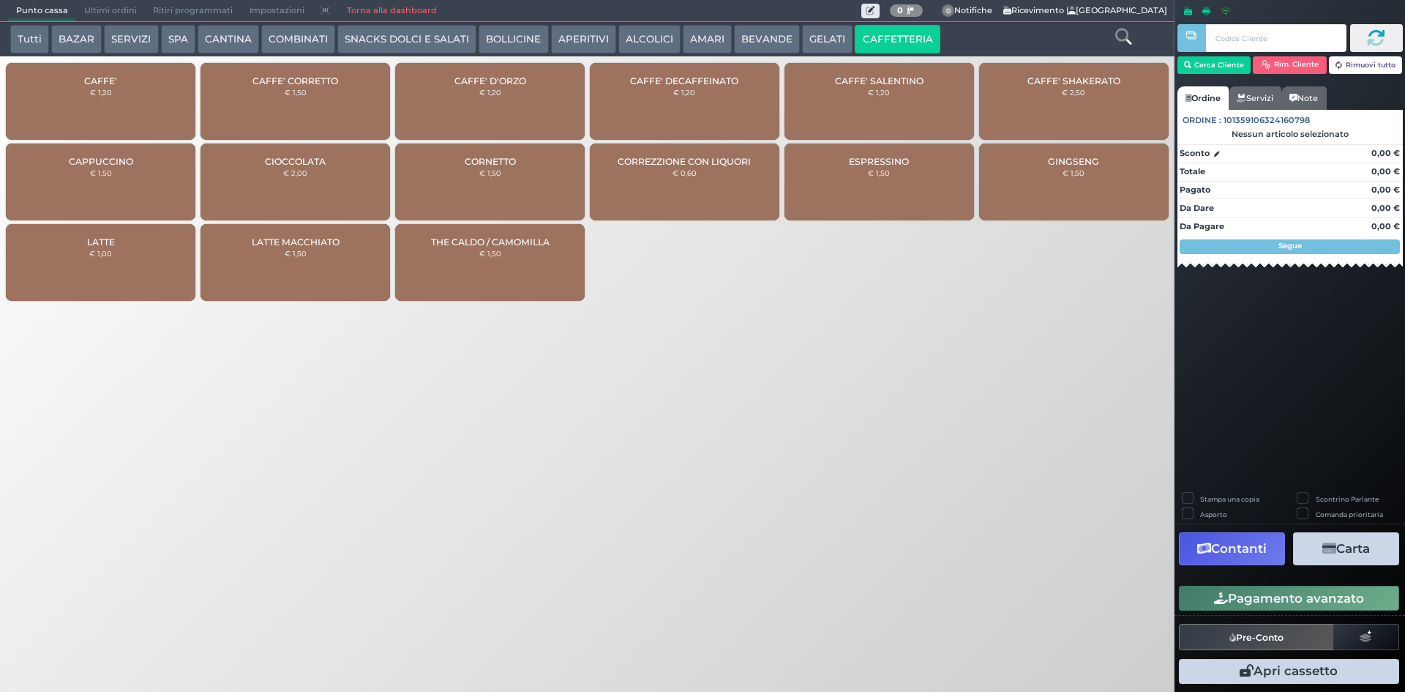
click at [112, 95] on div "CAFFE' € 1,20" at bounding box center [101, 101] width 190 height 77
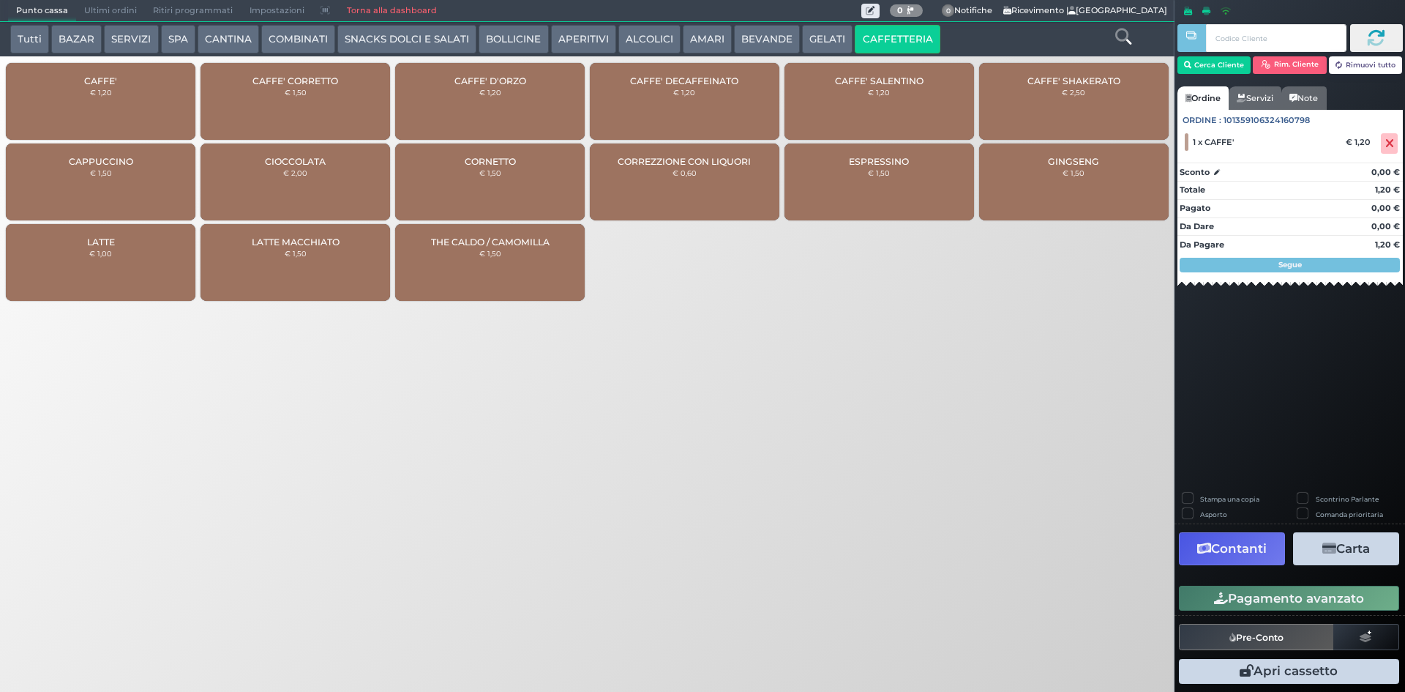
click at [1216, 599] on icon "button" at bounding box center [1221, 598] width 14 height 12
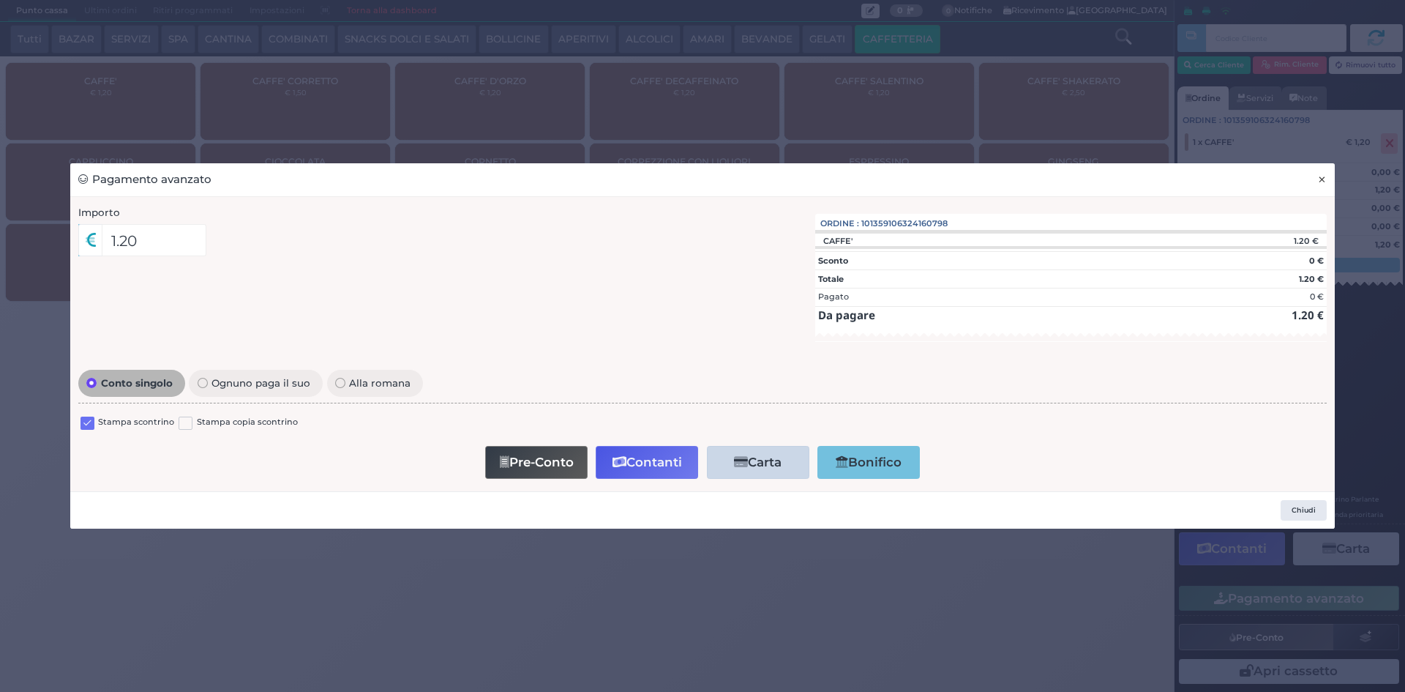
click at [1322, 190] on button "×" at bounding box center [1322, 179] width 26 height 33
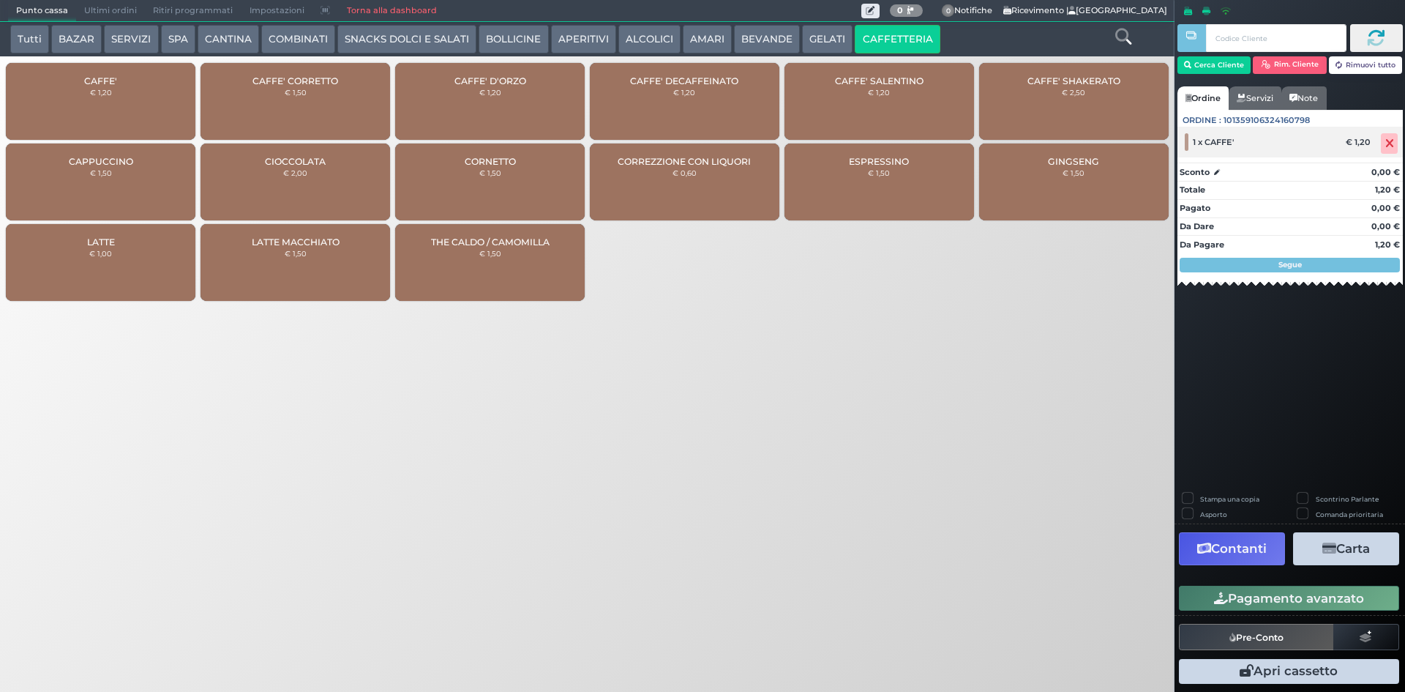
click at [1384, 140] on span at bounding box center [1389, 143] width 17 height 20
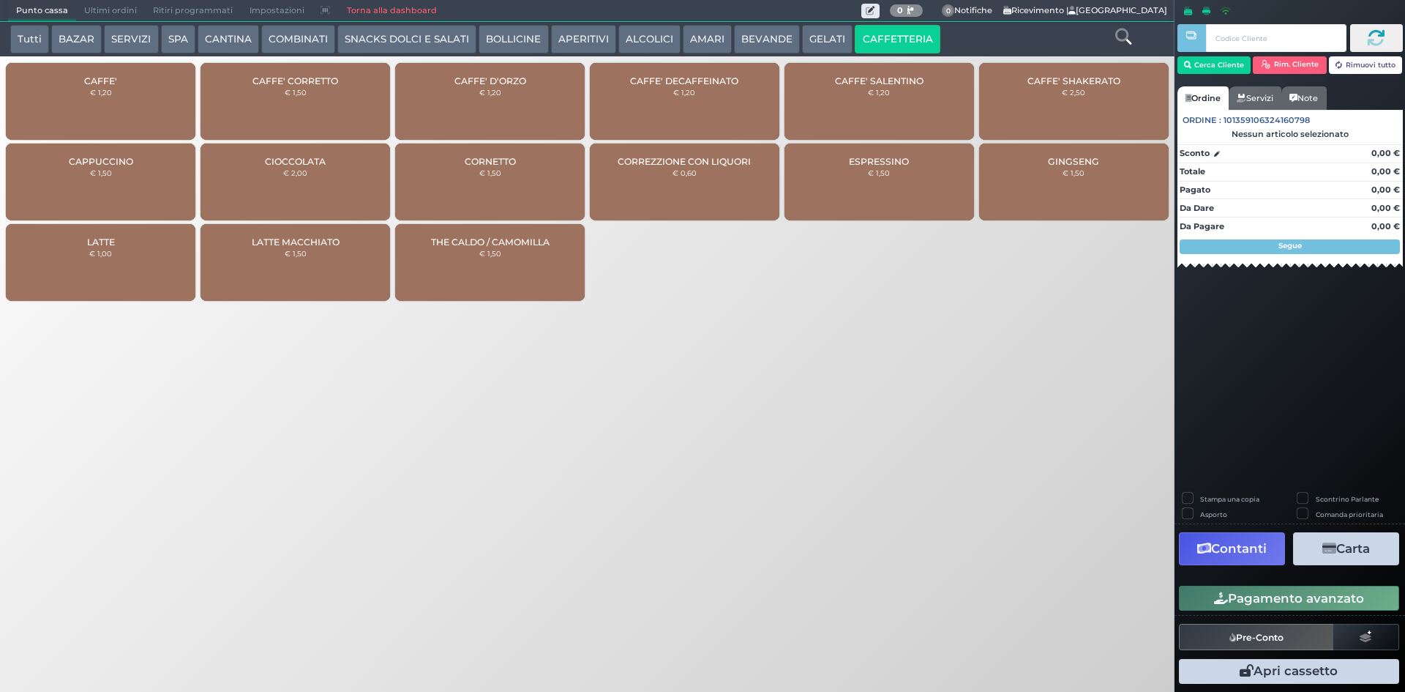
click at [116, 14] on span "Ultimi ordini" at bounding box center [110, 11] width 69 height 20
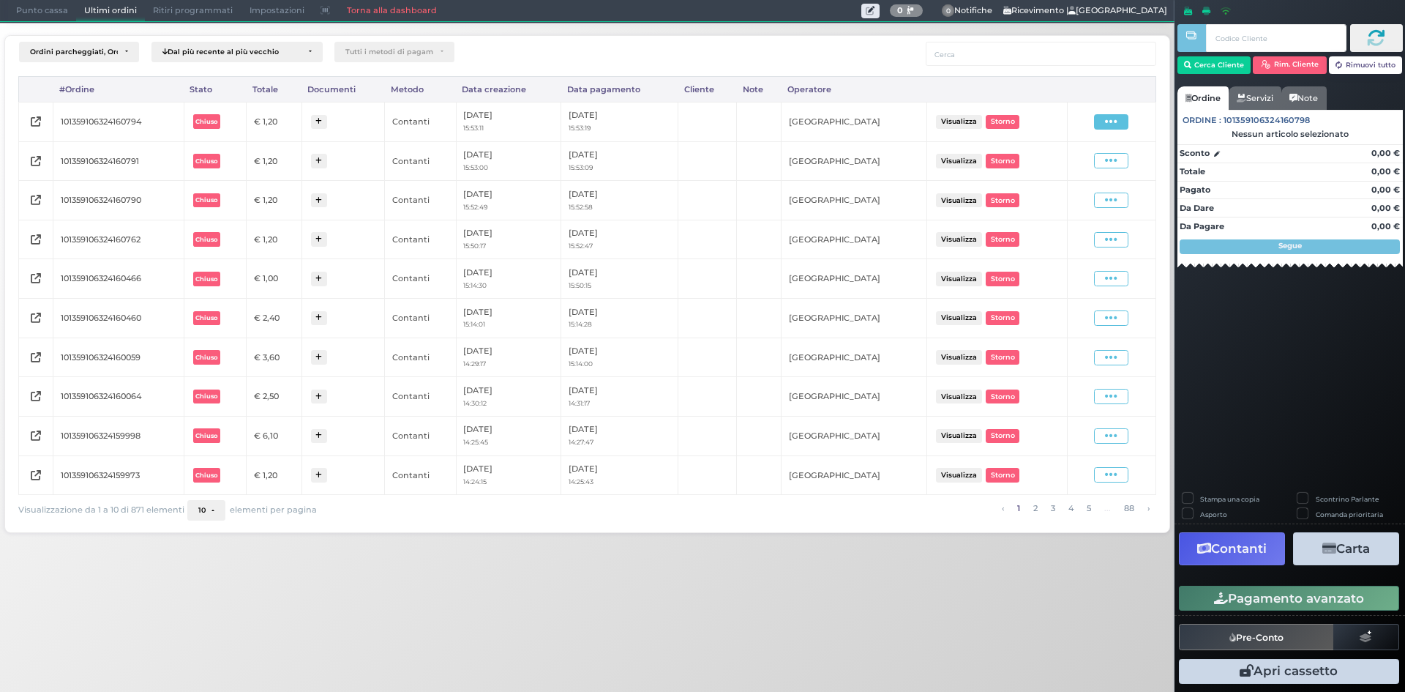
click at [1114, 119] on icon at bounding box center [1111, 122] width 12 height 14
click at [1085, 161] on span "Ristampa Pre-Conto" at bounding box center [1077, 164] width 60 height 25
click at [53, 16] on span "Punto cassa" at bounding box center [42, 11] width 68 height 20
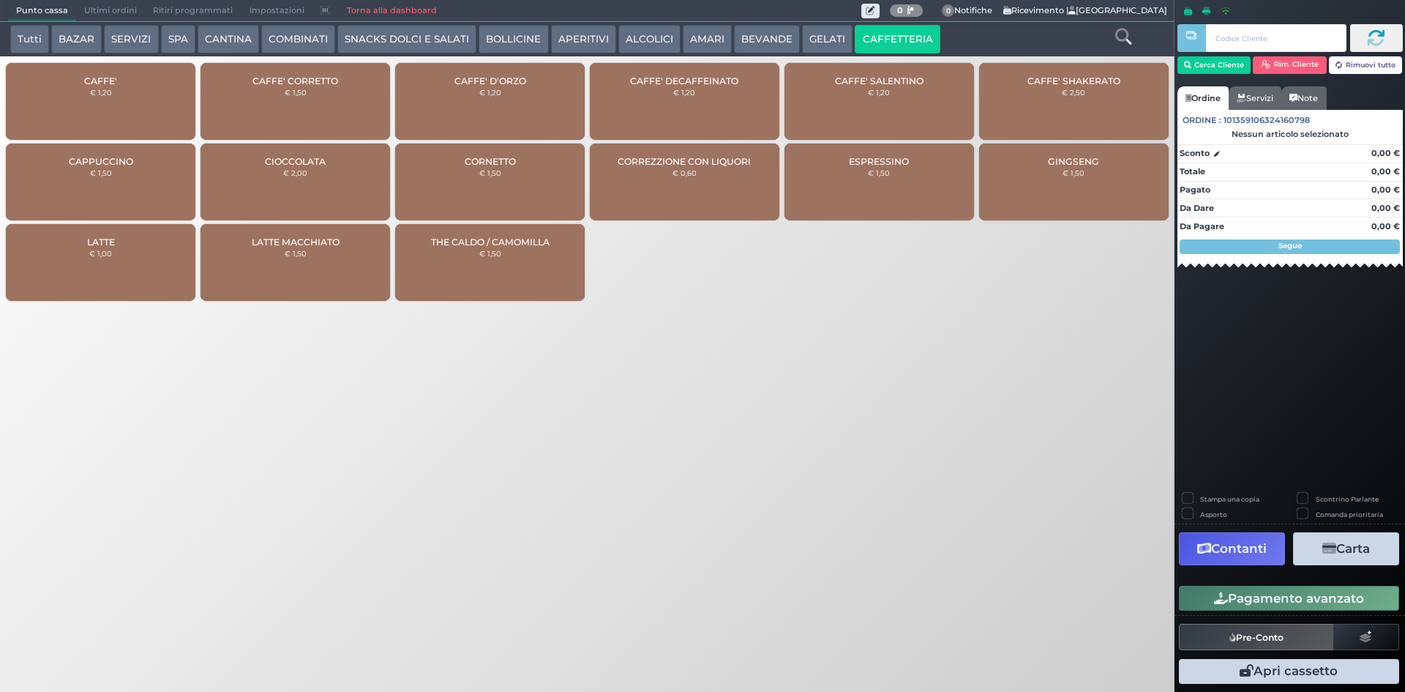
click at [783, 39] on button "BEVANDE" at bounding box center [767, 39] width 66 height 29
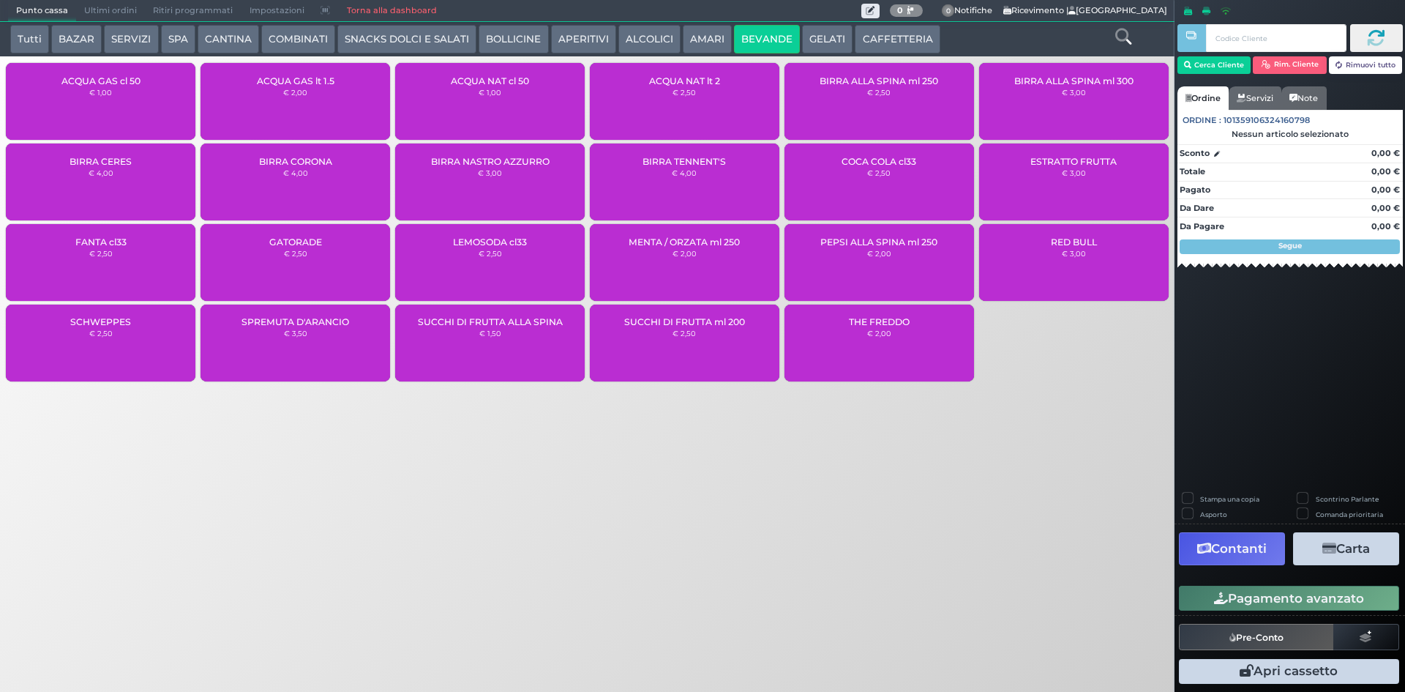
click at [724, 39] on button "AMARI" at bounding box center [707, 39] width 49 height 29
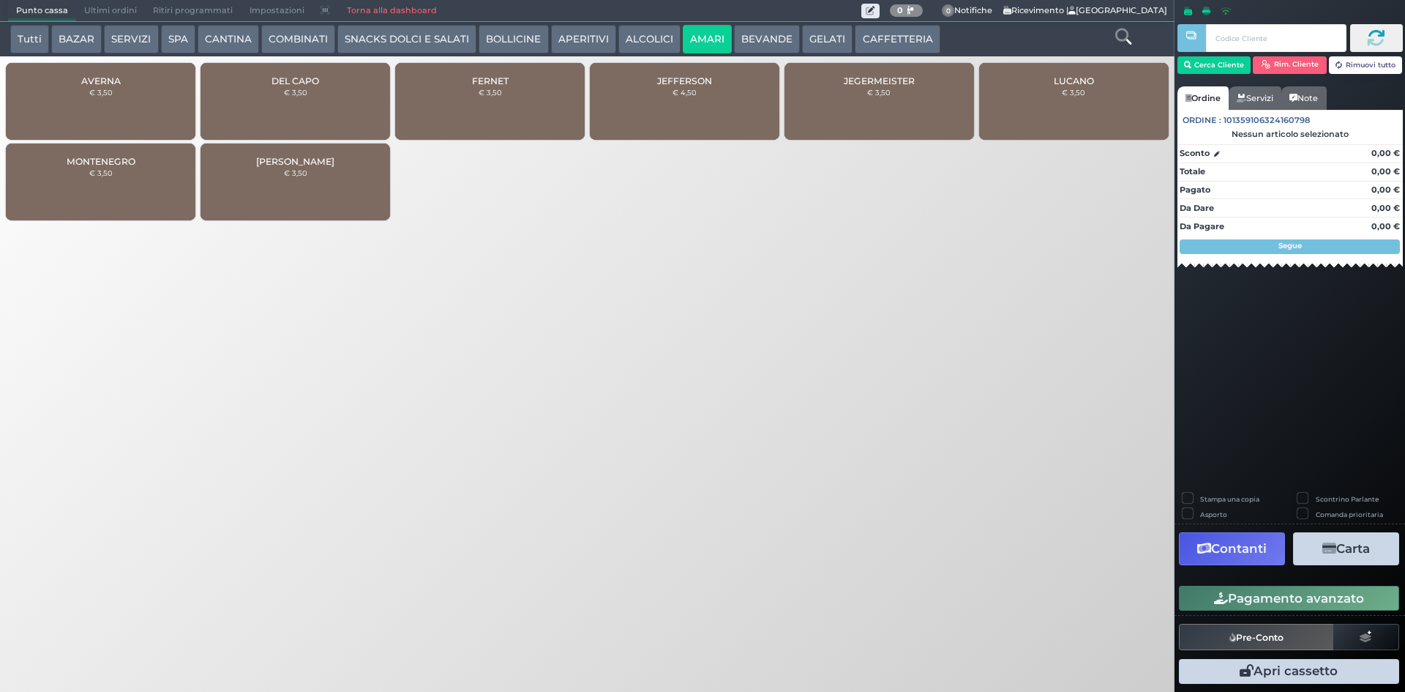
click at [649, 30] on button "ALCOLICI" at bounding box center [650, 39] width 62 height 29
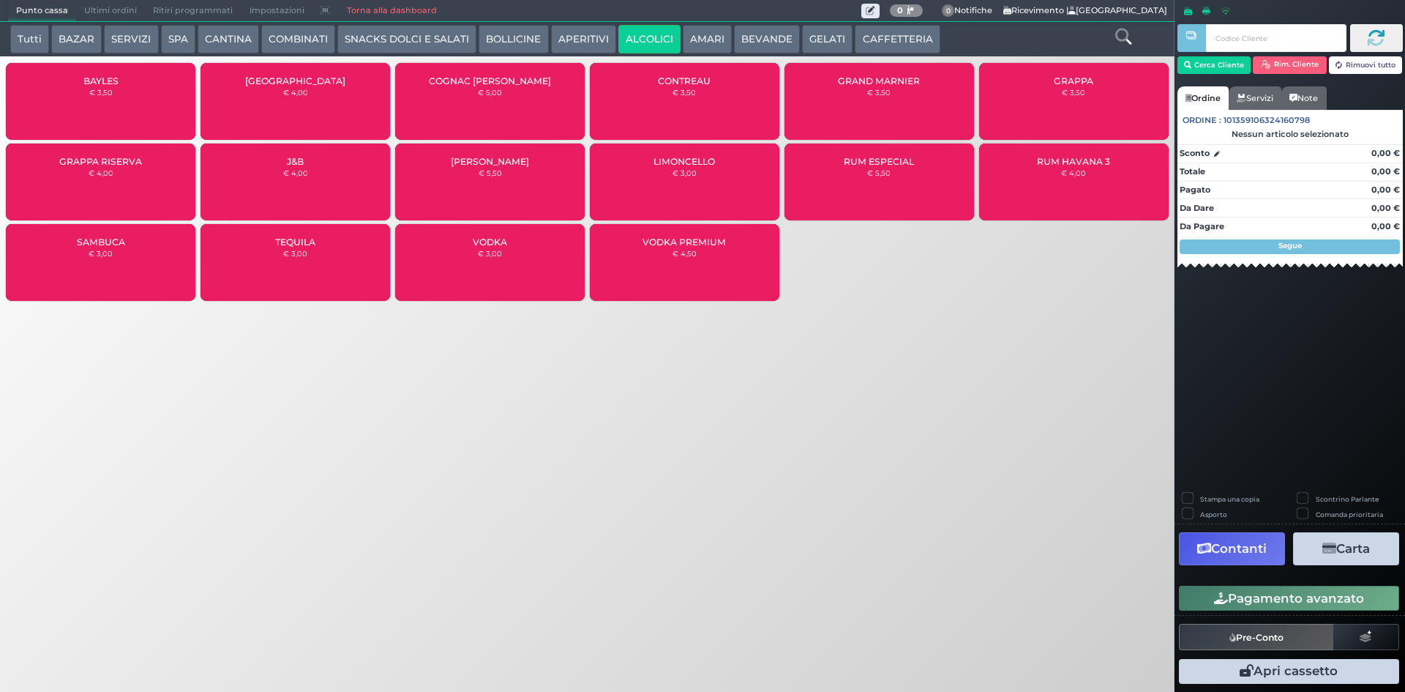
click at [566, 31] on button "APERITIVI" at bounding box center [583, 39] width 65 height 29
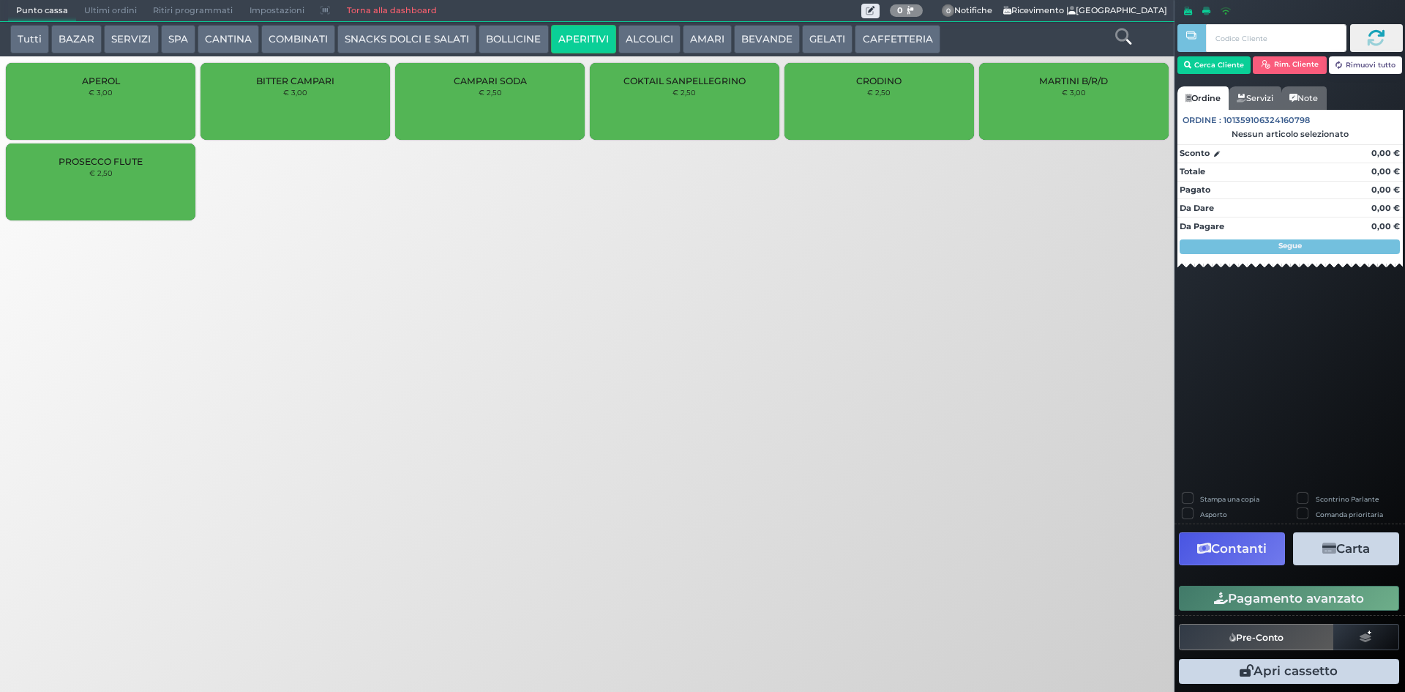
click at [520, 25] on button "BOLLICINE" at bounding box center [514, 39] width 70 height 29
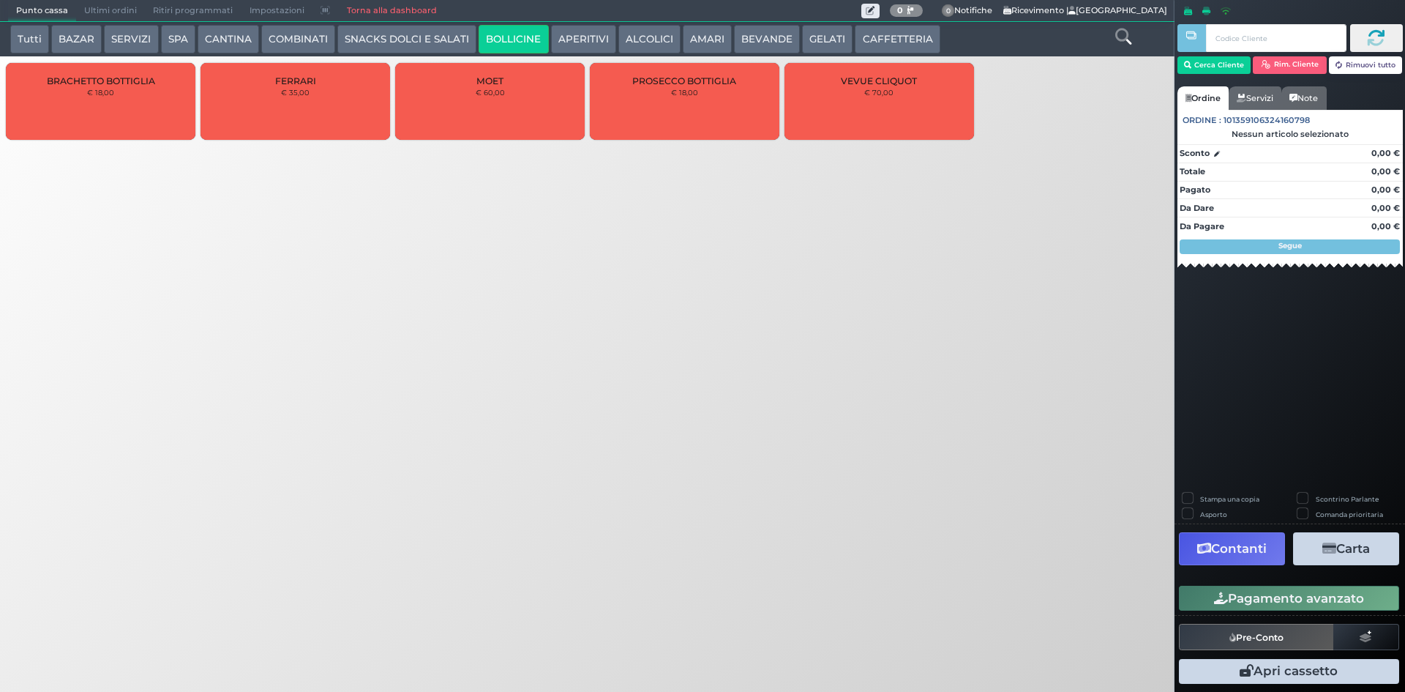
click at [443, 31] on button "SNACKS DOLCI E SALATI" at bounding box center [406, 39] width 139 height 29
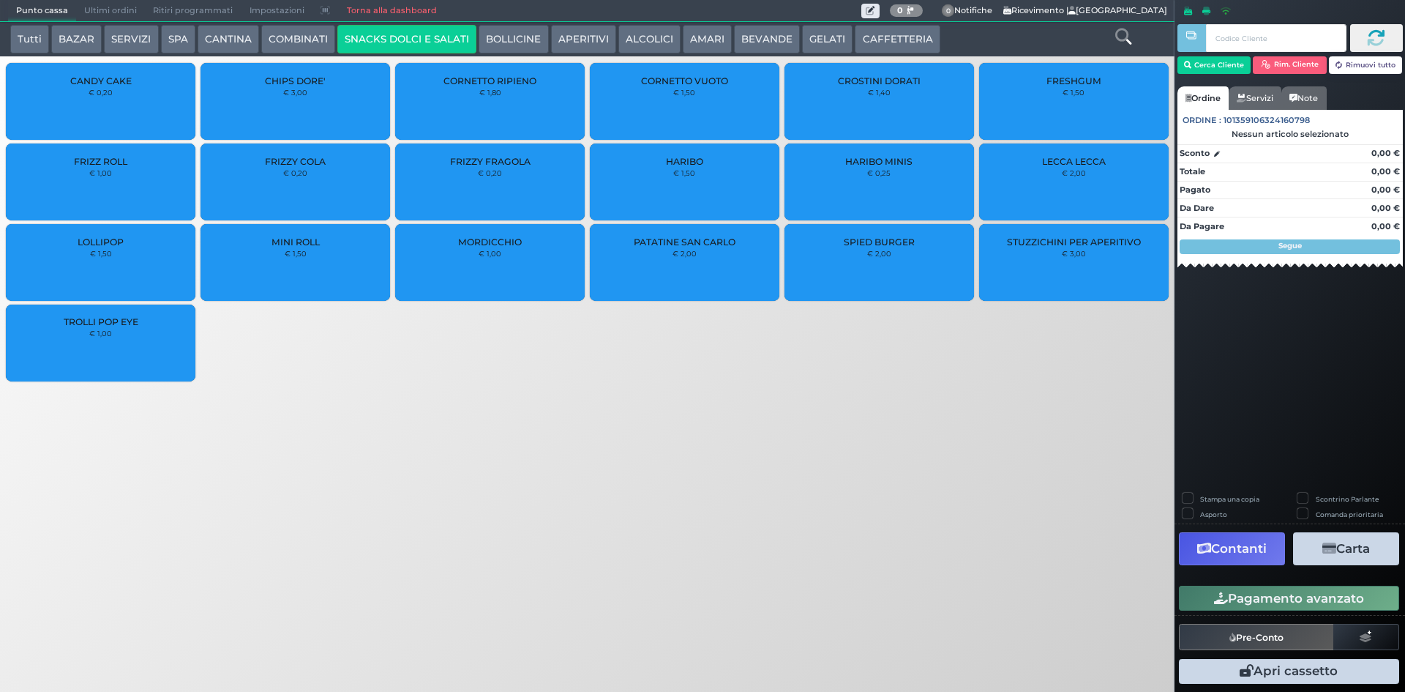
click at [304, 39] on button "COMBINATI" at bounding box center [298, 39] width 74 height 29
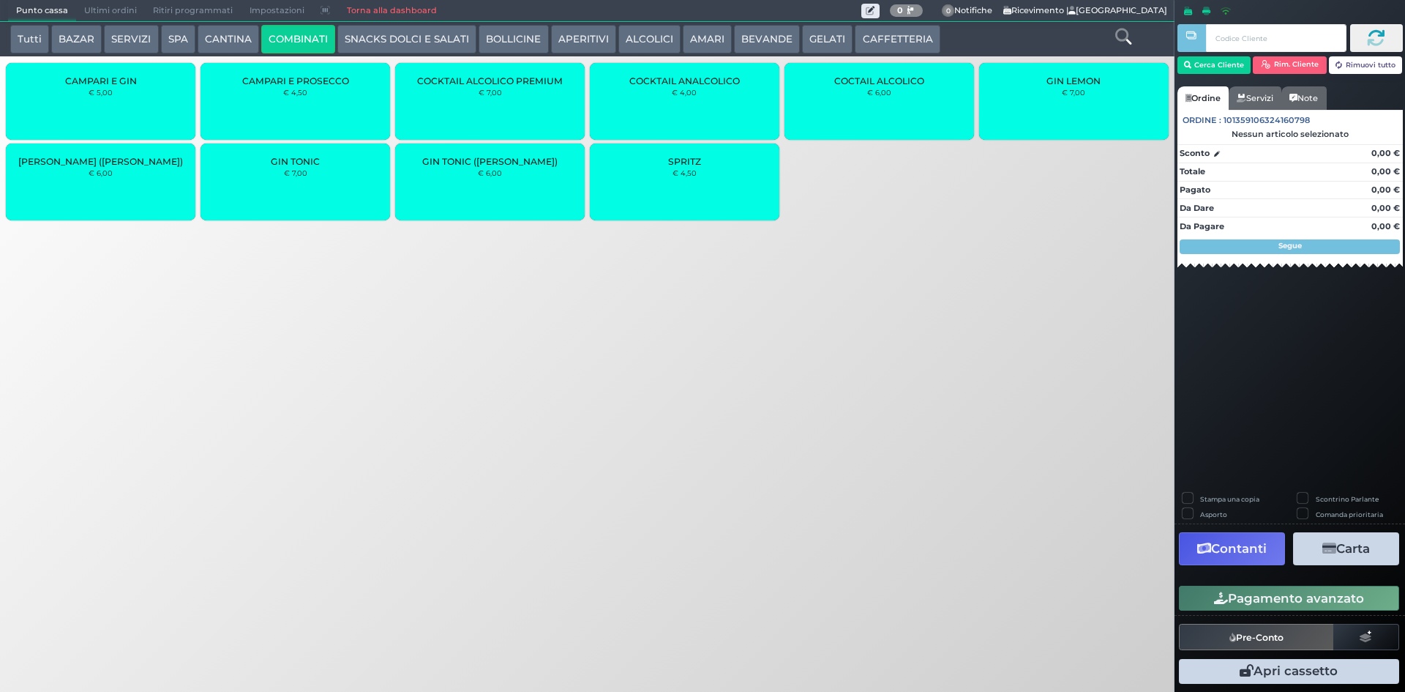
click at [742, 184] on div "SPRITZ € 4,50" at bounding box center [685, 181] width 190 height 77
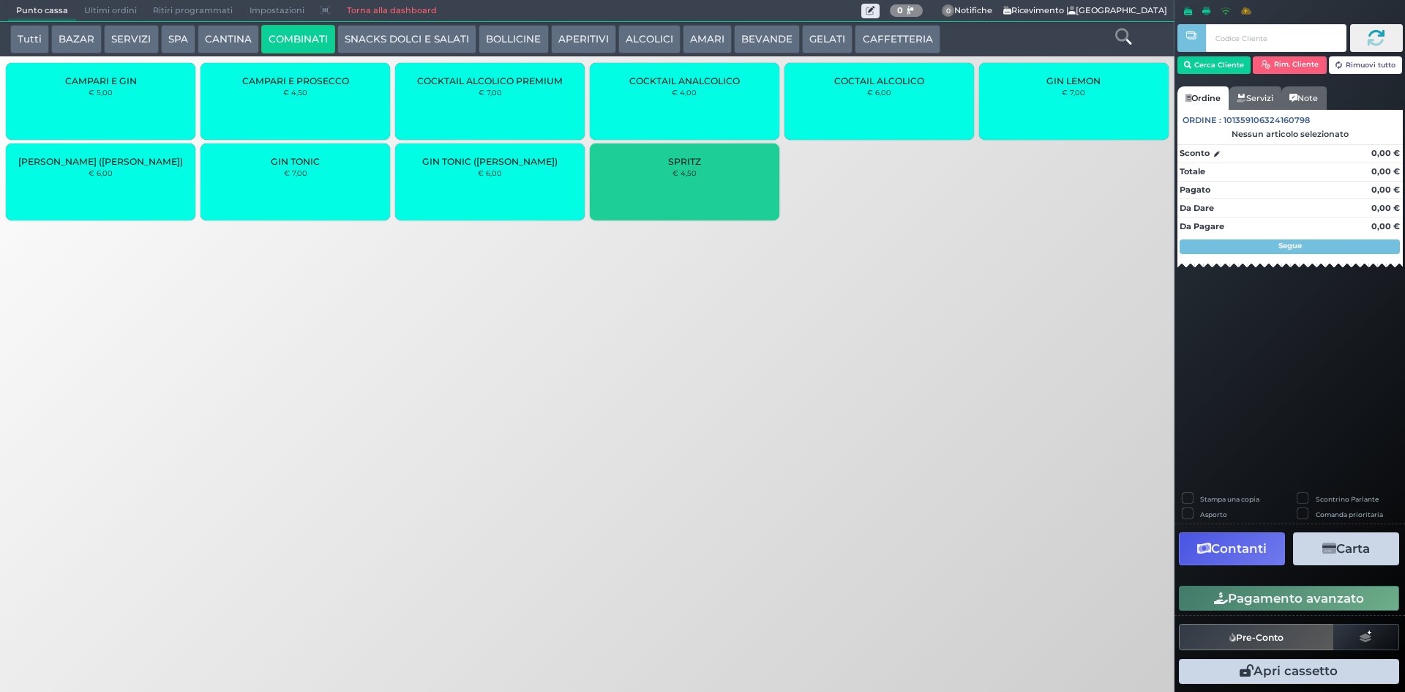
click at [741, 184] on div "SPRITZ € 4,50" at bounding box center [685, 181] width 190 height 77
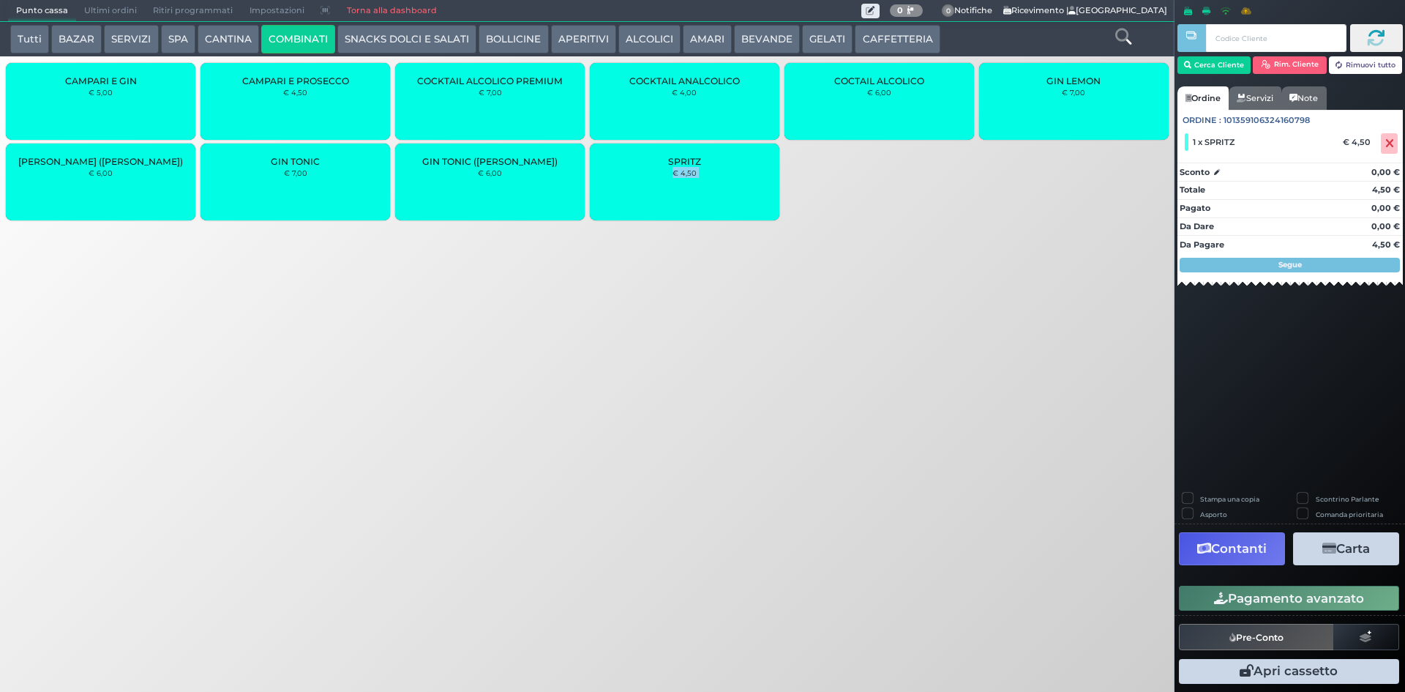
click at [741, 184] on div "SPRITZ € 4,50" at bounding box center [685, 181] width 190 height 77
click at [919, 121] on div "COCTAIL ALCOLICO € 6,00" at bounding box center [880, 101] width 190 height 77
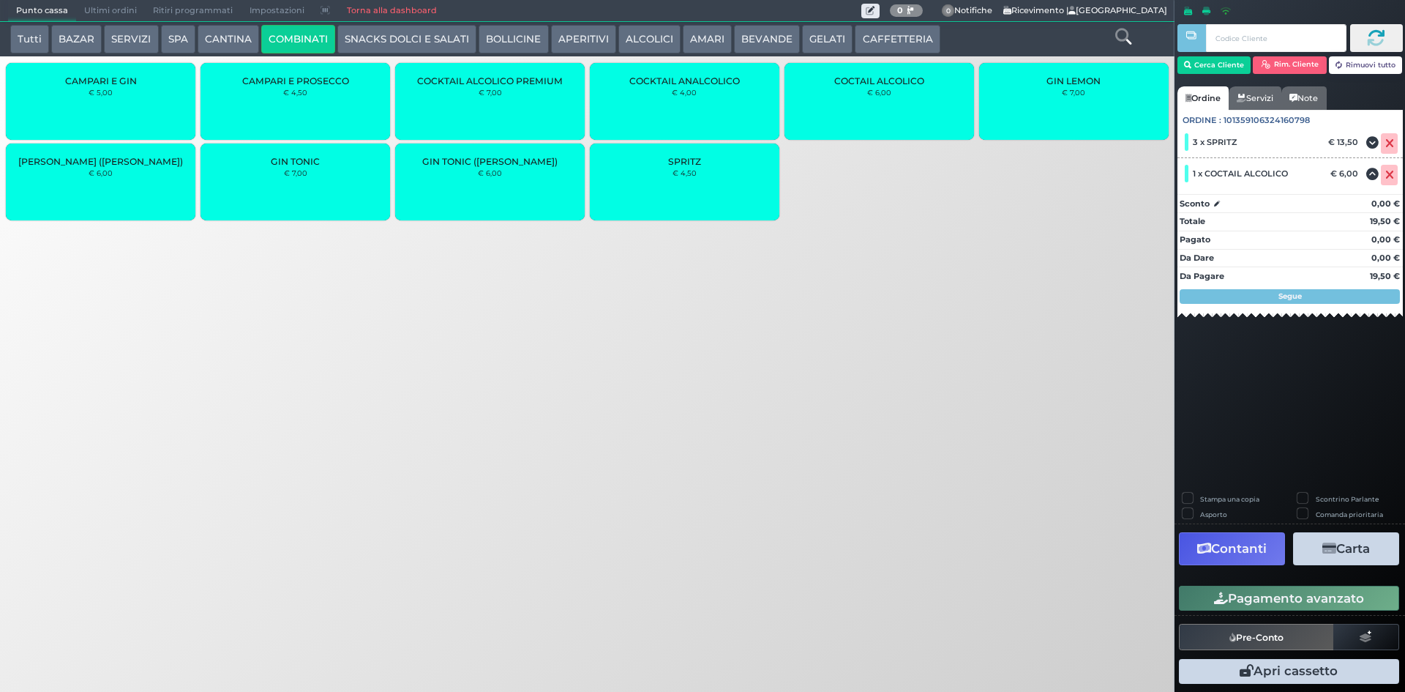
click at [1200, 494] on label "Stampa una copia" at bounding box center [1229, 499] width 59 height 10
checkbox input "true"
click at [1377, 559] on button "Carta" at bounding box center [1346, 548] width 106 height 33
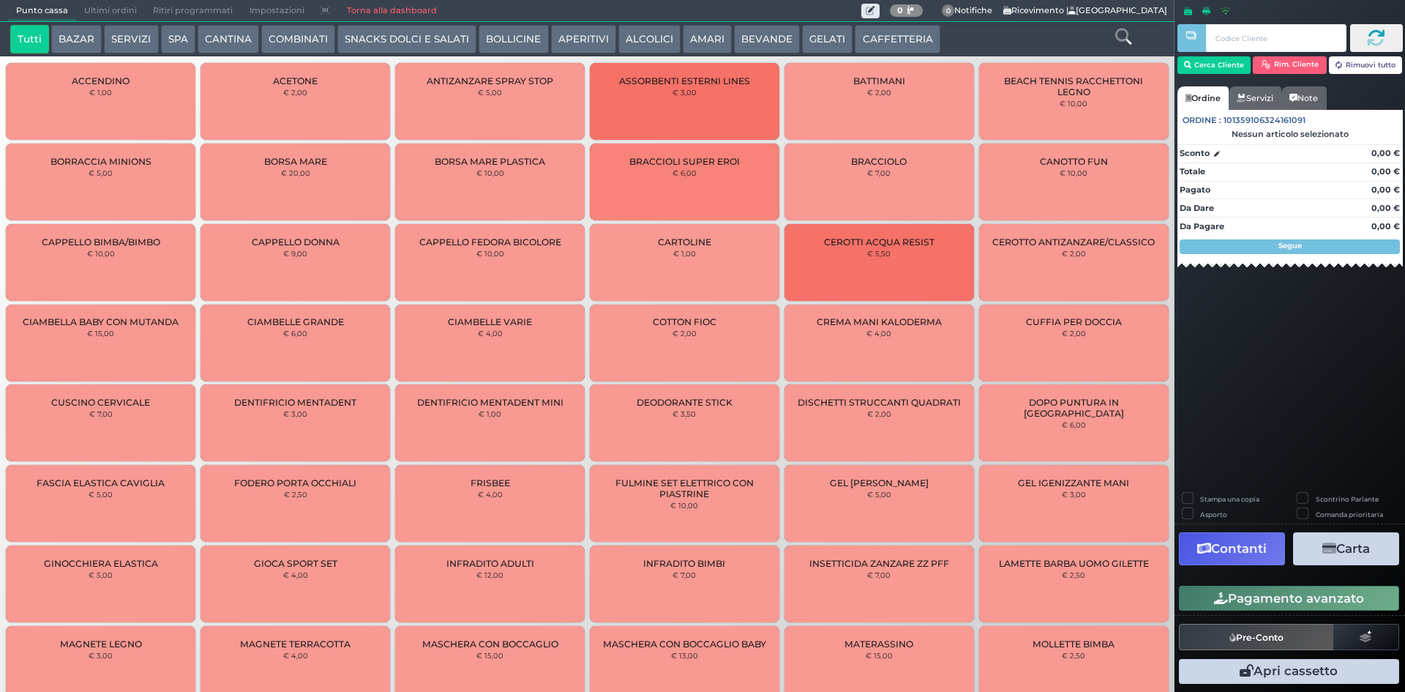
click at [858, 30] on button "CAFFETTERIA" at bounding box center [897, 39] width 85 height 29
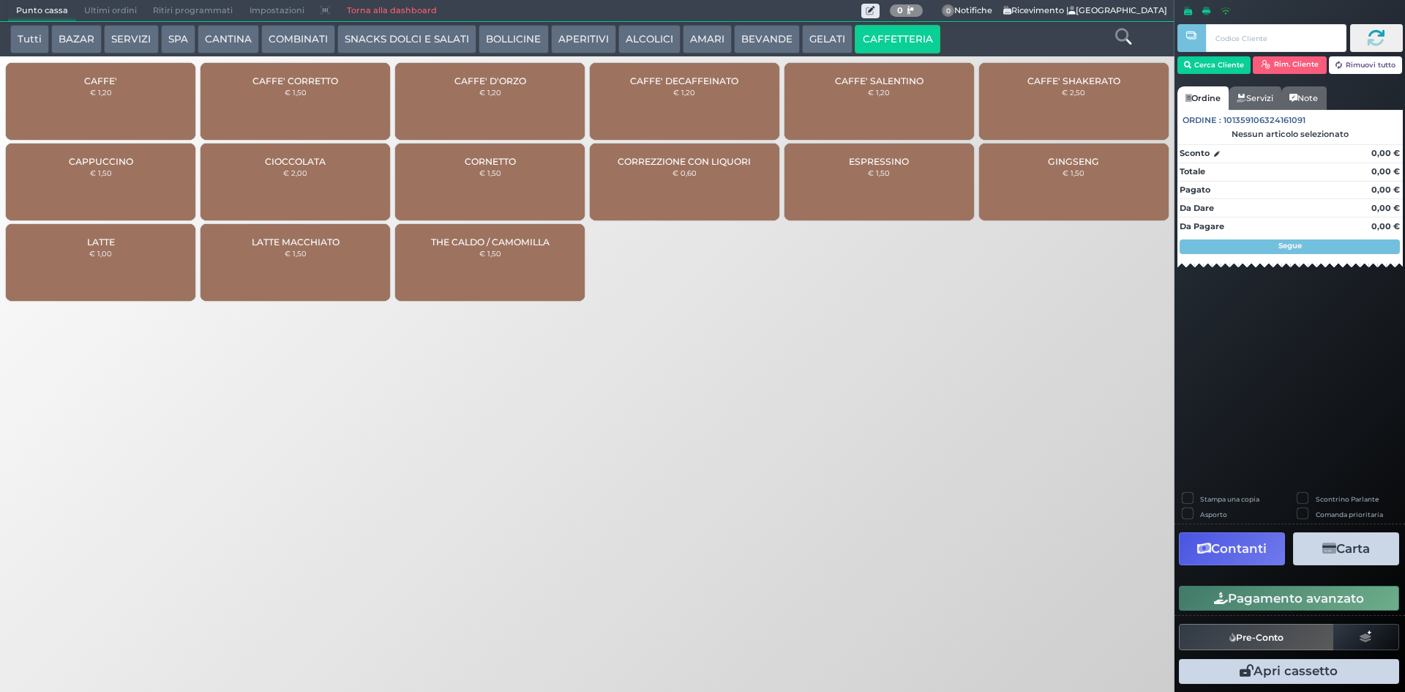
click at [507, 72] on div "CAFFE' D'ORZO € 1,20" at bounding box center [490, 101] width 190 height 77
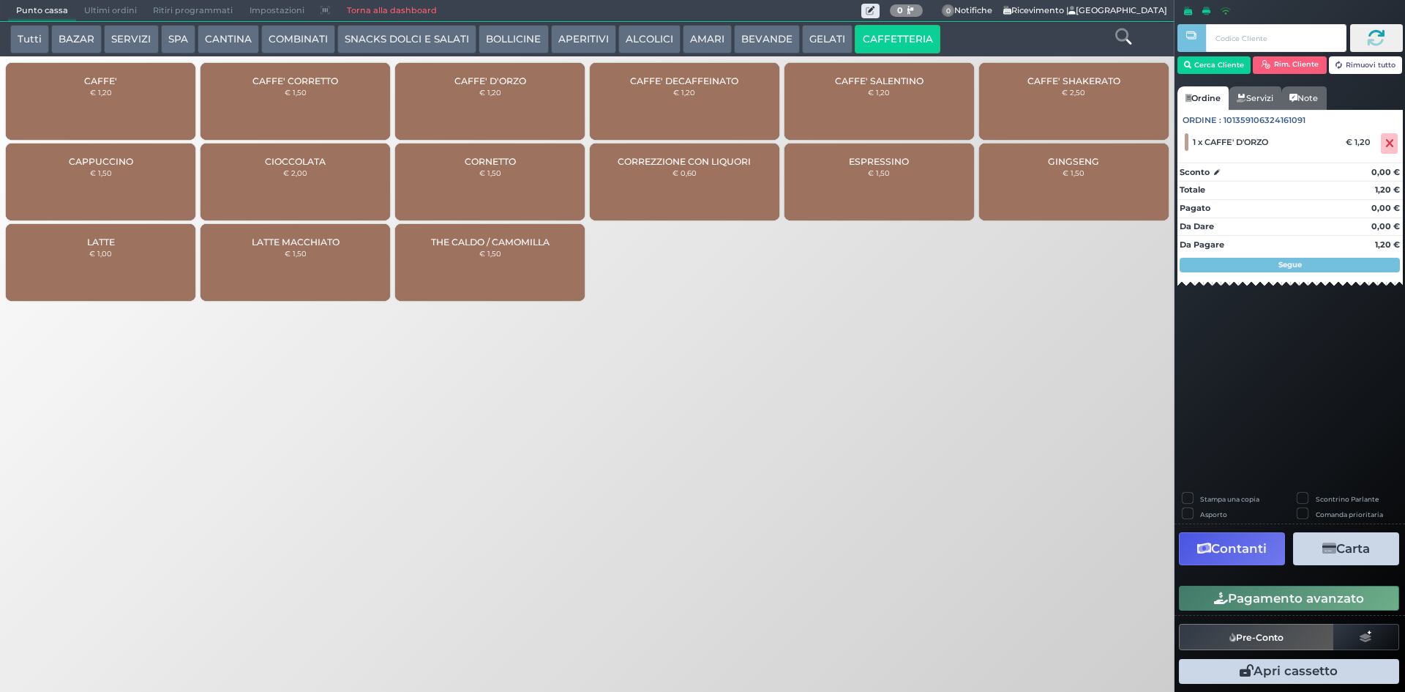
click at [148, 81] on div "CAFFE' € 1,20" at bounding box center [101, 101] width 190 height 77
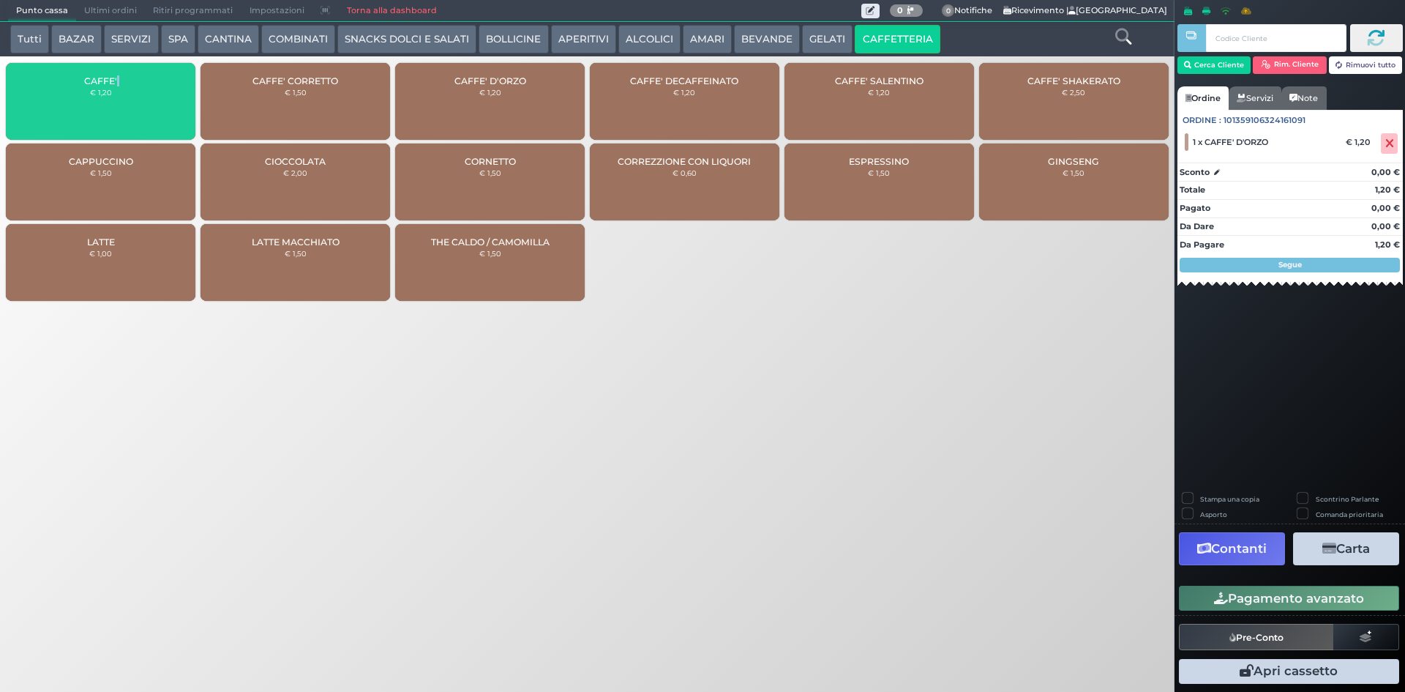
click at [148, 81] on div "CAFFE' € 1,20" at bounding box center [101, 101] width 190 height 77
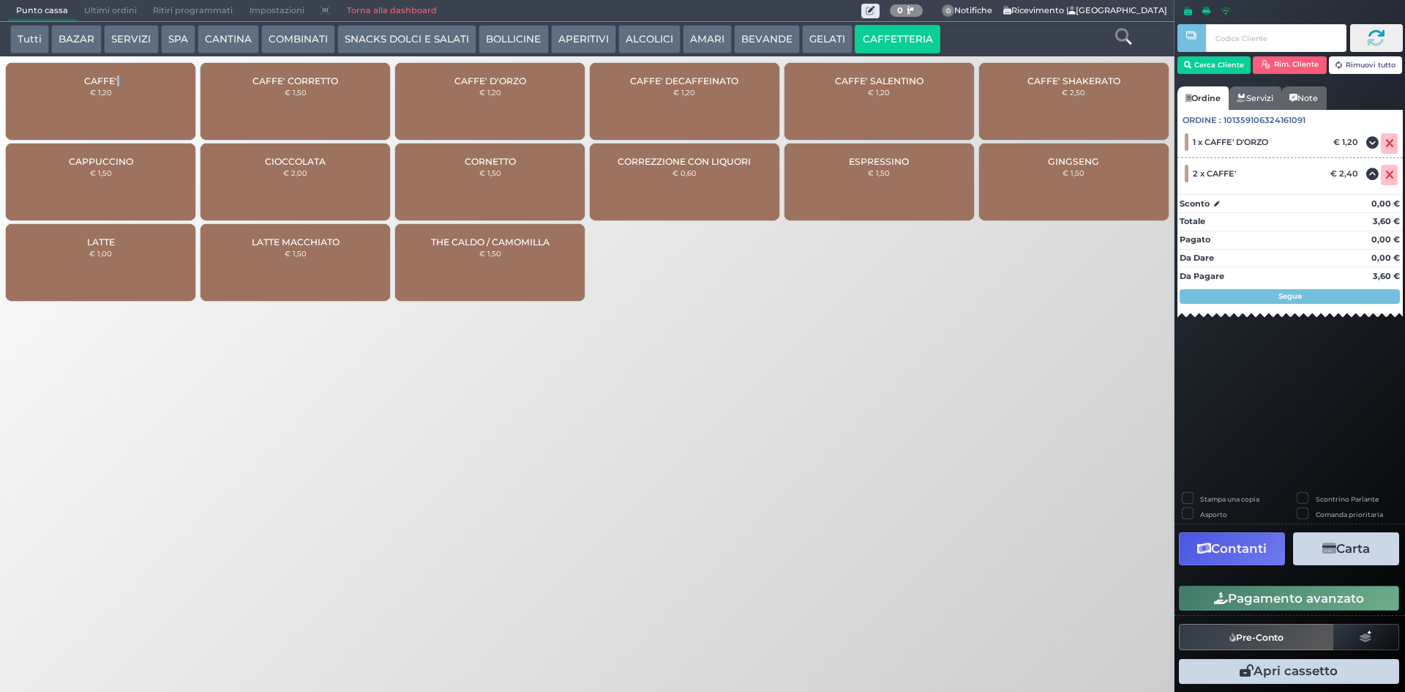
click at [788, 38] on button "BEVANDE" at bounding box center [767, 39] width 66 height 29
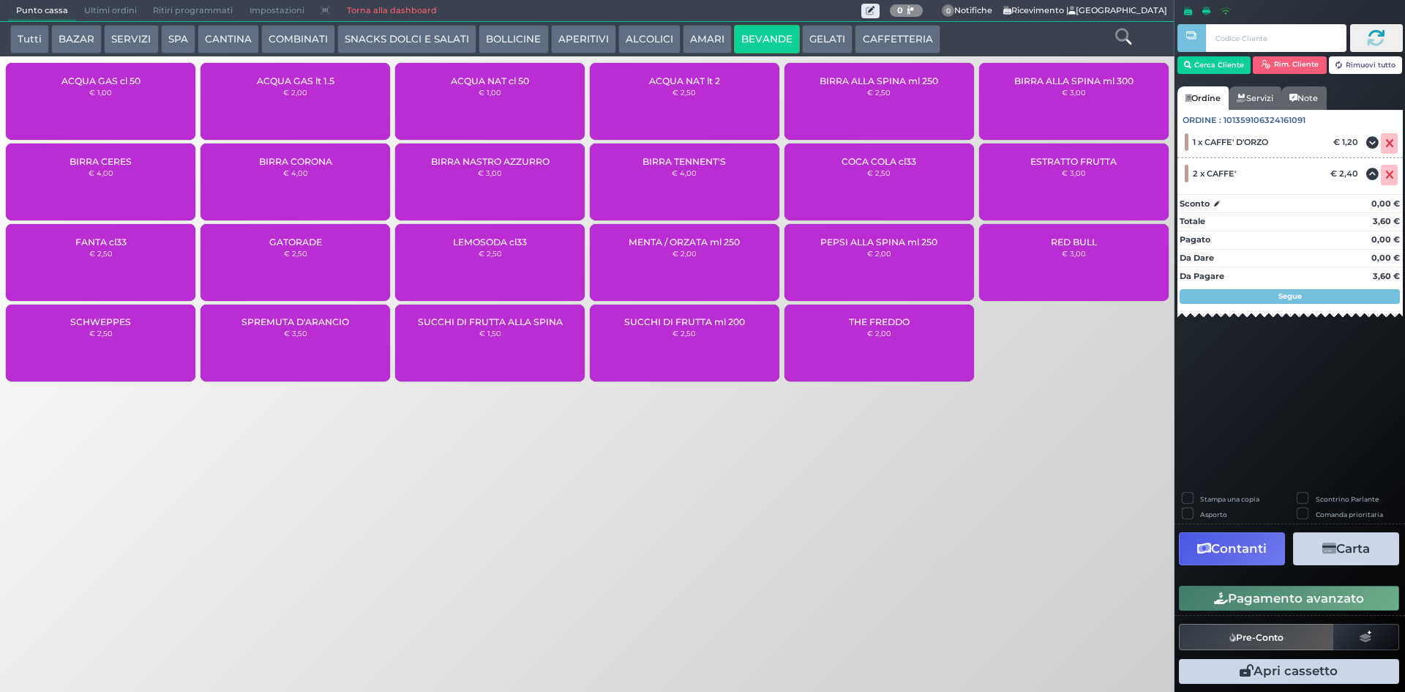
click at [725, 341] on div "SUCCHI DI FRUTTA ml 200 € 2,50" at bounding box center [685, 342] width 190 height 77
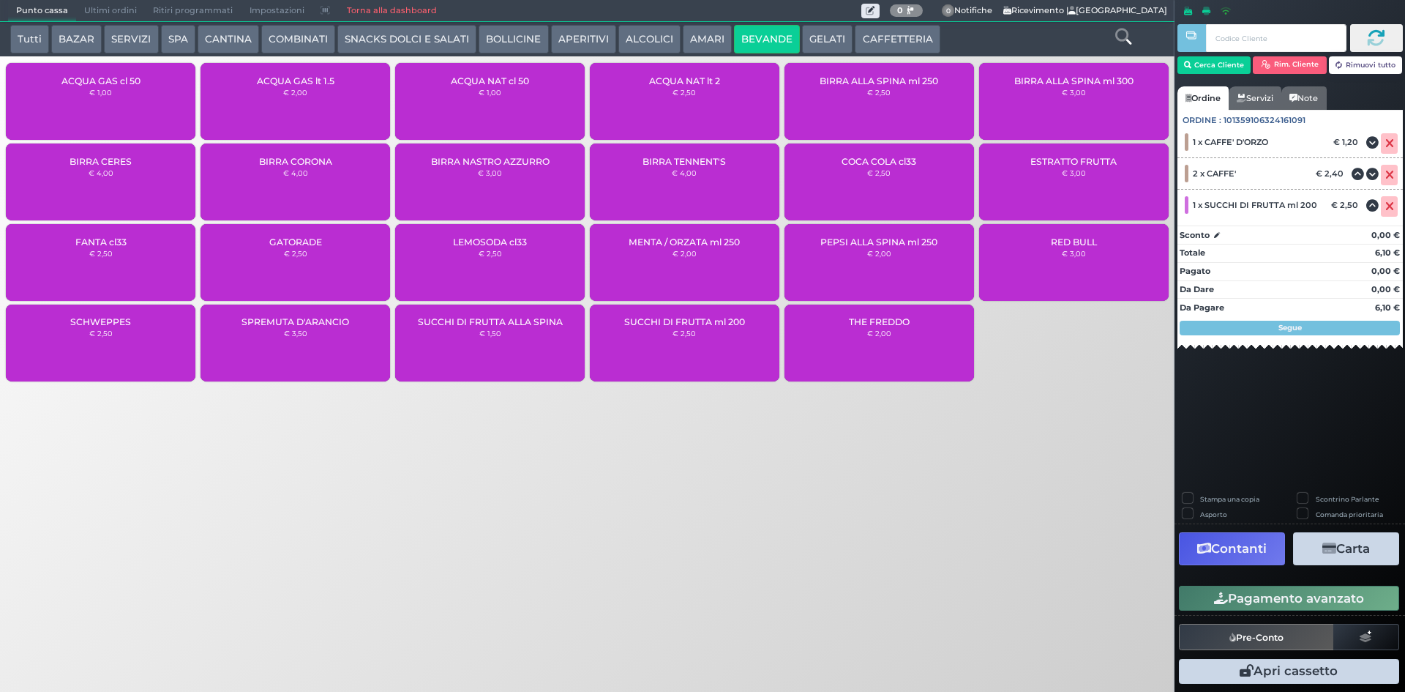
click at [1206, 498] on label "Stampa una copia" at bounding box center [1229, 499] width 59 height 10
checkbox input "true"
click at [1350, 548] on button "Carta" at bounding box center [1346, 548] width 106 height 33
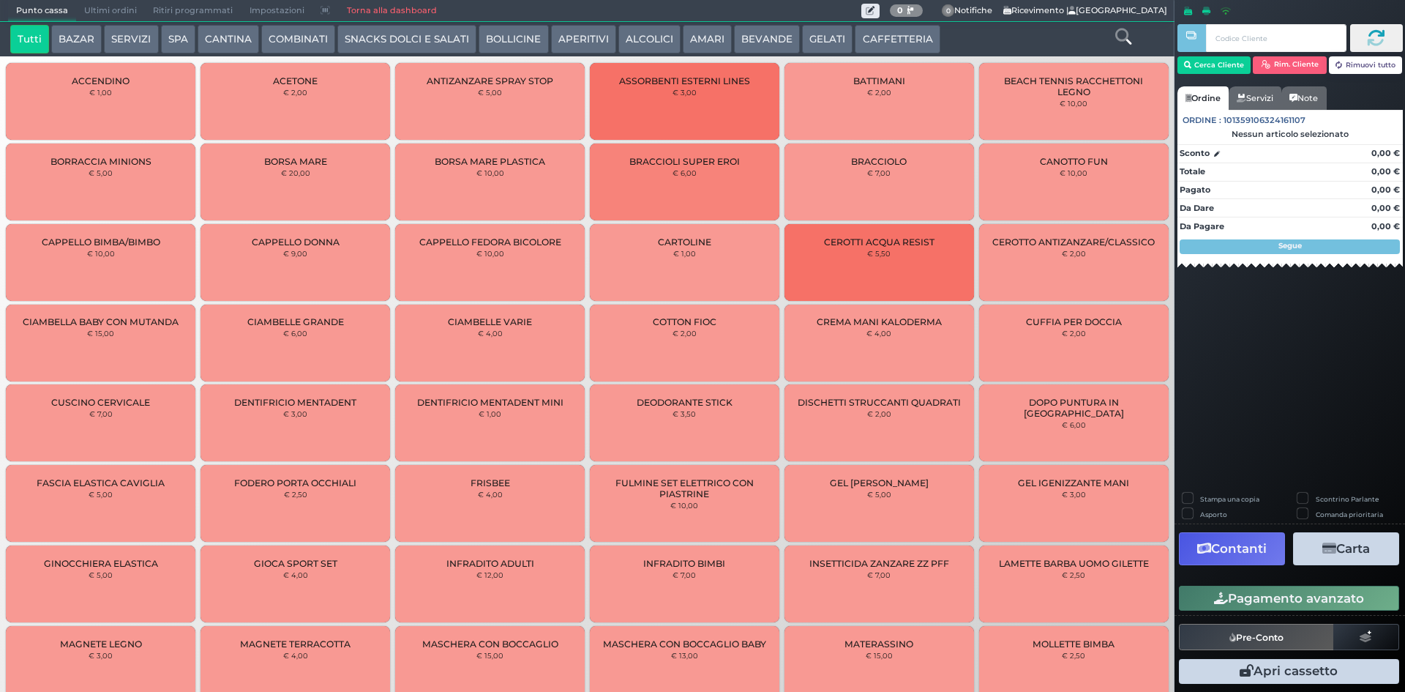
click at [864, 43] on button "CAFFETTERIA" at bounding box center [897, 39] width 85 height 29
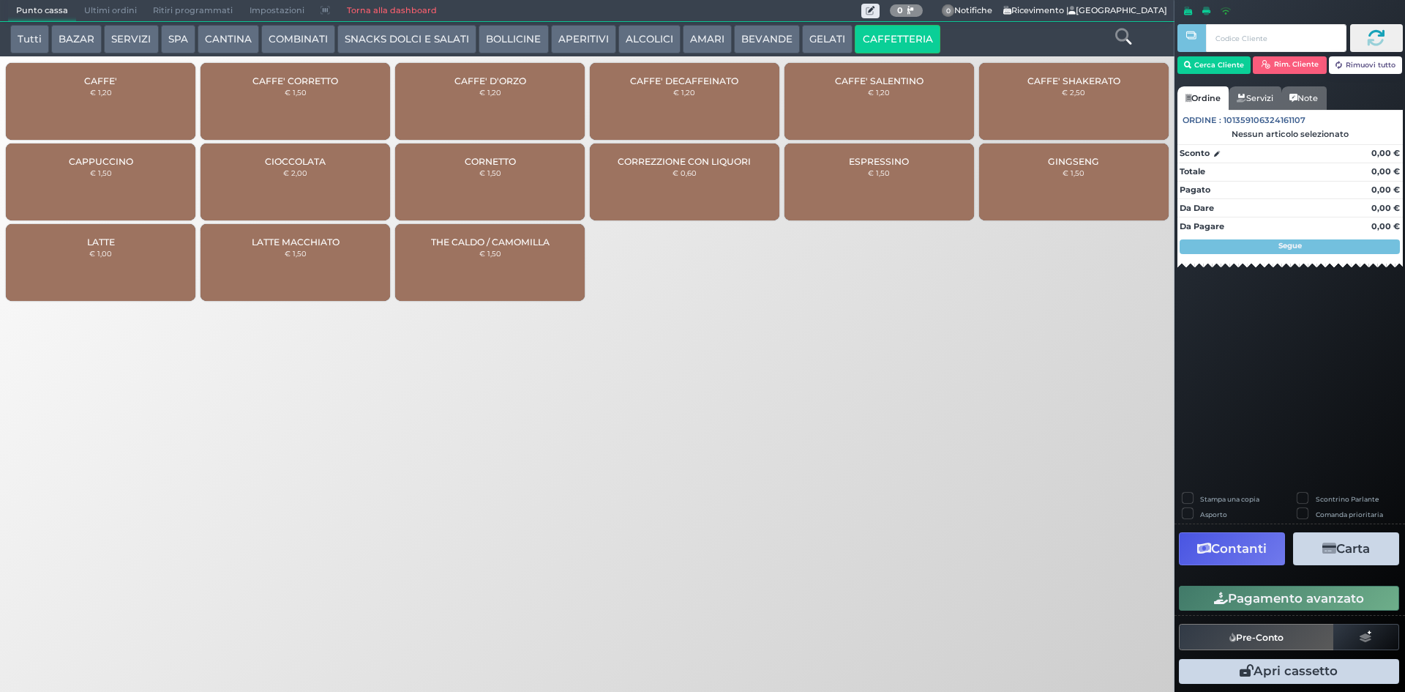
click at [162, 80] on div "CAFFE' € 1,20" at bounding box center [101, 101] width 190 height 77
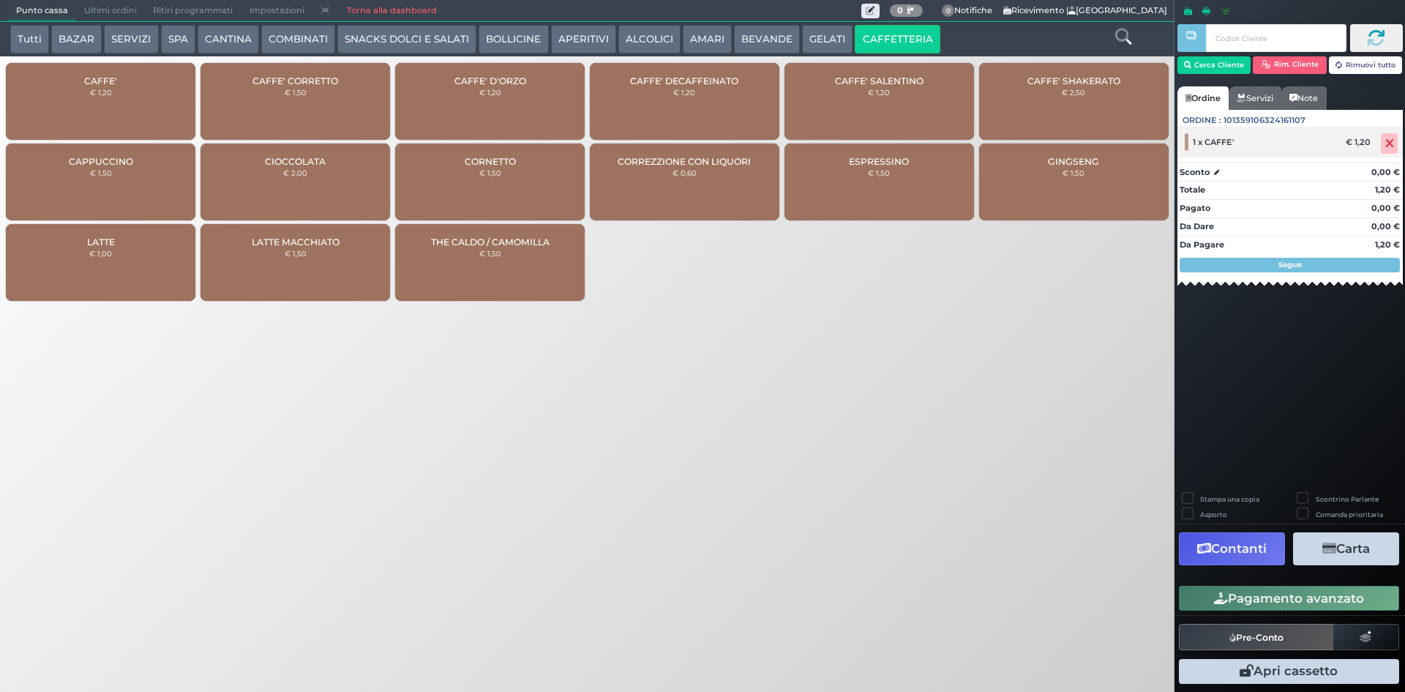
click at [1388, 143] on icon at bounding box center [1390, 143] width 9 height 1
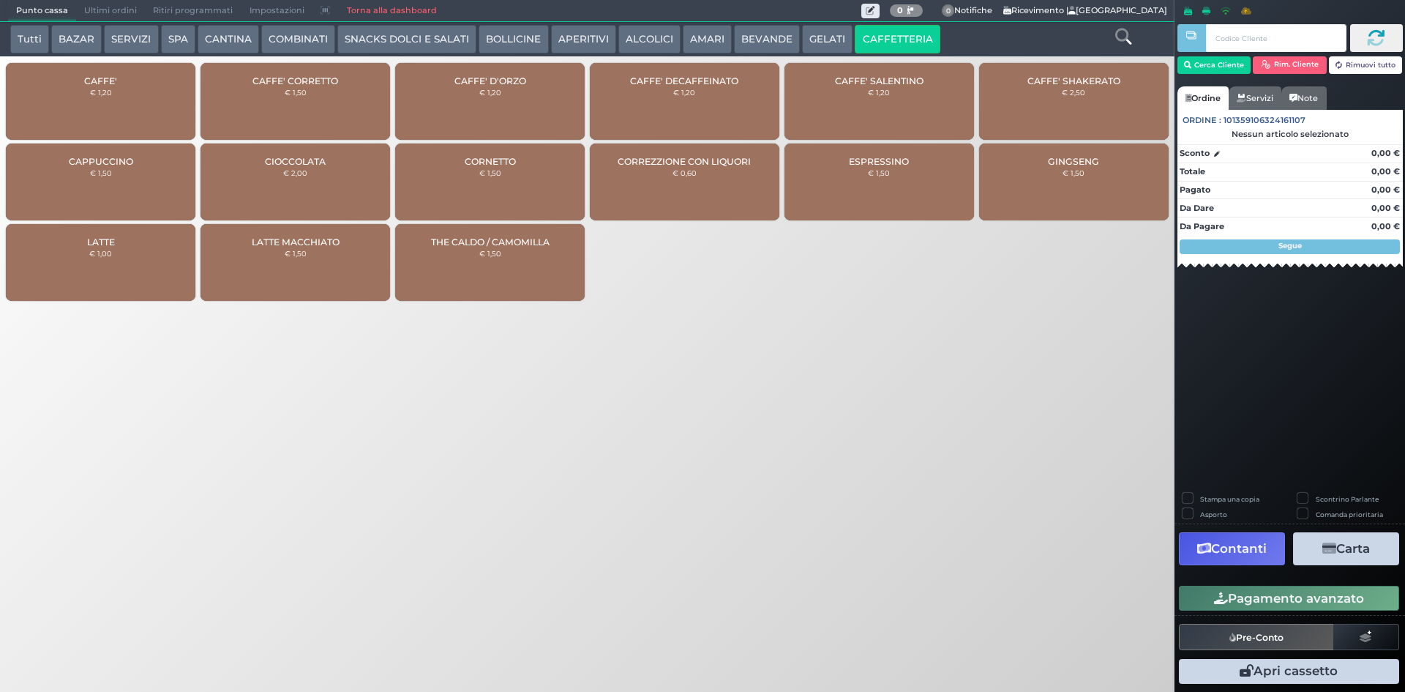
click at [733, 105] on div "CAFFE' DECAFFEINATO € 1,20" at bounding box center [685, 101] width 190 height 77
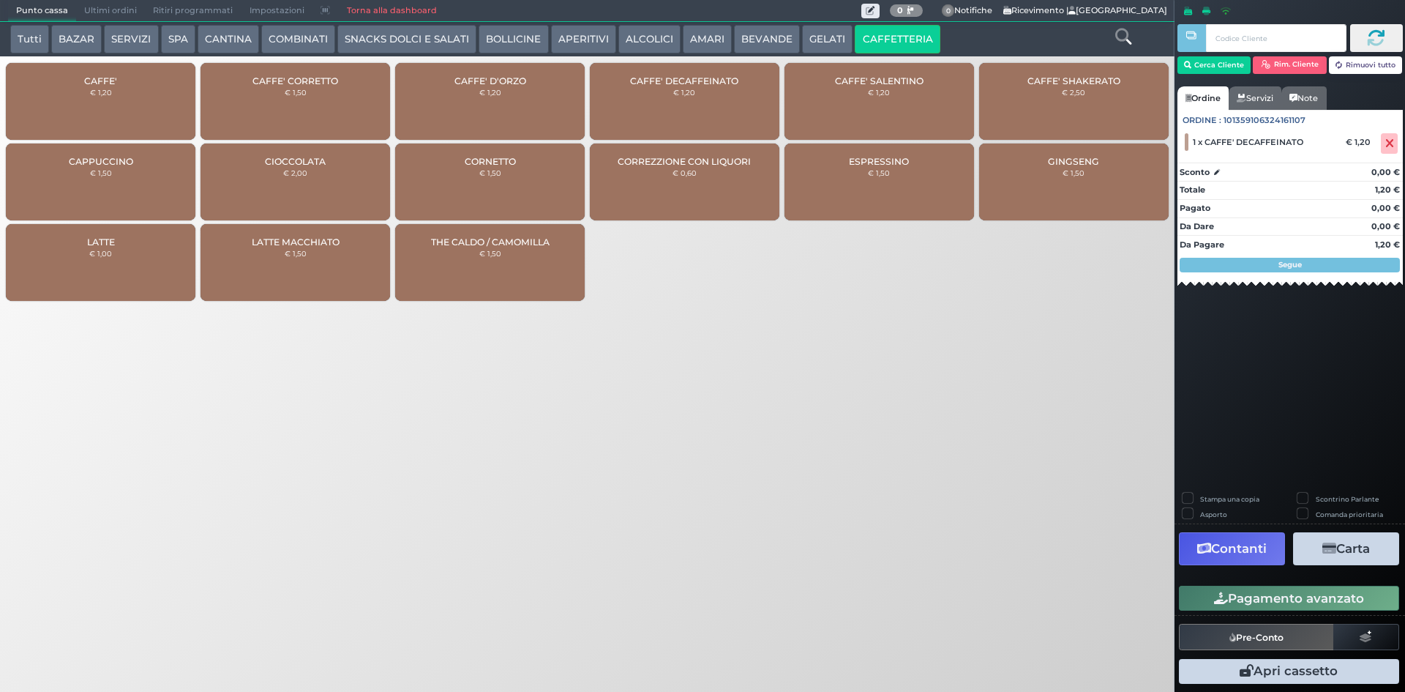
click at [1261, 588] on button "Pagamento avanzato" at bounding box center [1289, 598] width 220 height 25
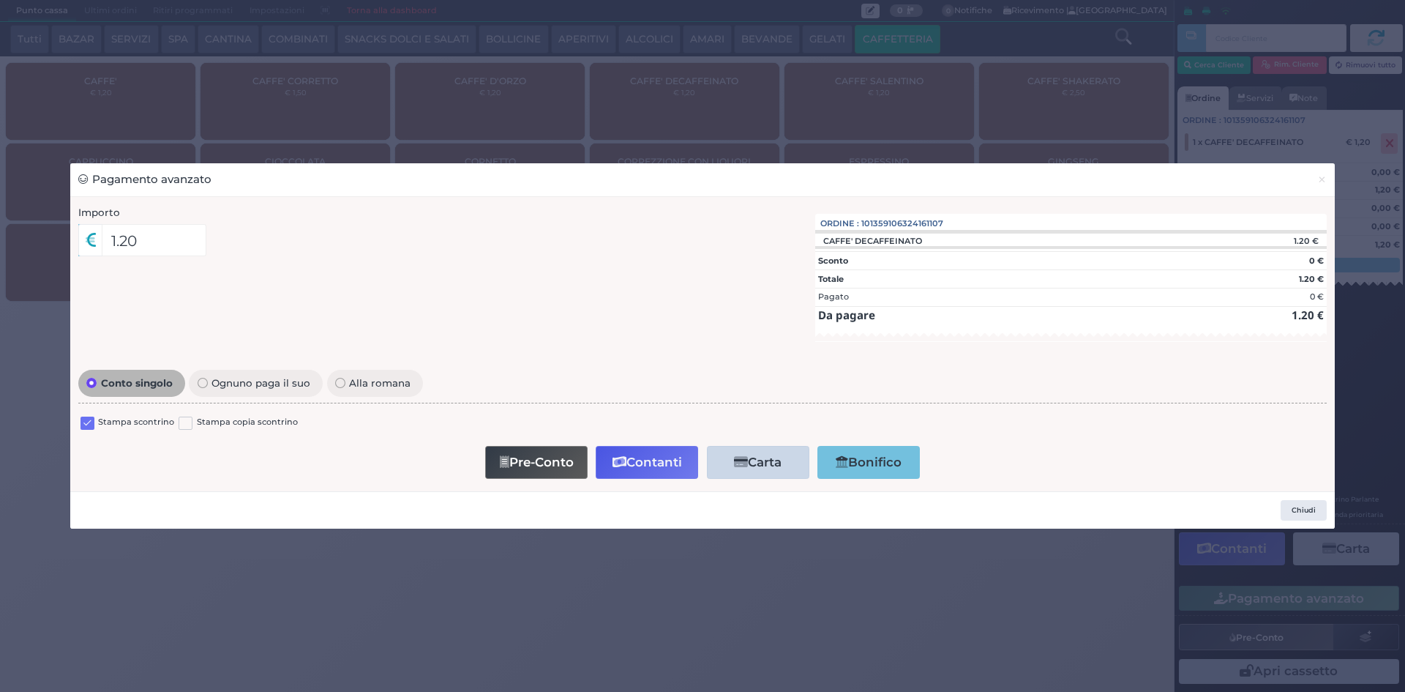
click at [83, 423] on label at bounding box center [88, 423] width 14 height 14
click at [0, 0] on input "checkbox" at bounding box center [0, 0] width 0 height 0
click at [505, 458] on icon "button" at bounding box center [505, 462] width 10 height 12
click at [1319, 187] on span "×" at bounding box center [1323, 179] width 10 height 16
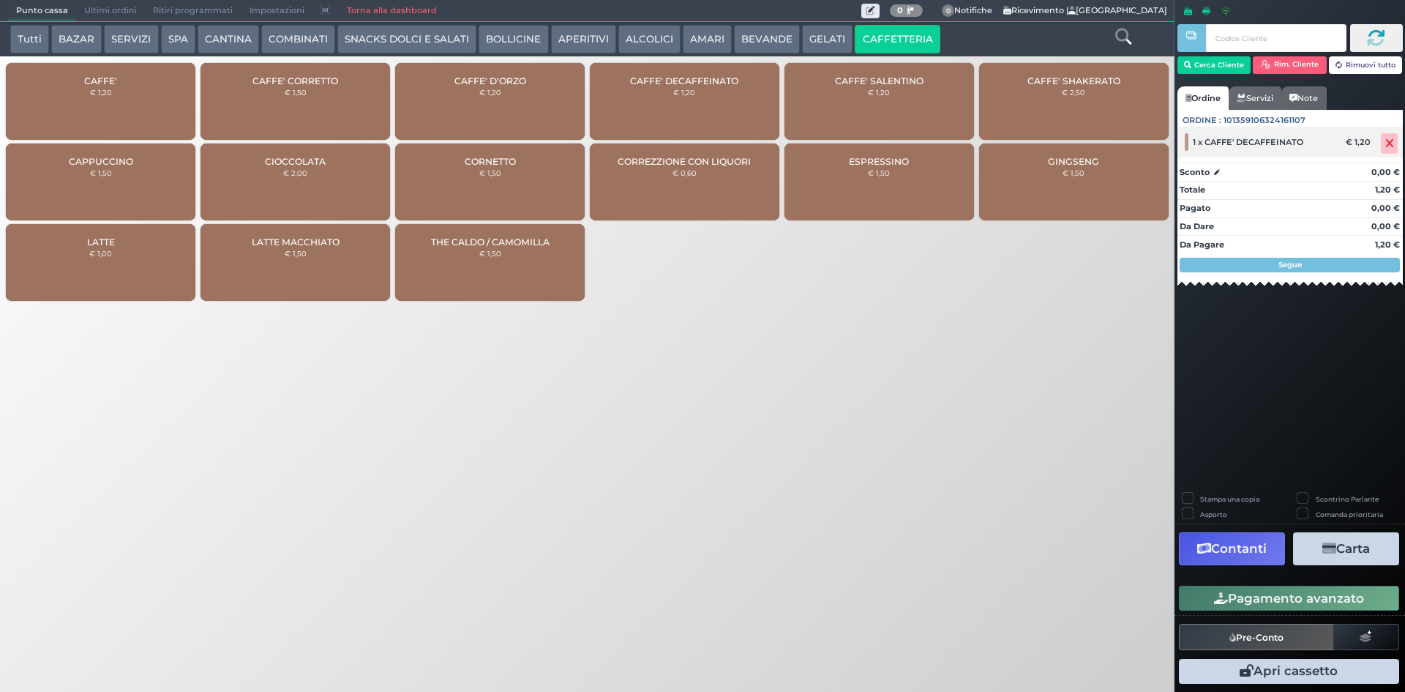
click at [1395, 138] on span at bounding box center [1389, 143] width 17 height 20
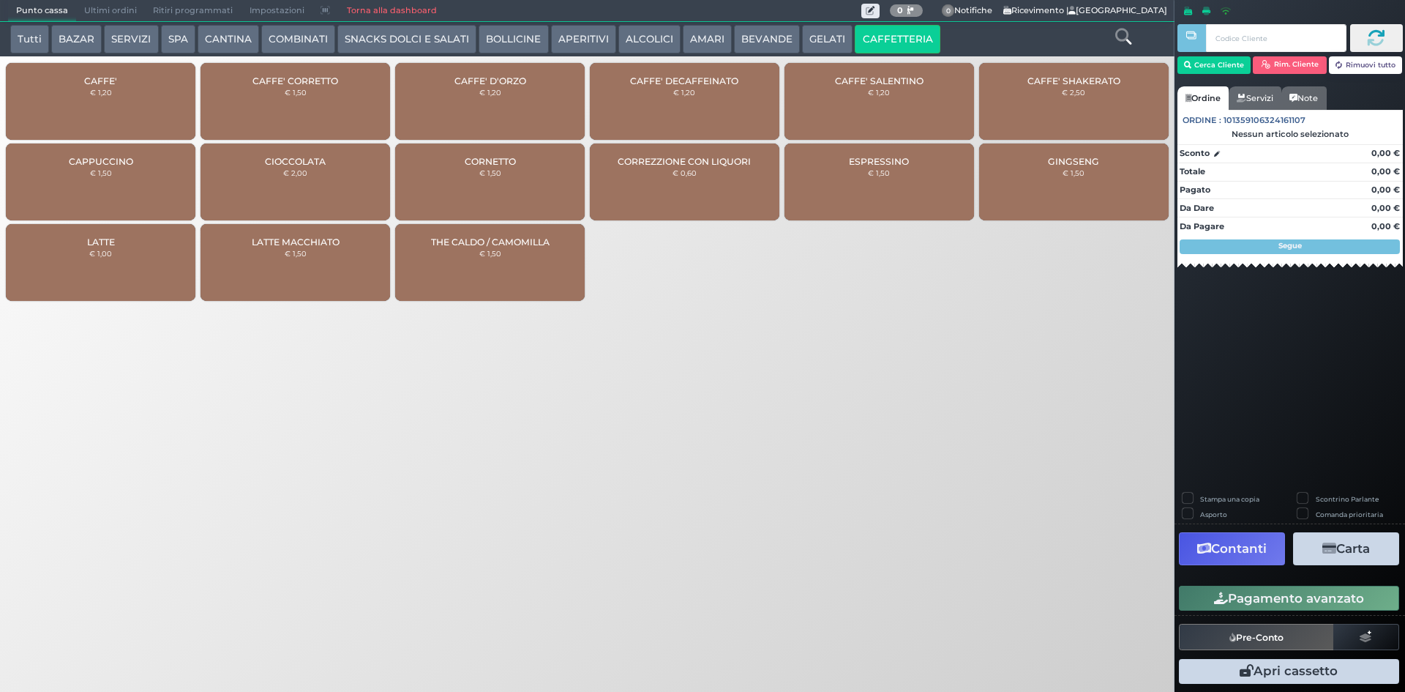
click at [93, 4] on span "Ultimi ordini" at bounding box center [110, 11] width 69 height 20
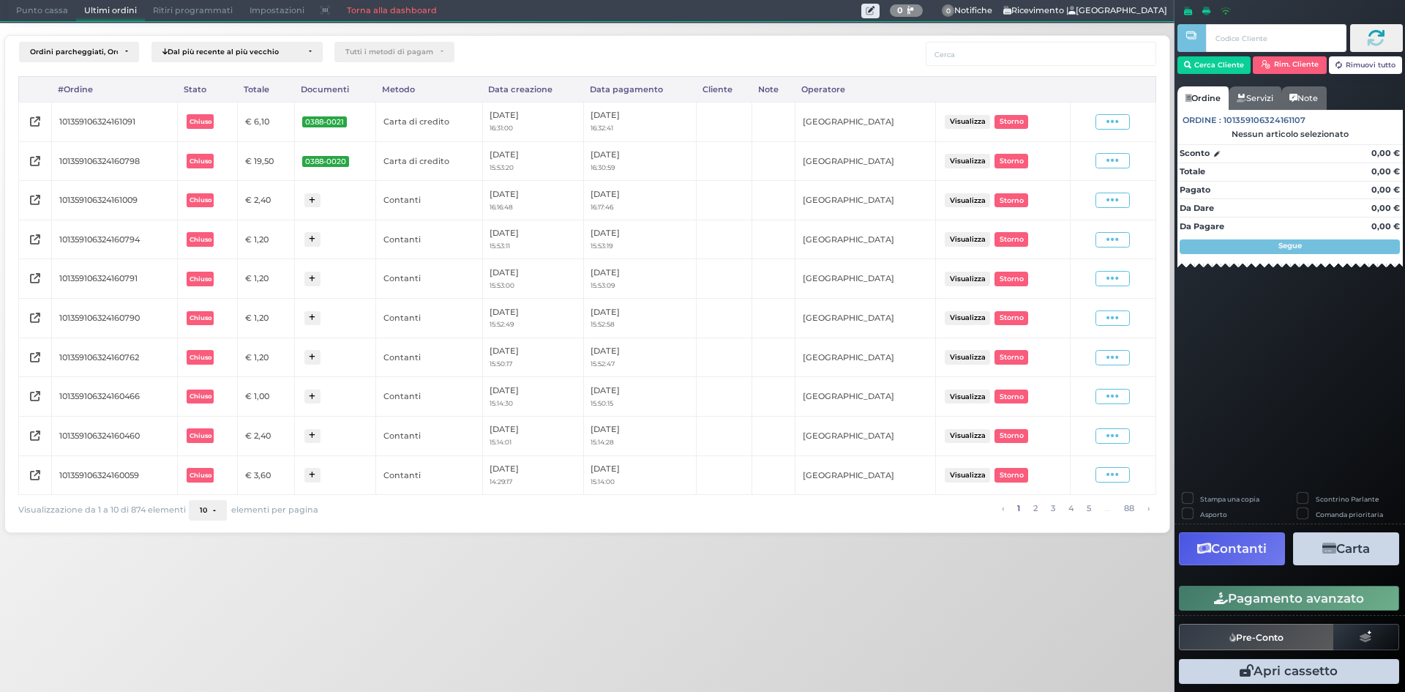
click at [27, 5] on span "Punto cassa" at bounding box center [42, 11] width 68 height 20
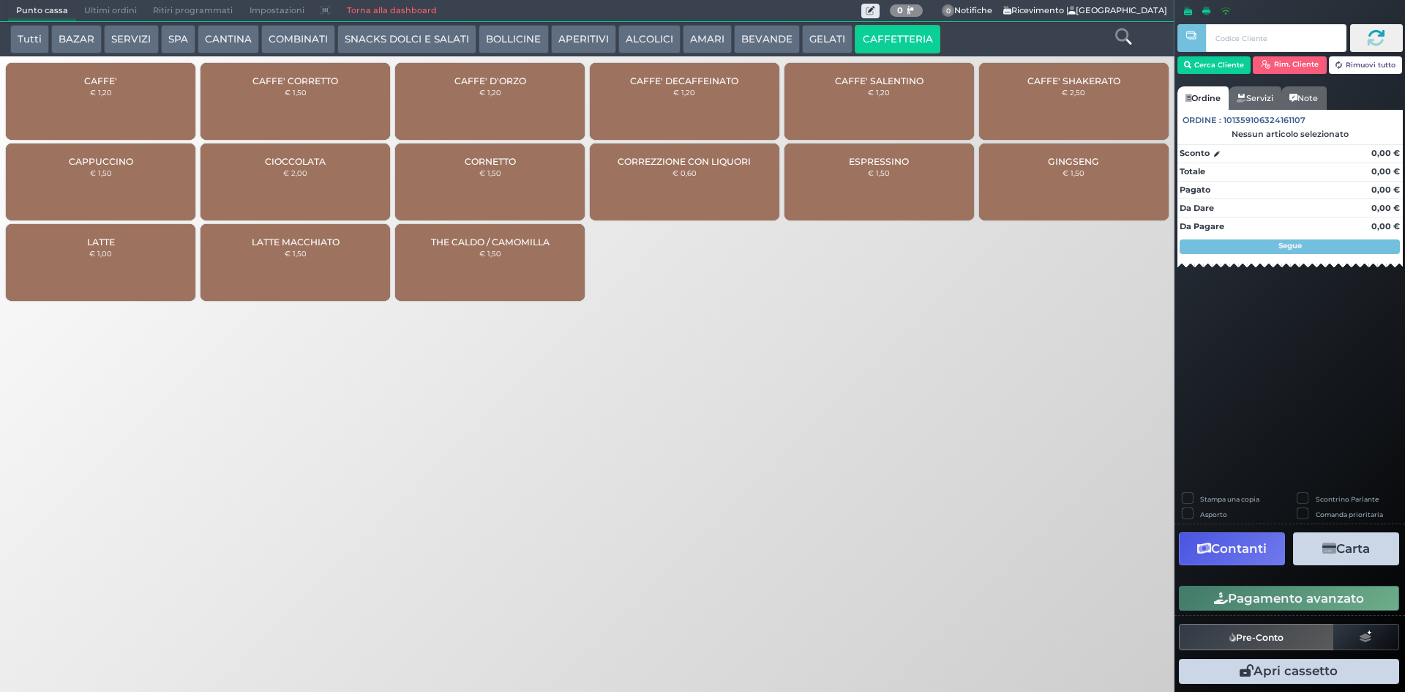
click at [155, 105] on div "CAFFE' € 1,20" at bounding box center [101, 101] width 190 height 77
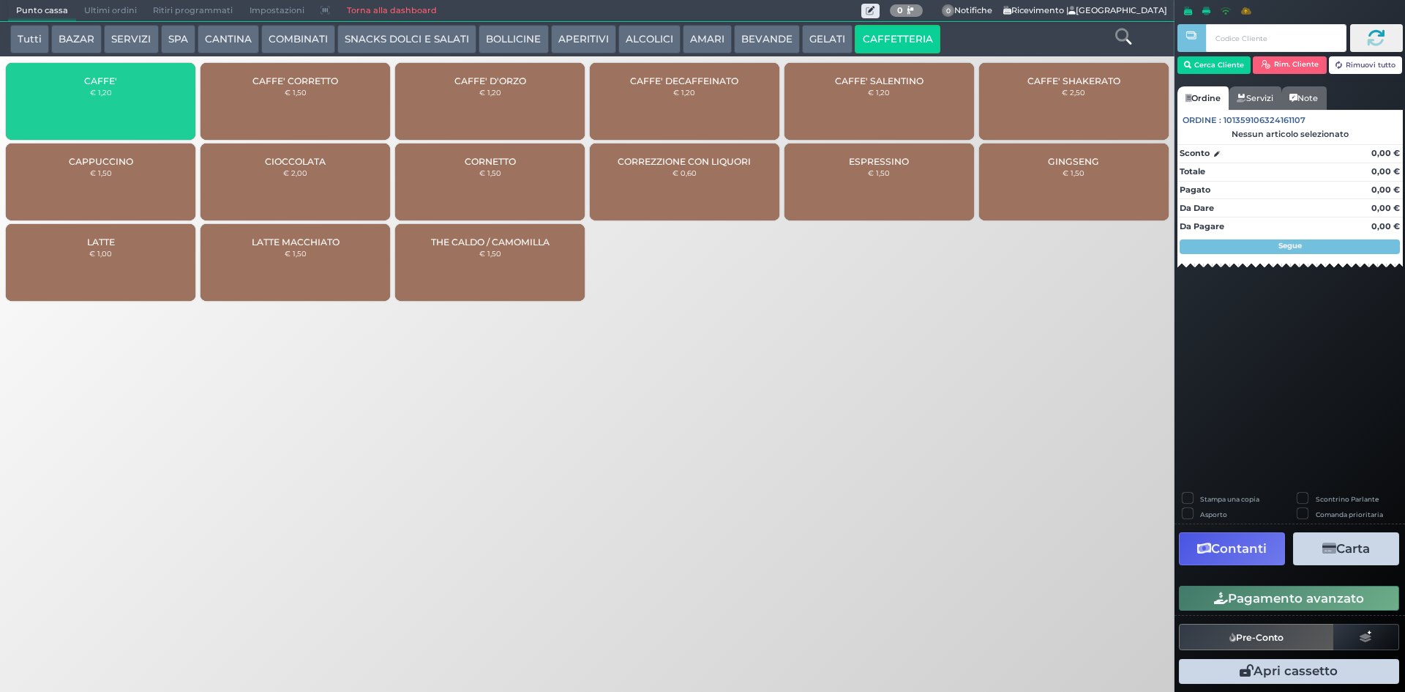
click at [155, 105] on div "CAFFE' € 1,20" at bounding box center [101, 101] width 190 height 77
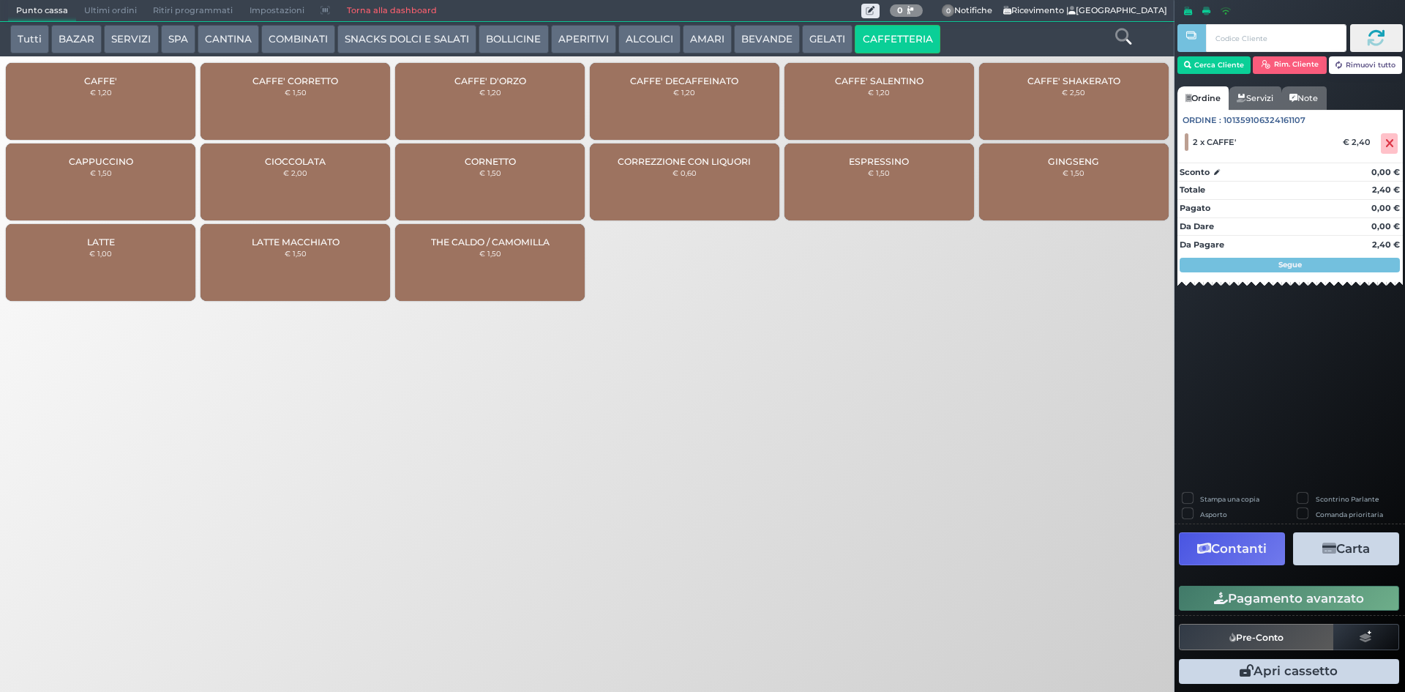
click at [1304, 597] on button "Pagamento avanzato" at bounding box center [1289, 598] width 220 height 25
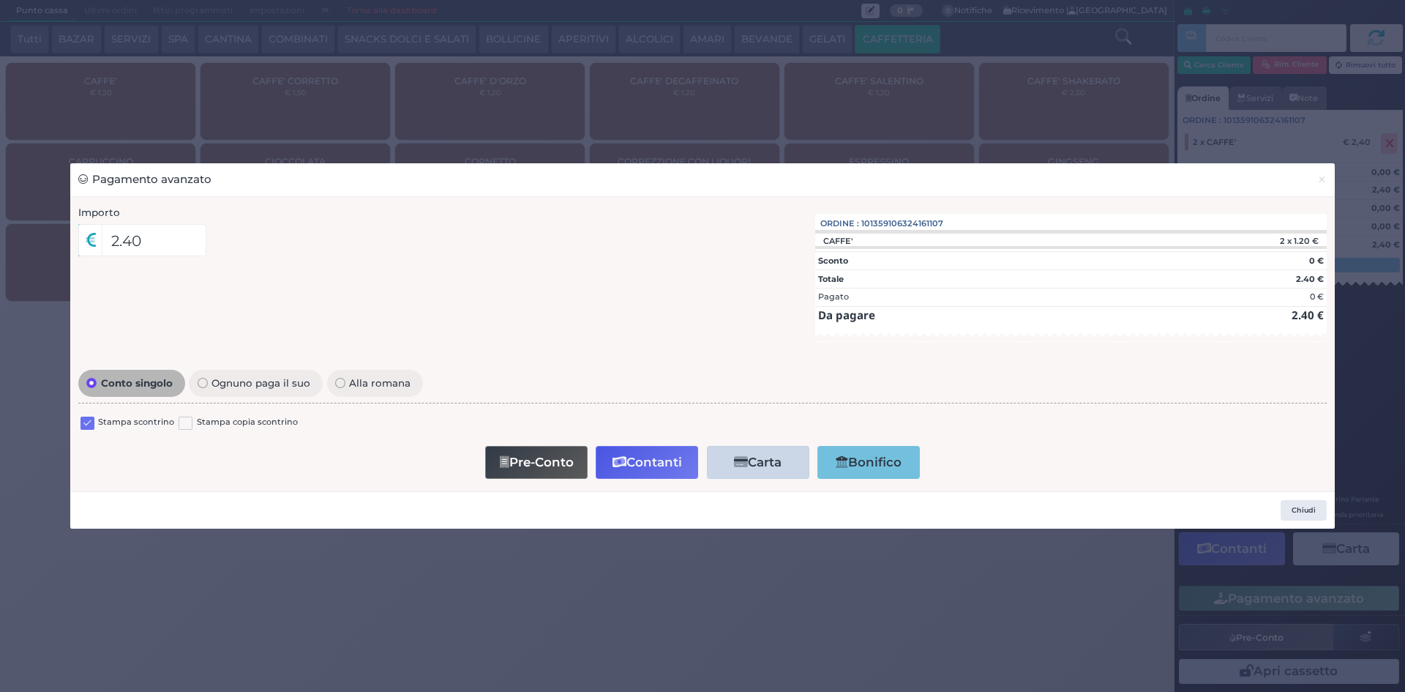
click at [90, 417] on label at bounding box center [88, 423] width 14 height 14
click at [0, 0] on input "checkbox" at bounding box center [0, 0] width 0 height 0
click at [636, 455] on button "Contanti" at bounding box center [647, 462] width 102 height 33
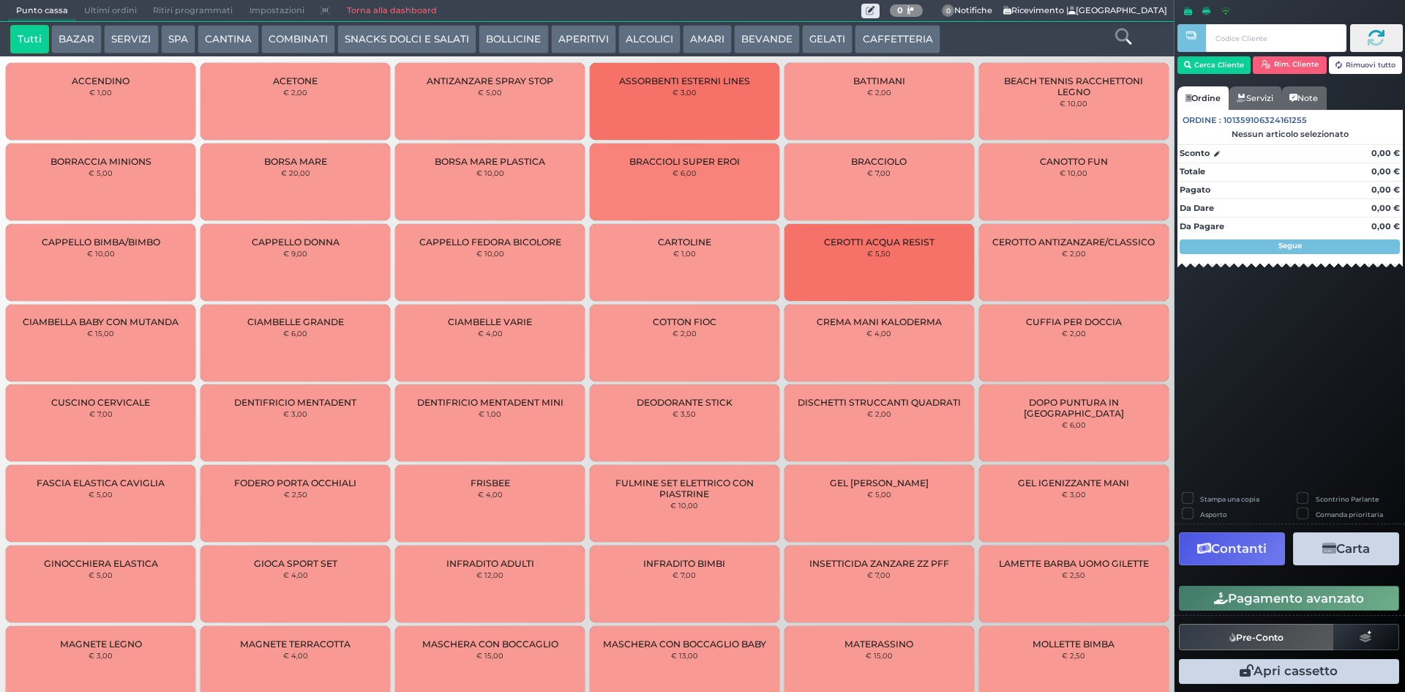
click at [126, 9] on span "Ultimi ordini" at bounding box center [110, 11] width 69 height 20
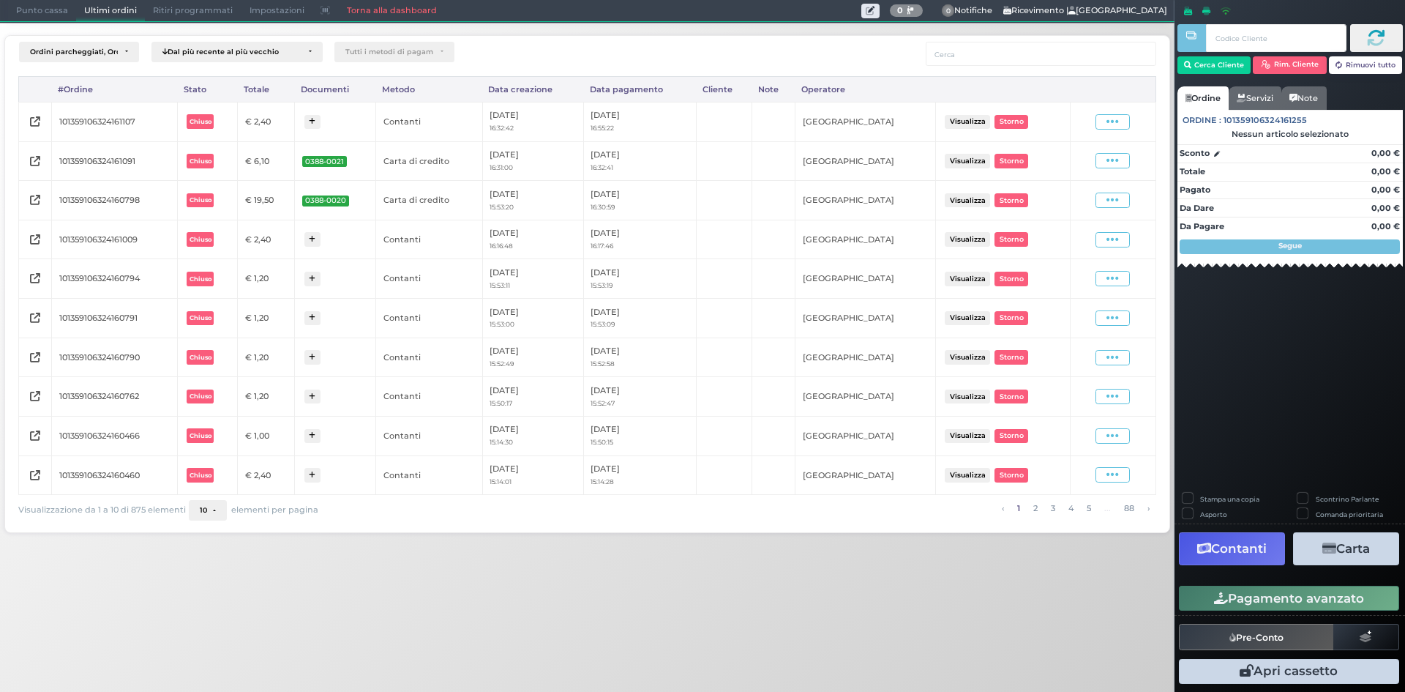
click at [1129, 127] on span at bounding box center [1113, 121] width 34 height 15
click at [1080, 162] on span "Ristampa Pre-Conto" at bounding box center [1079, 164] width 60 height 25
